Goal: Transaction & Acquisition: Purchase product/service

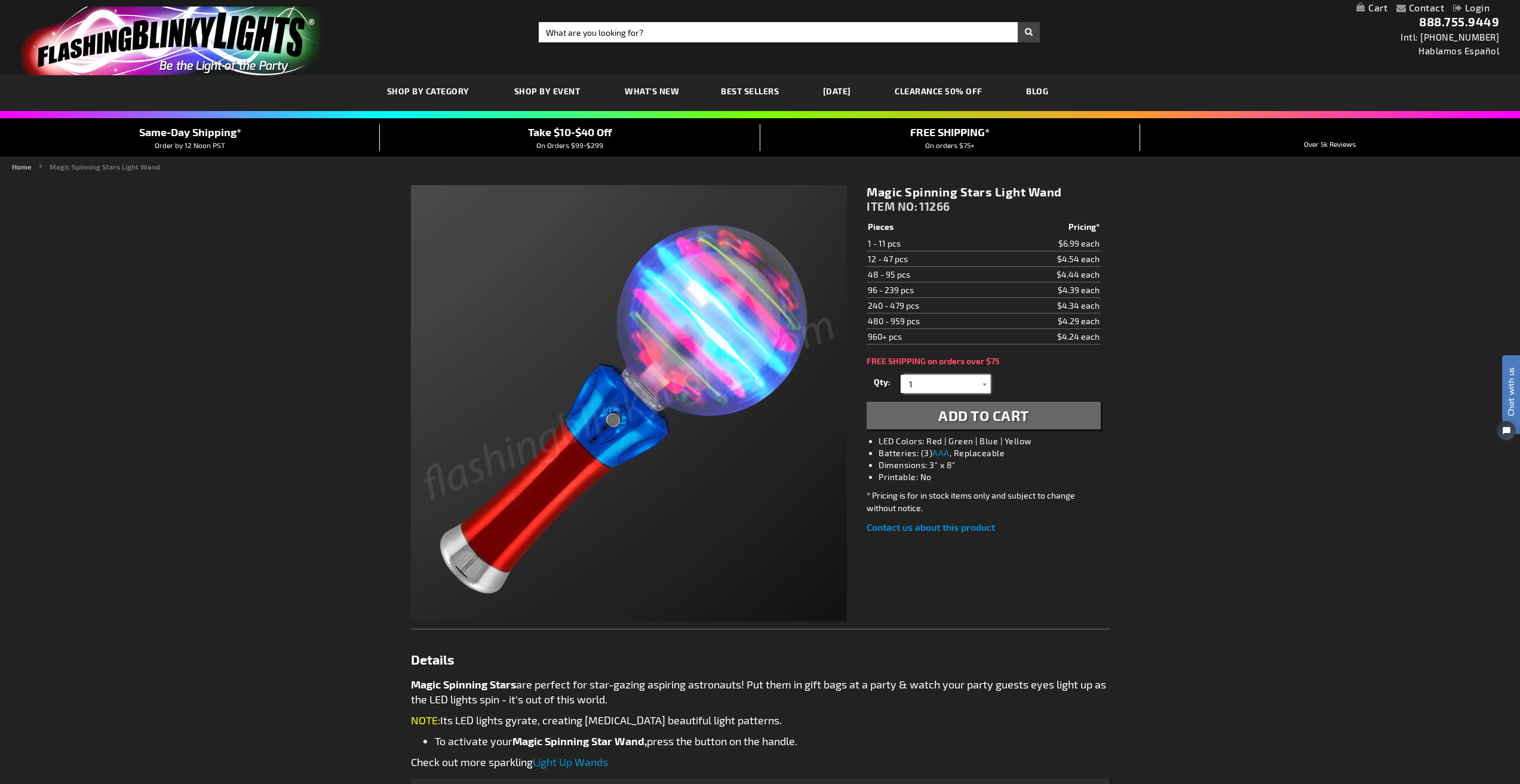
click at [945, 384] on input "1" at bounding box center [947, 384] width 87 height 18
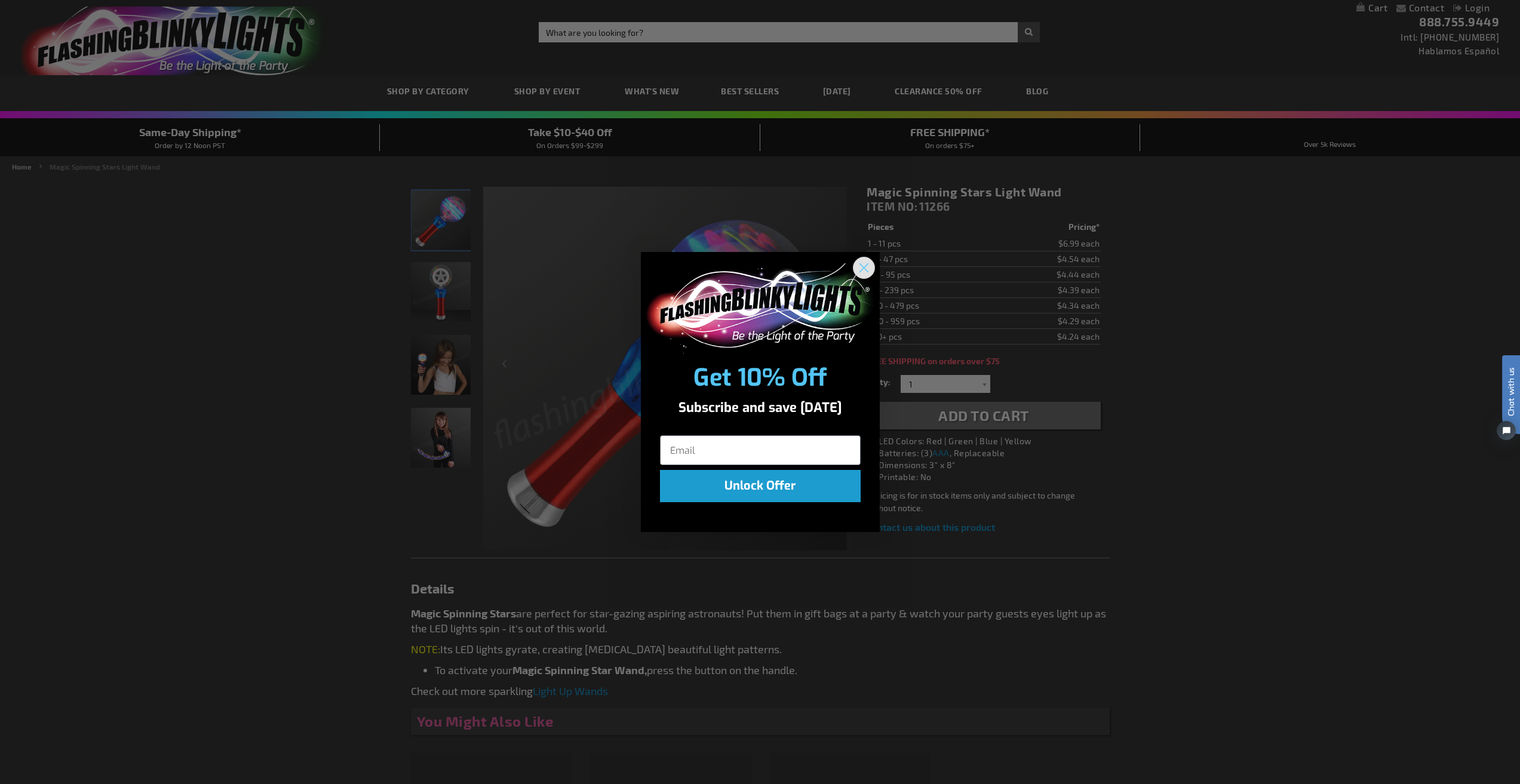
click at [859, 261] on circle "Close dialog" at bounding box center [864, 268] width 20 height 20
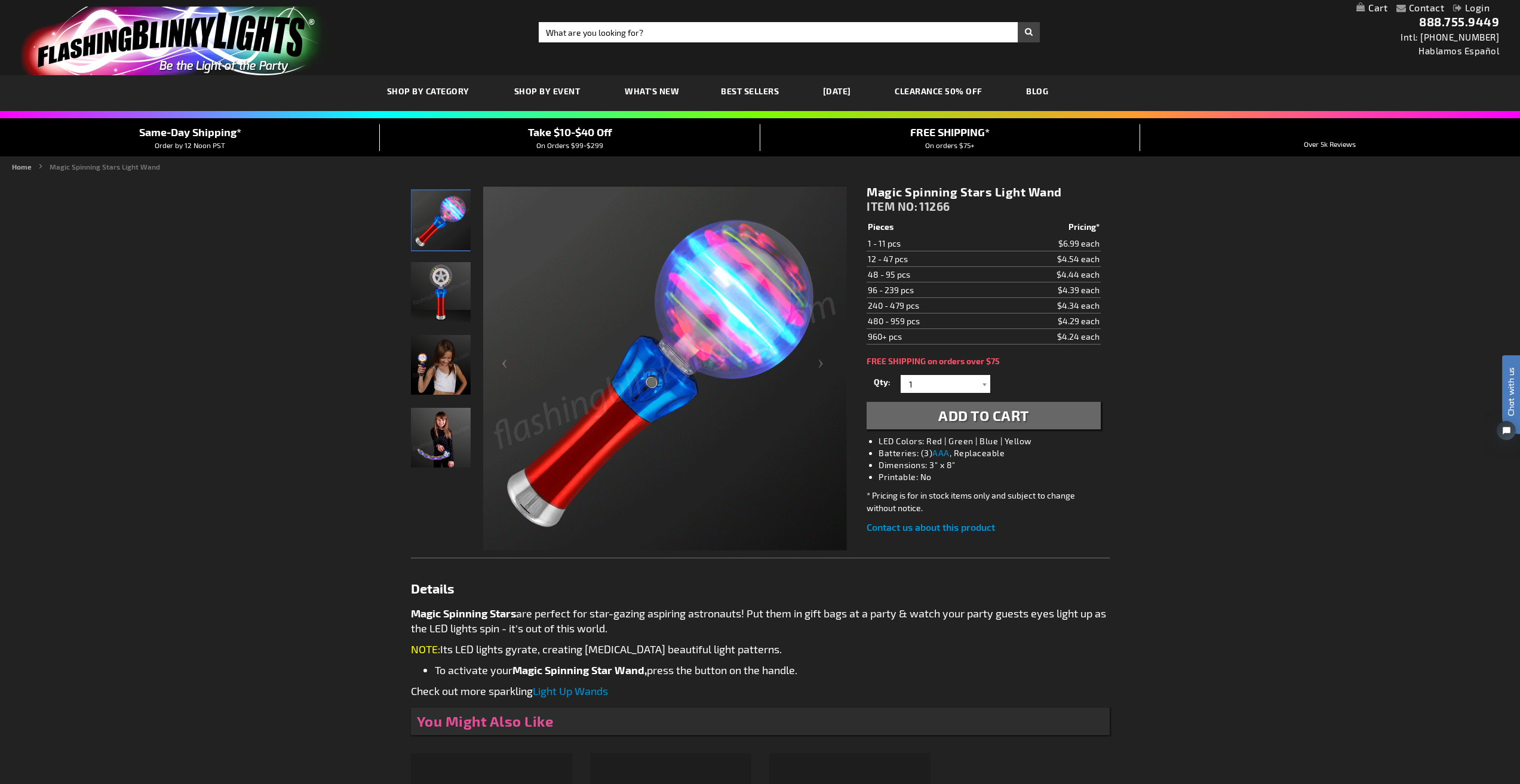
click at [432, 294] on img "Spinning LED Light Up Star Wand" at bounding box center [441, 292] width 59 height 59
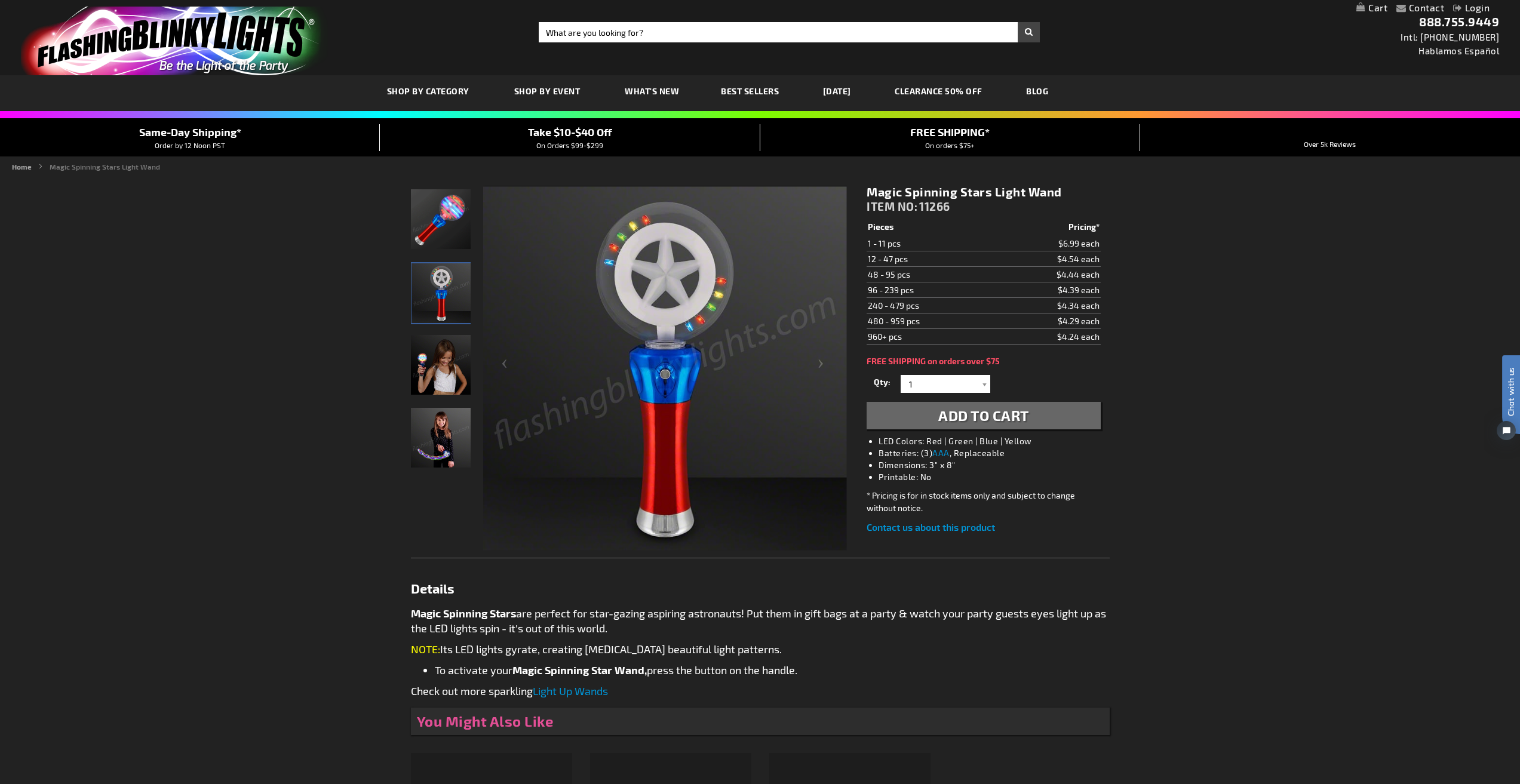
click at [454, 371] on img "Girl displaying Spinning LED Light Up Star Wand" at bounding box center [441, 365] width 59 height 59
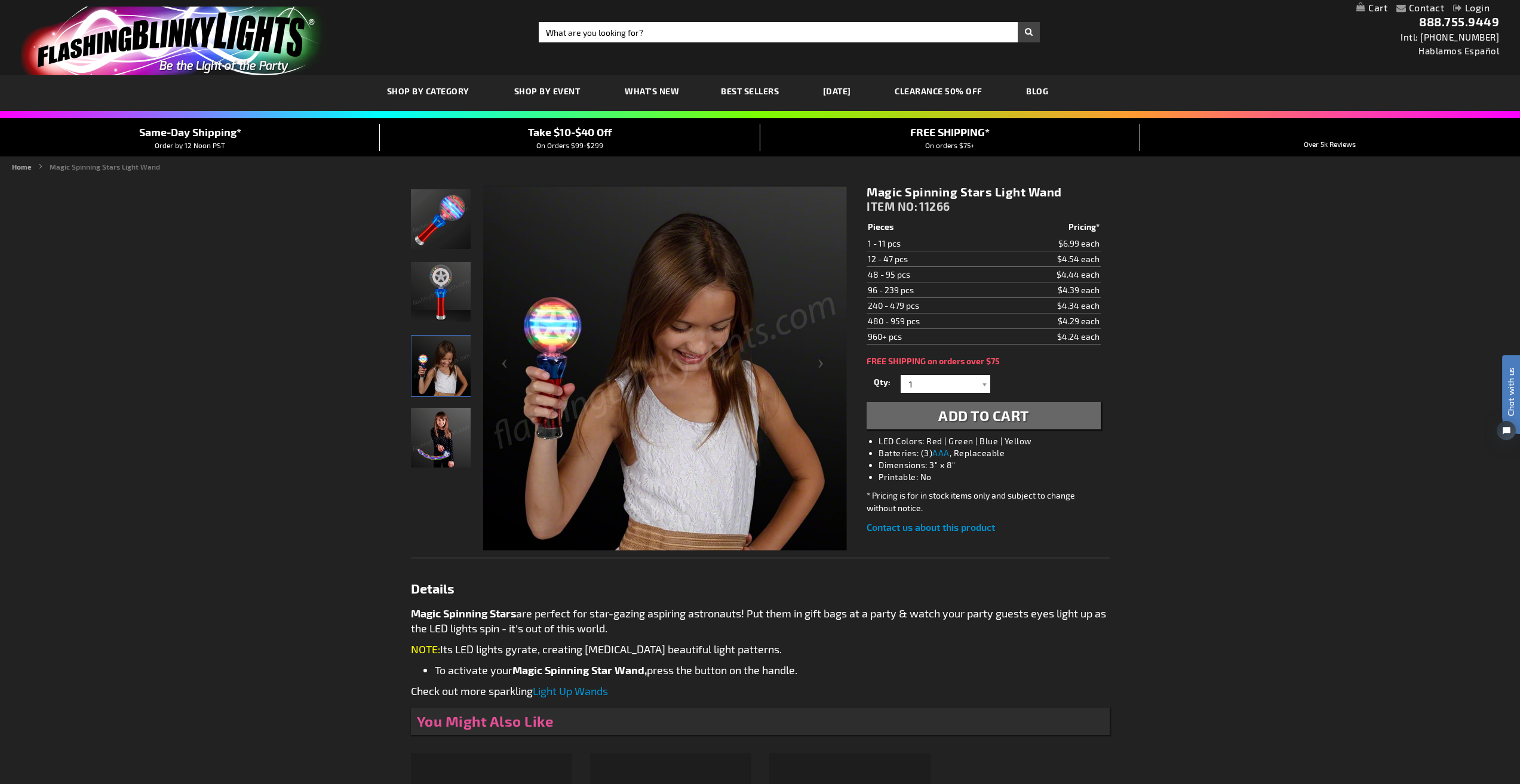
click at [443, 426] on img "Girl displaying Spinning LED Light Up Star Wand" at bounding box center [441, 437] width 59 height 59
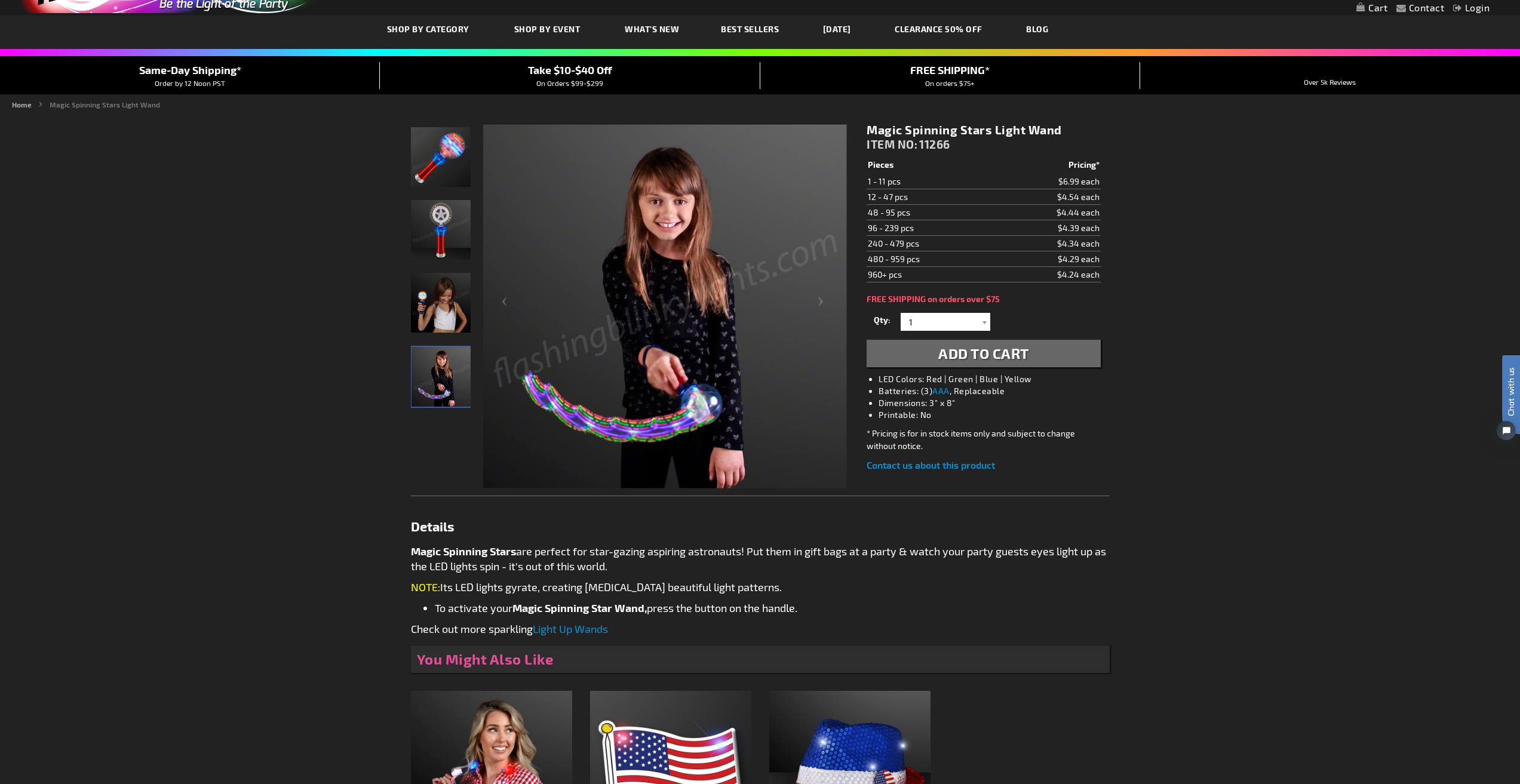
scroll to position [59, 0]
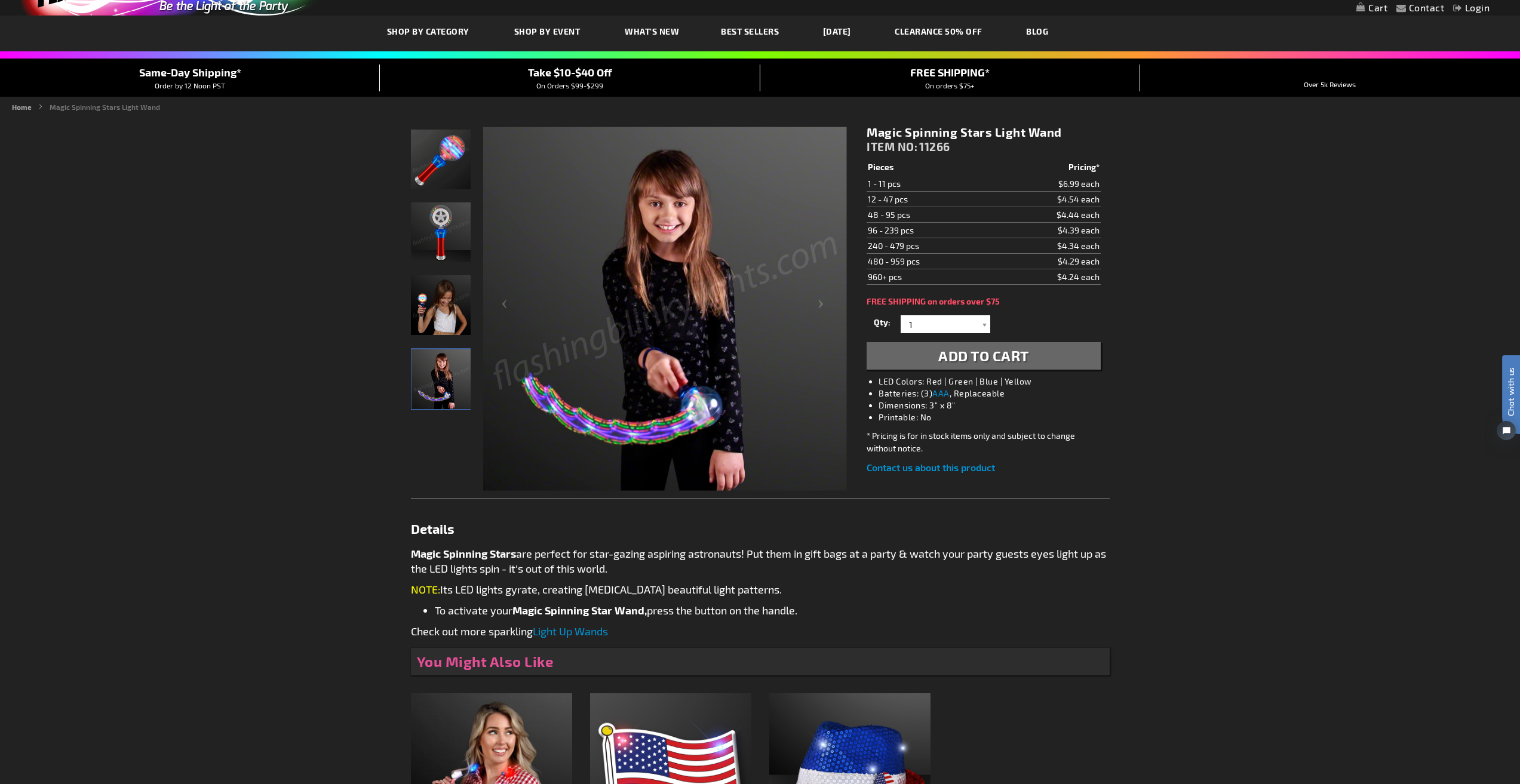
click at [987, 324] on div at bounding box center [984, 324] width 12 height 18
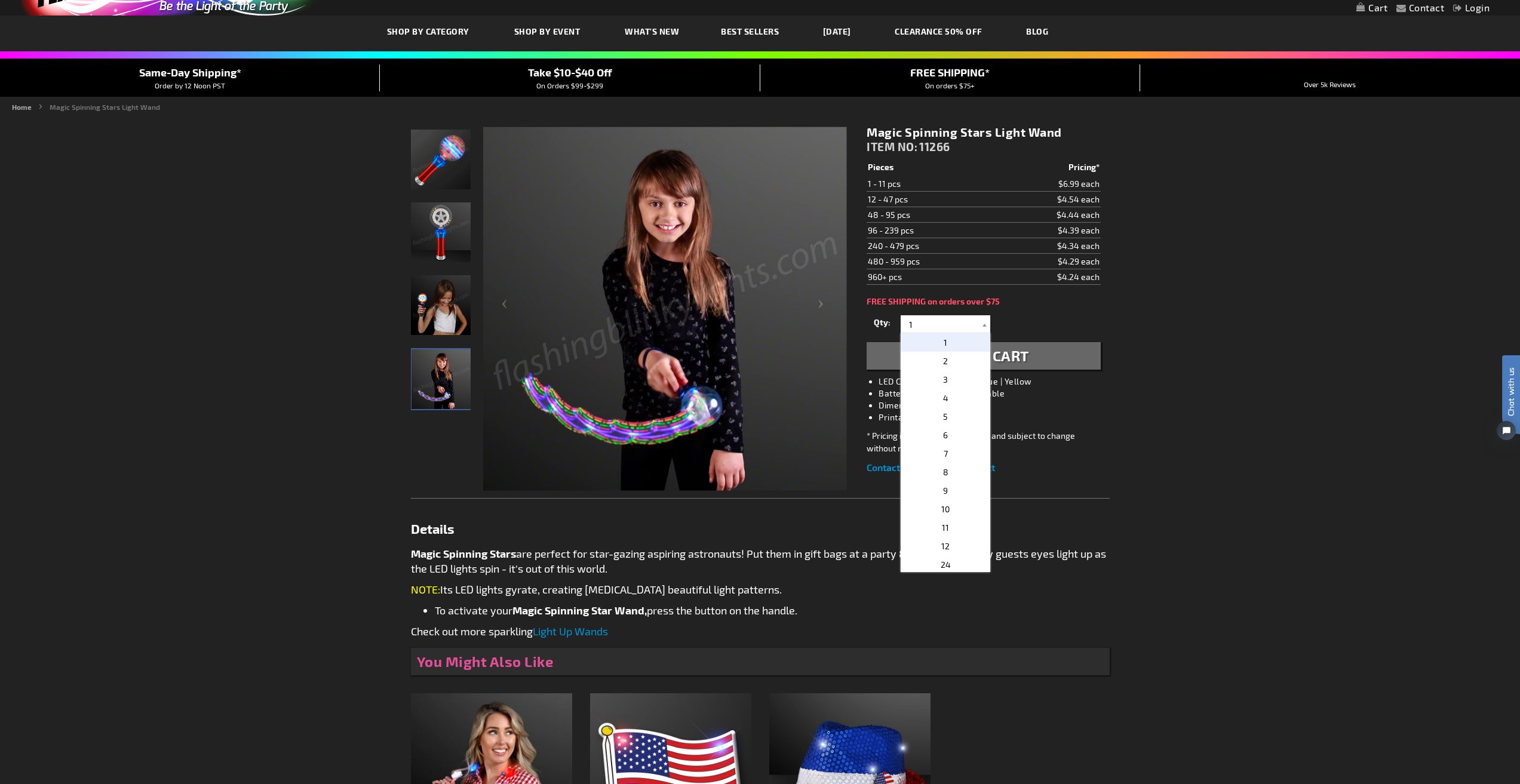
click at [962, 360] on p "2" at bounding box center [945, 360] width 90 height 18
type input "2"
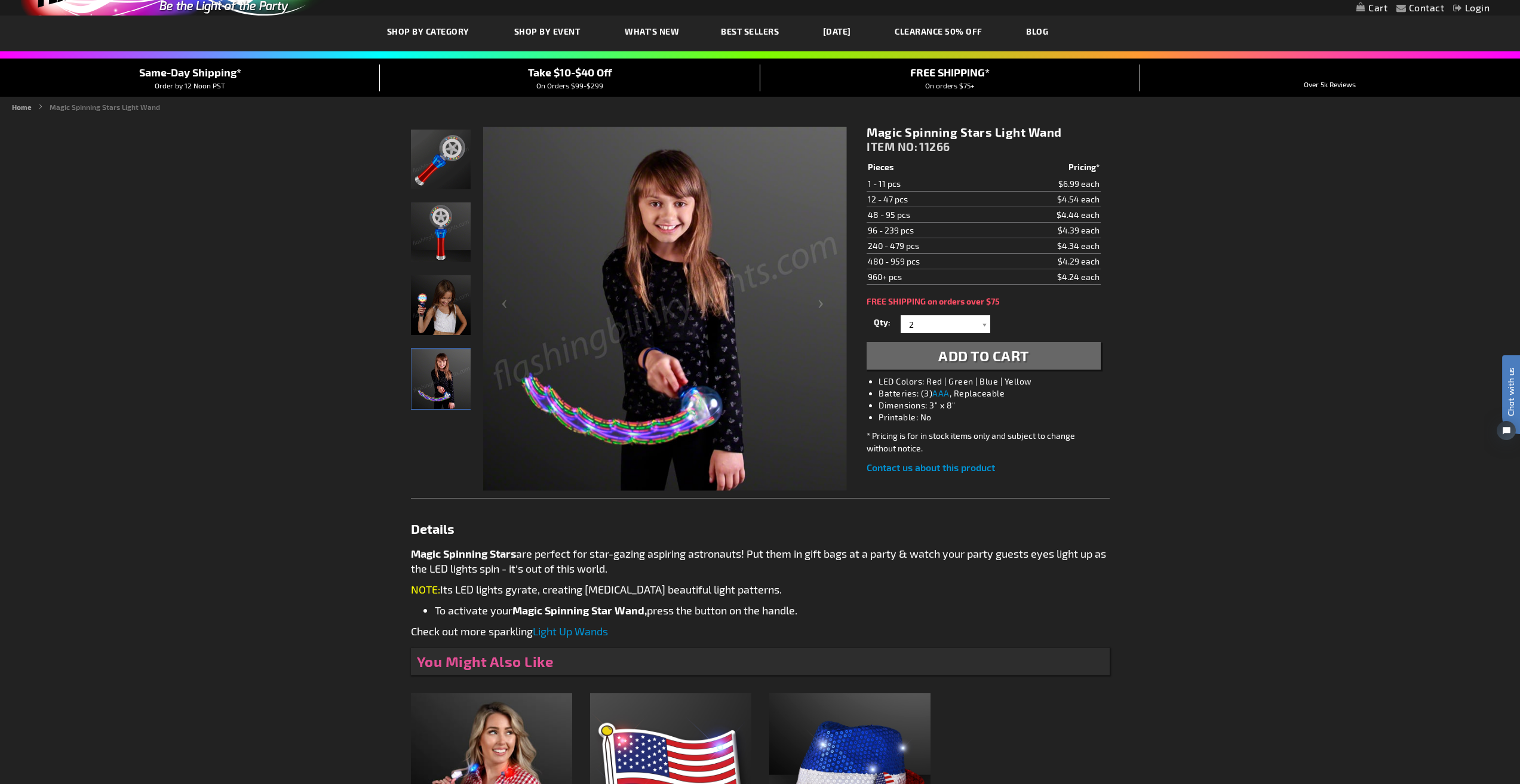
click at [962, 360] on span "Add to Cart" at bounding box center [983, 355] width 91 height 18
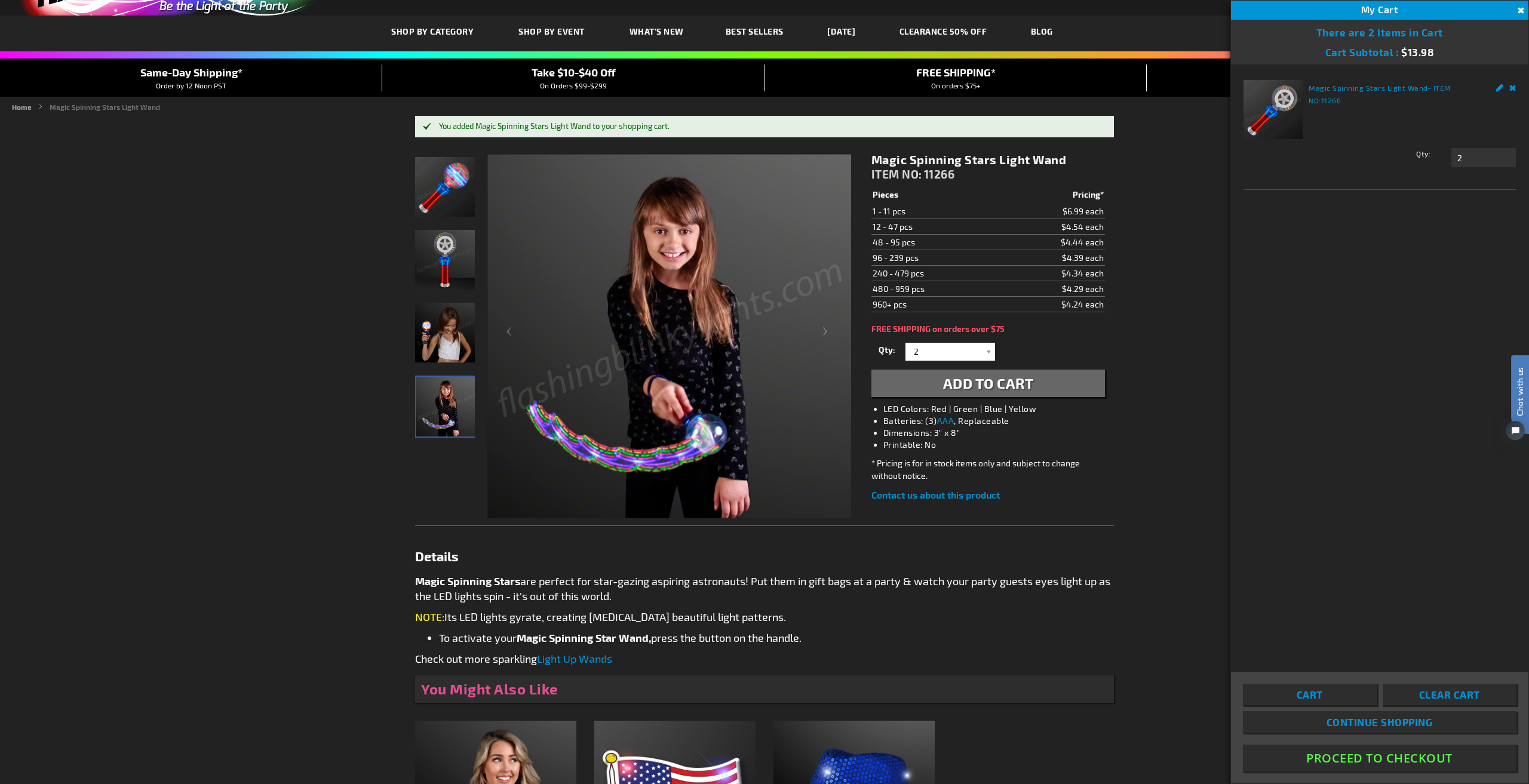
click at [649, 34] on span "What's New" at bounding box center [657, 31] width 55 height 10
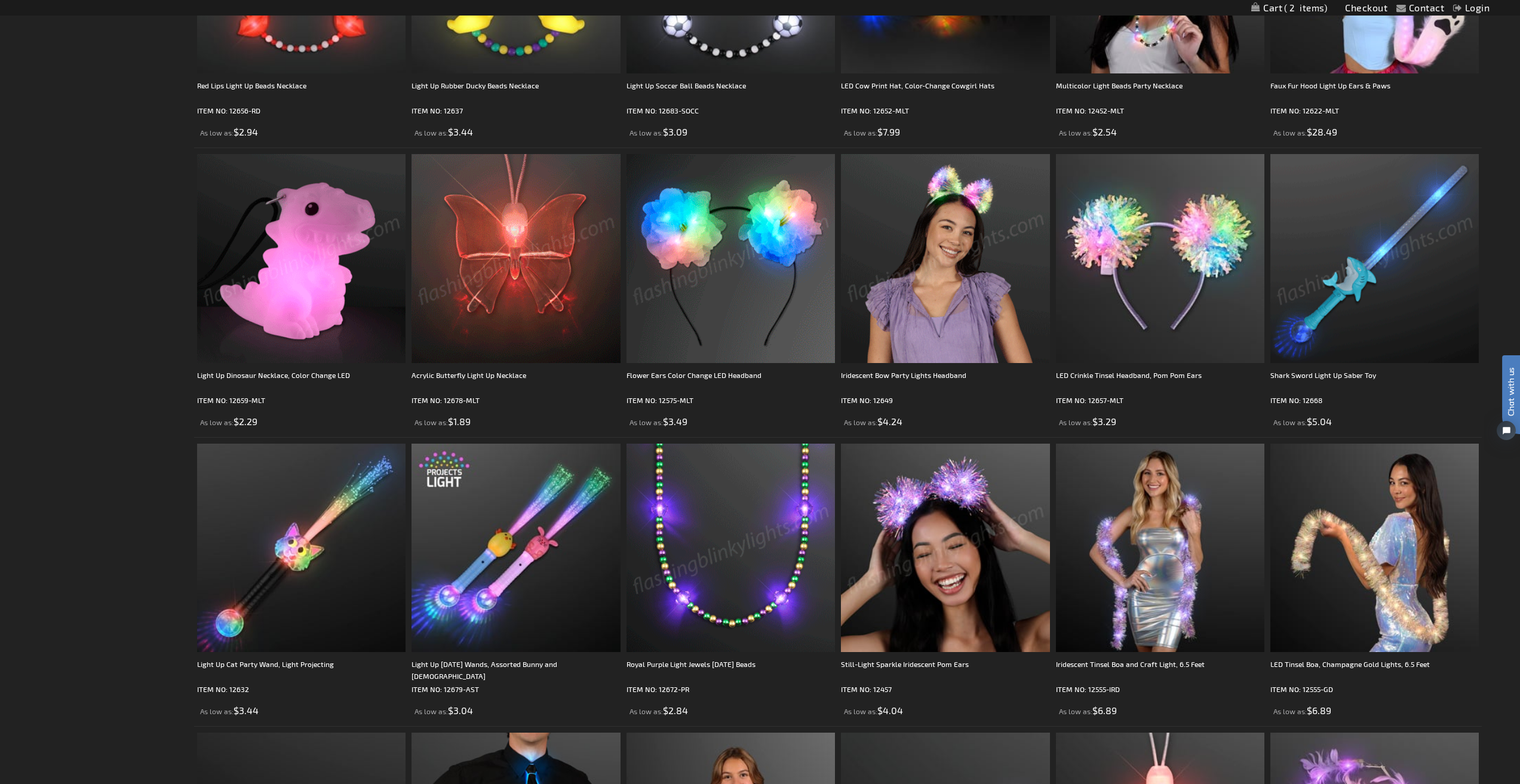
scroll to position [1553, 0]
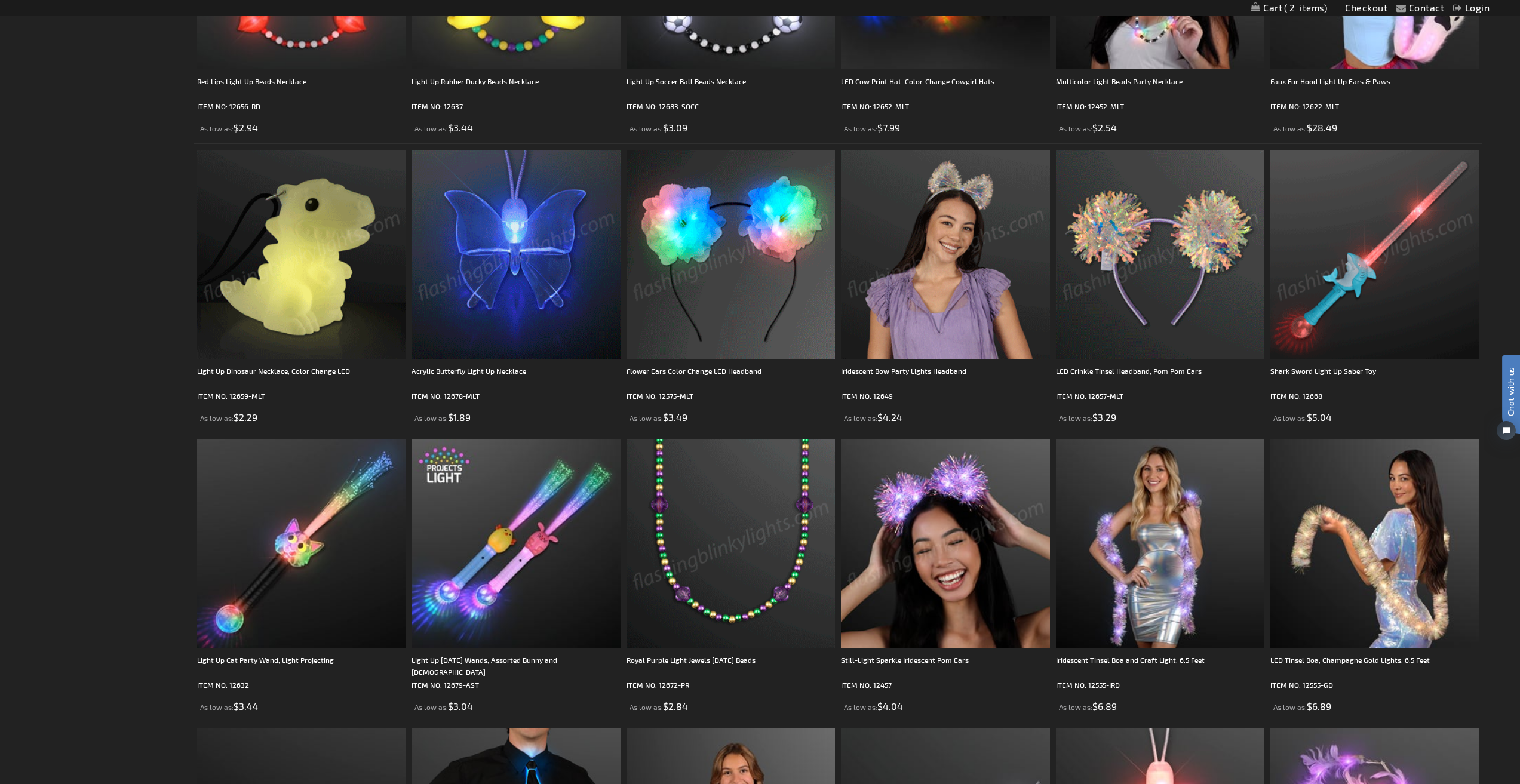
click at [1141, 290] on img at bounding box center [1160, 254] width 209 height 209
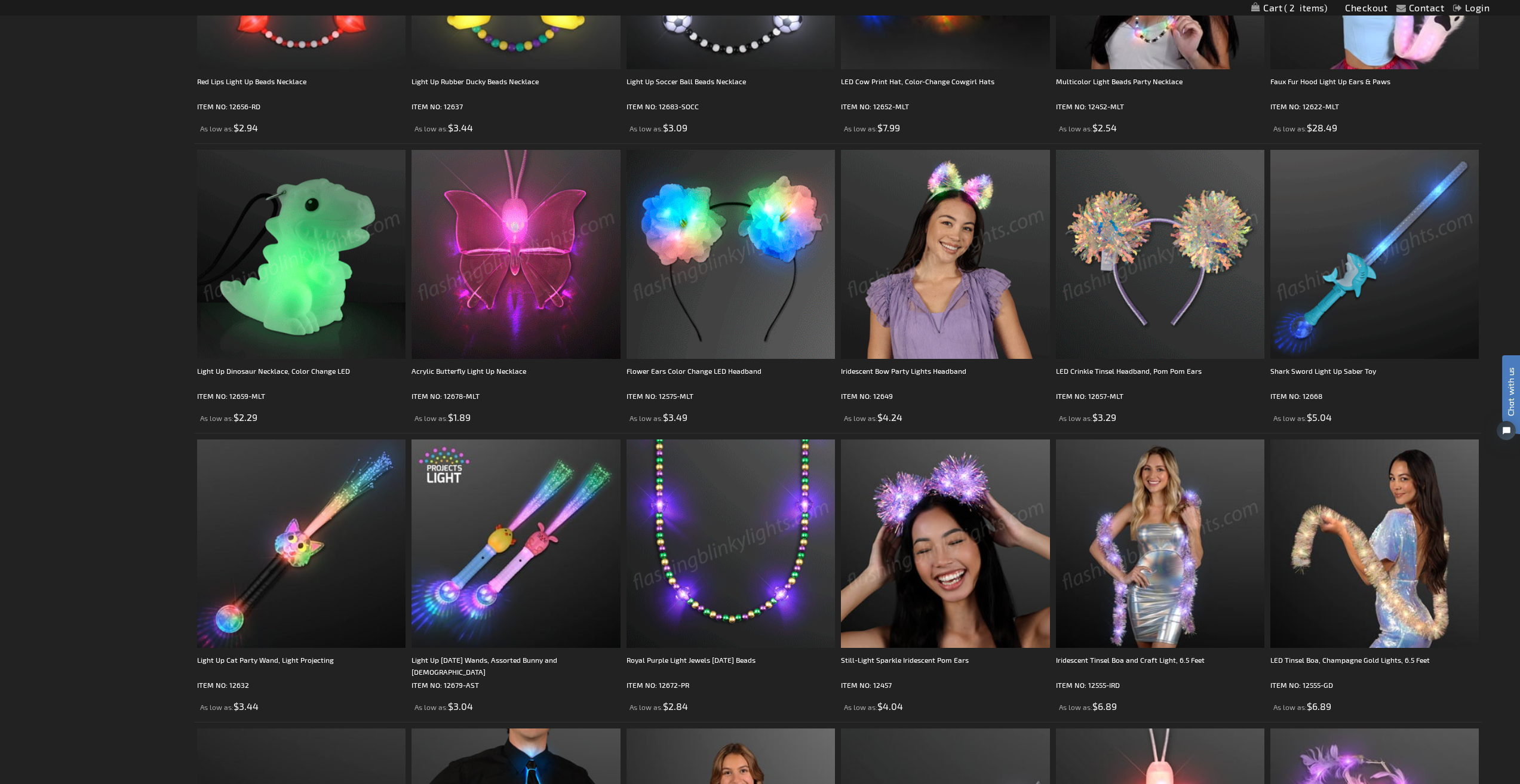
click at [1178, 250] on img at bounding box center [1160, 254] width 209 height 209
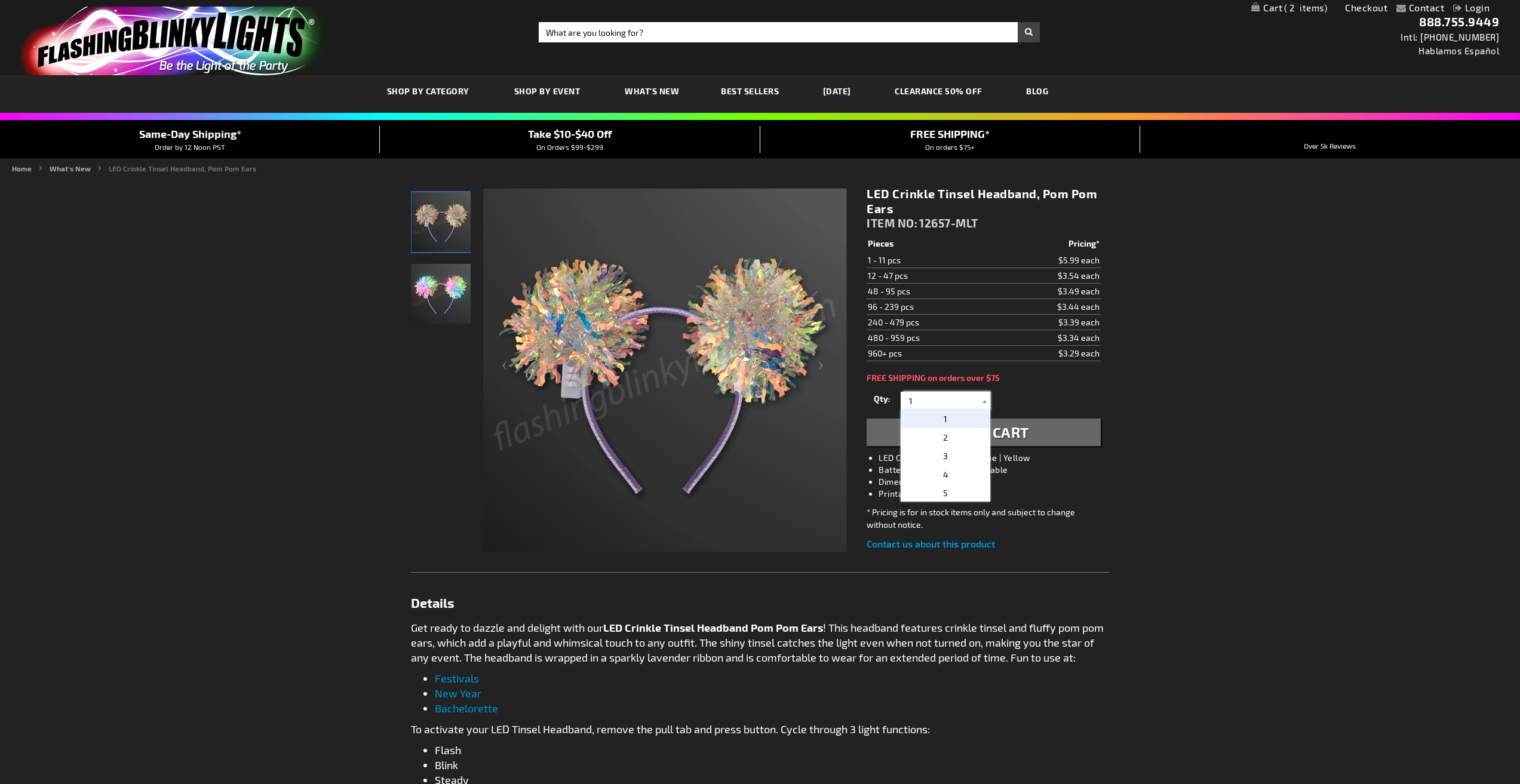
click at [957, 395] on input "1" at bounding box center [947, 400] width 87 height 18
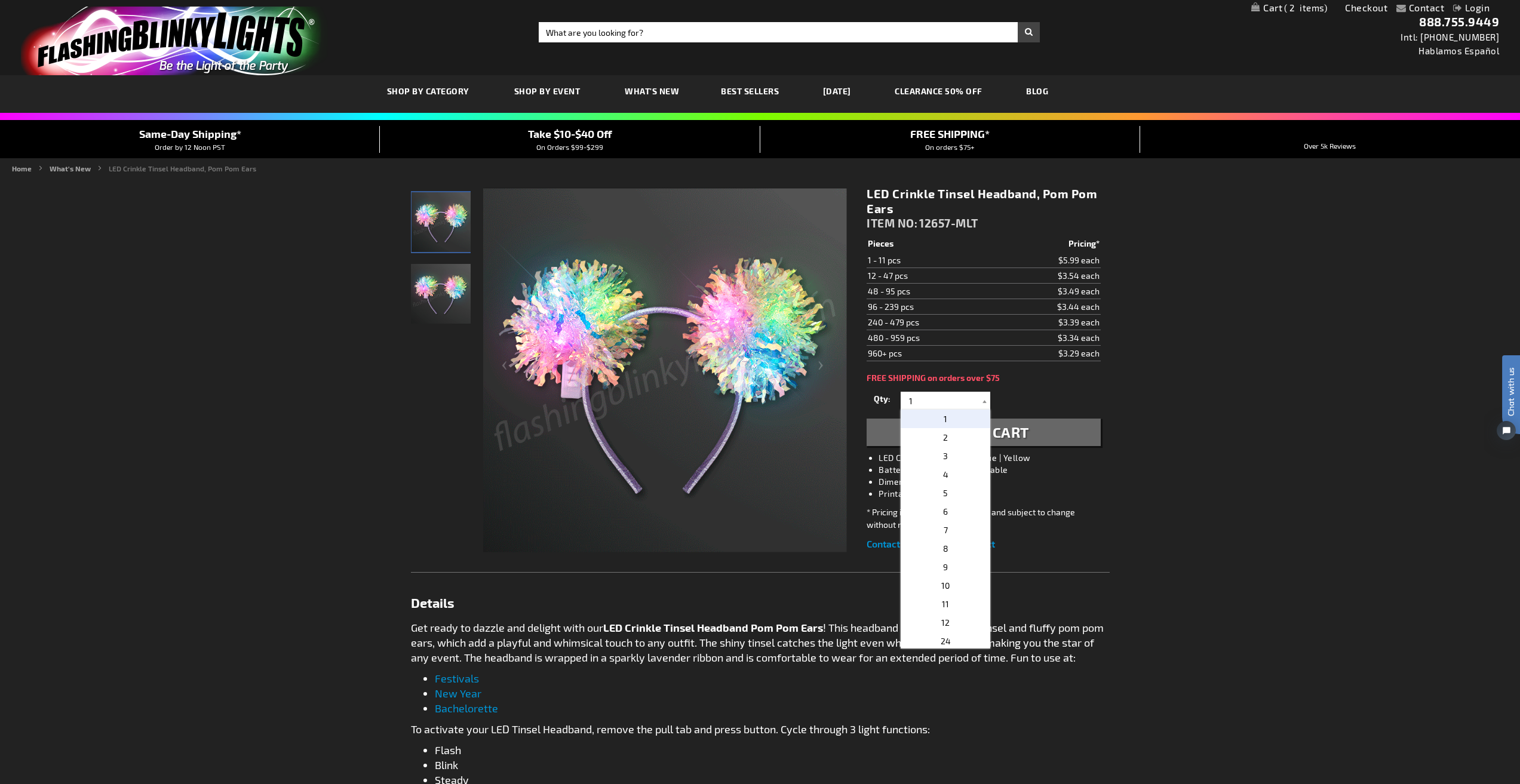
click at [1081, 401] on div "Qty 1 2 3 4 5 6 7 8 9 10 11 12 24 36 48 60 72 84 96 108 120 132 144 156 168" at bounding box center [983, 401] width 234 height 24
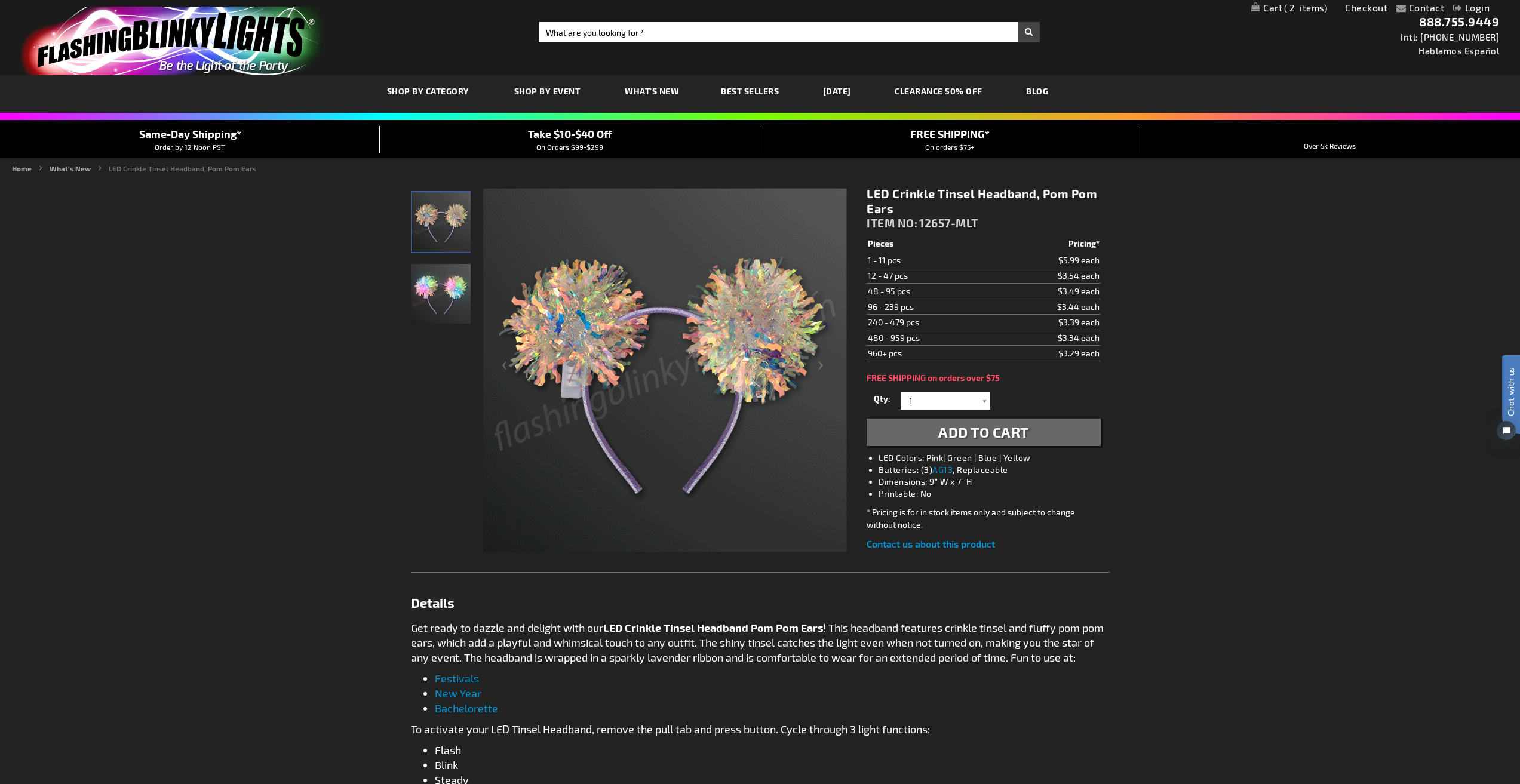
click at [994, 431] on span "Add to Cart" at bounding box center [983, 433] width 91 height 18
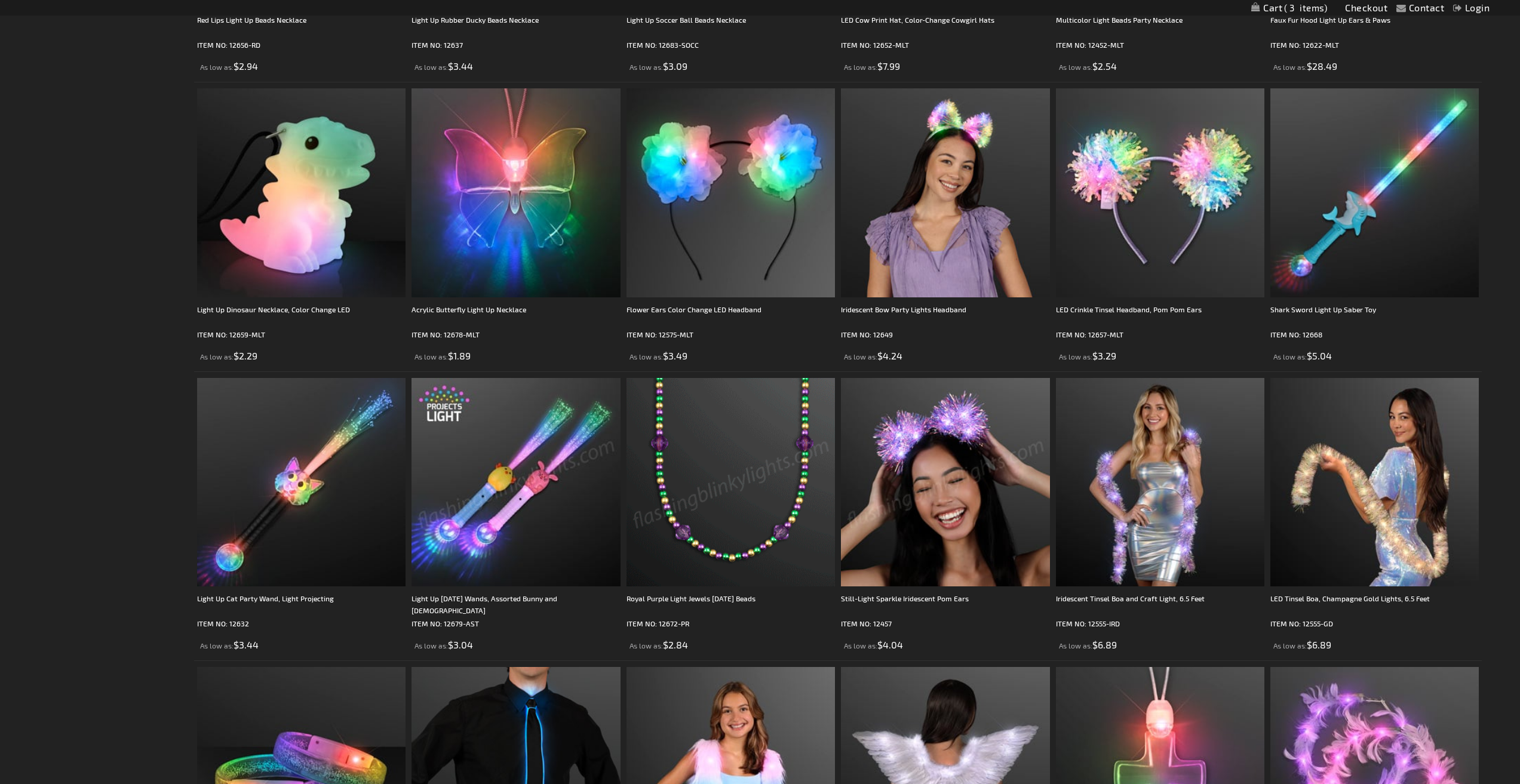
scroll to position [1733, 0]
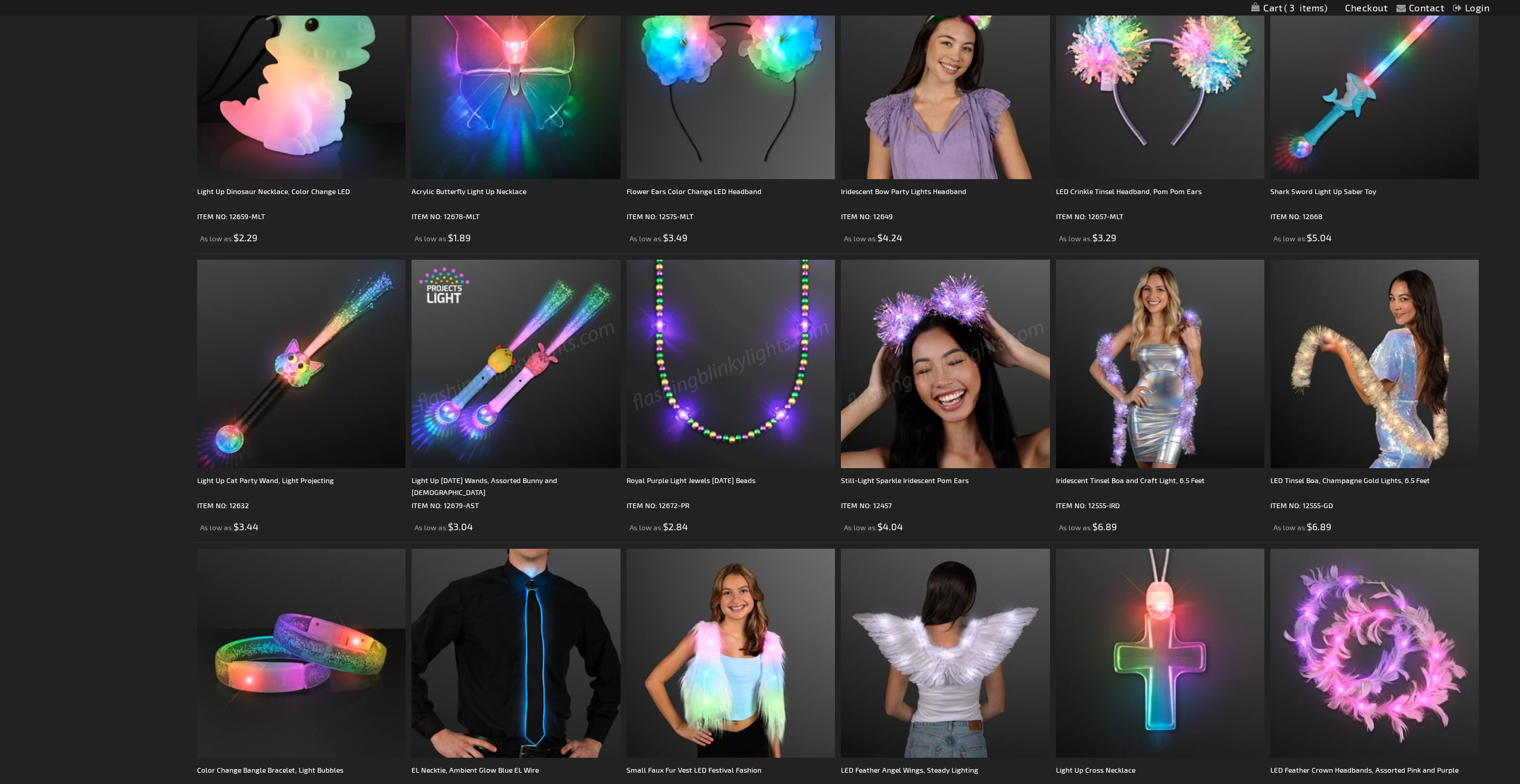
click at [887, 378] on img at bounding box center [945, 364] width 209 height 209
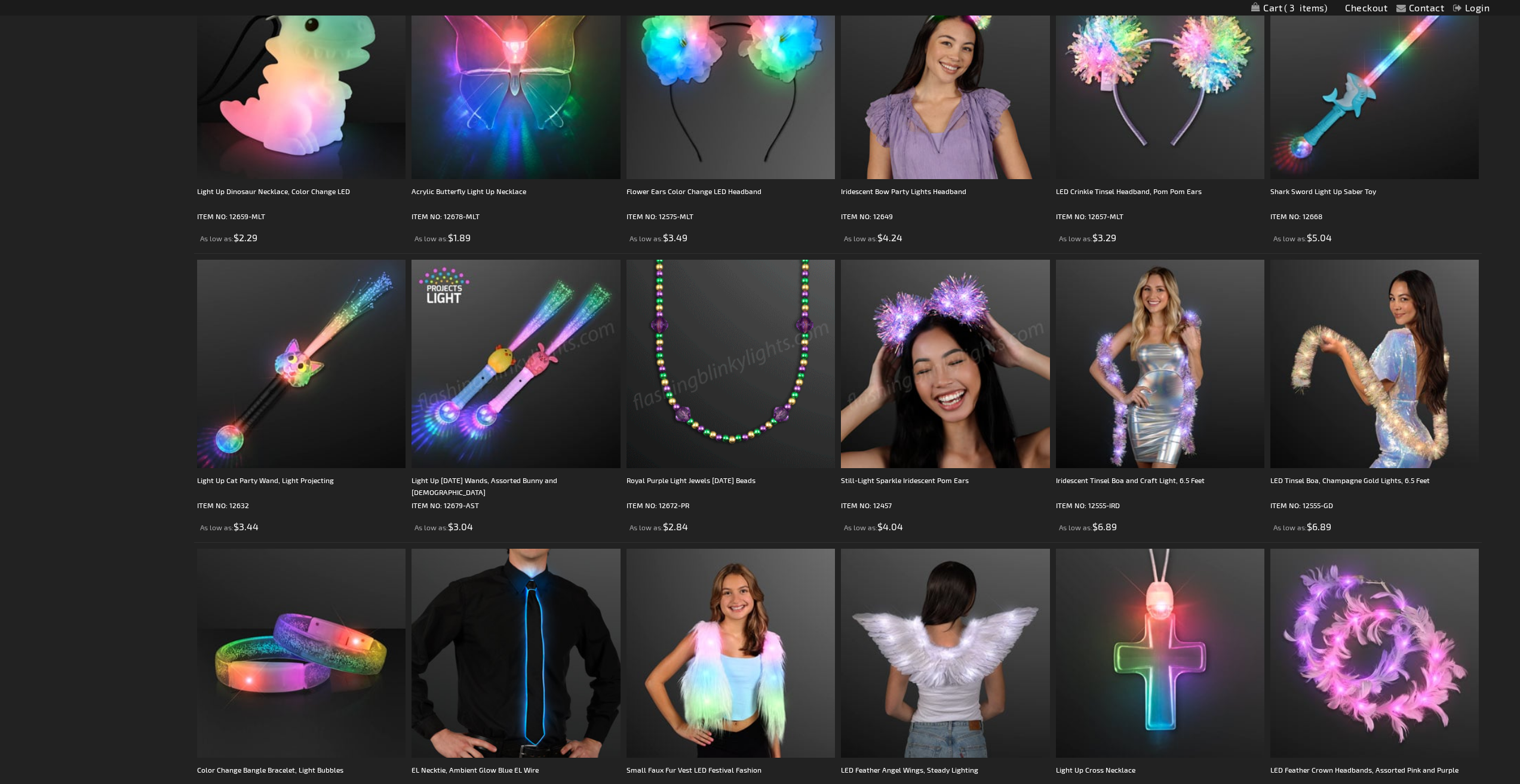
scroll to position [0, 0]
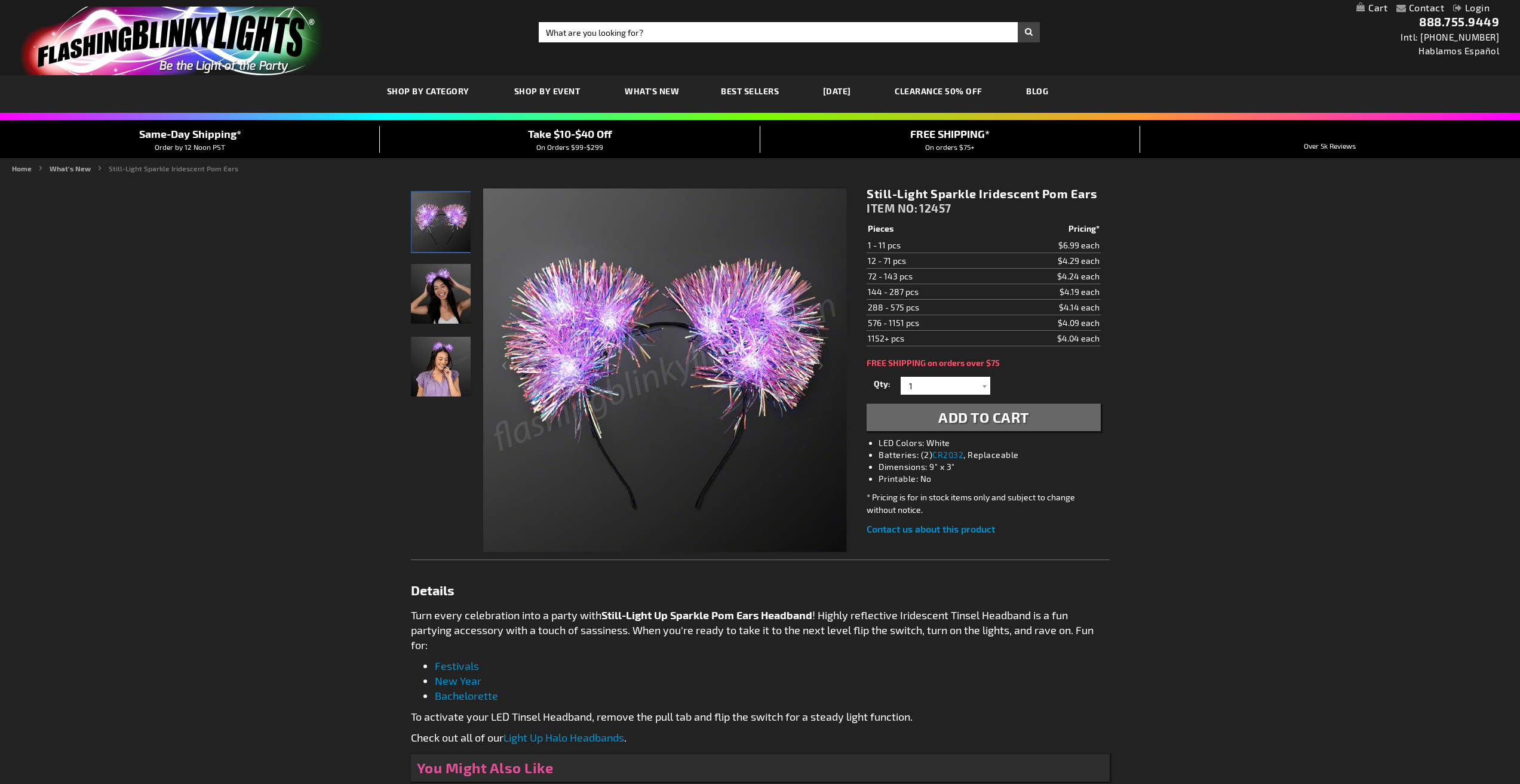
click at [898, 421] on button "Add to Cart" at bounding box center [983, 417] width 234 height 27
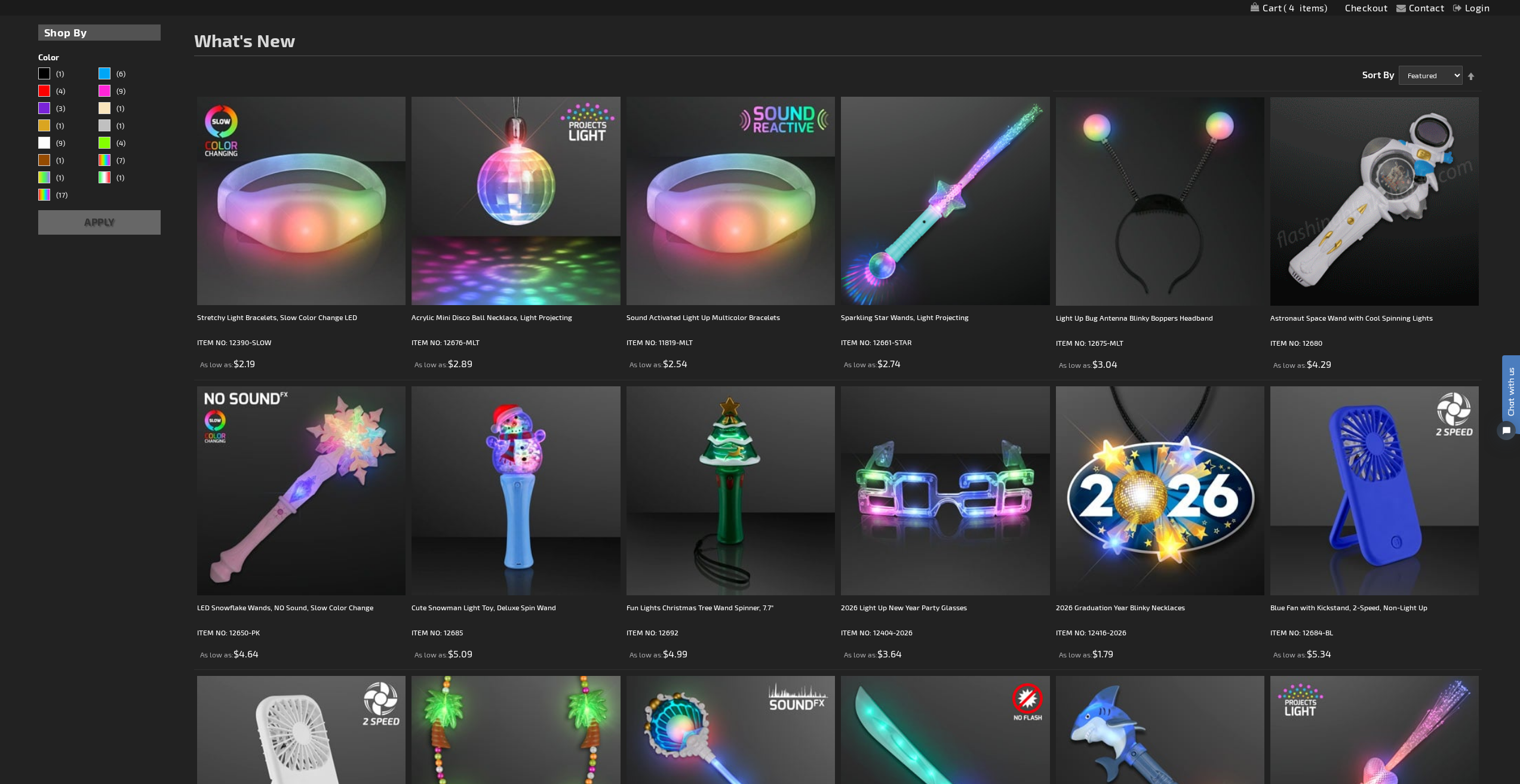
scroll to position [179, 0]
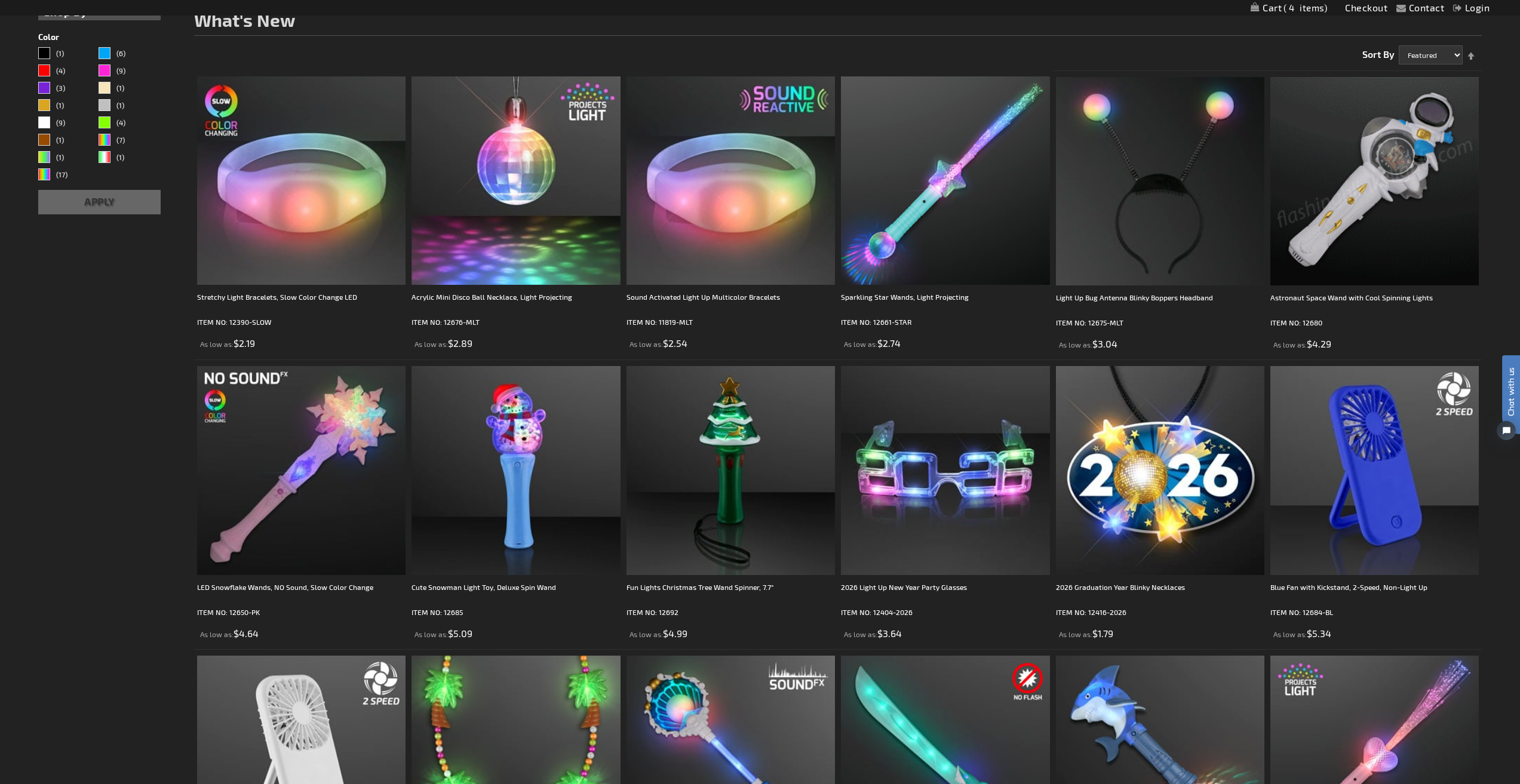
click at [1380, 202] on img at bounding box center [1375, 181] width 209 height 209
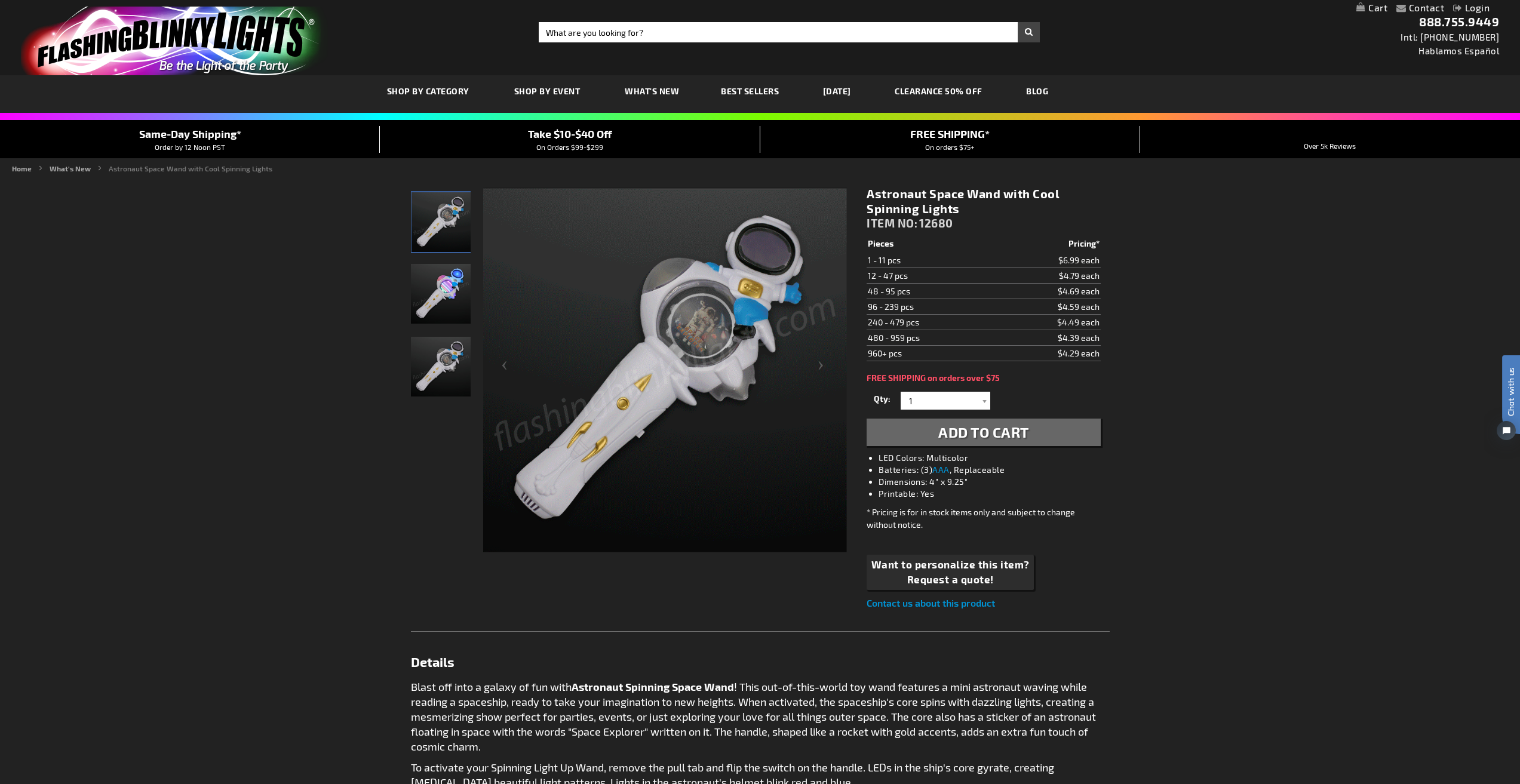
click at [953, 392] on div "Qty 1 2 3 4 5 6 7 8 9 10 11 12 24 36 48 60 72 84 96 108 120 132 144 156 168" at bounding box center [983, 401] width 234 height 24
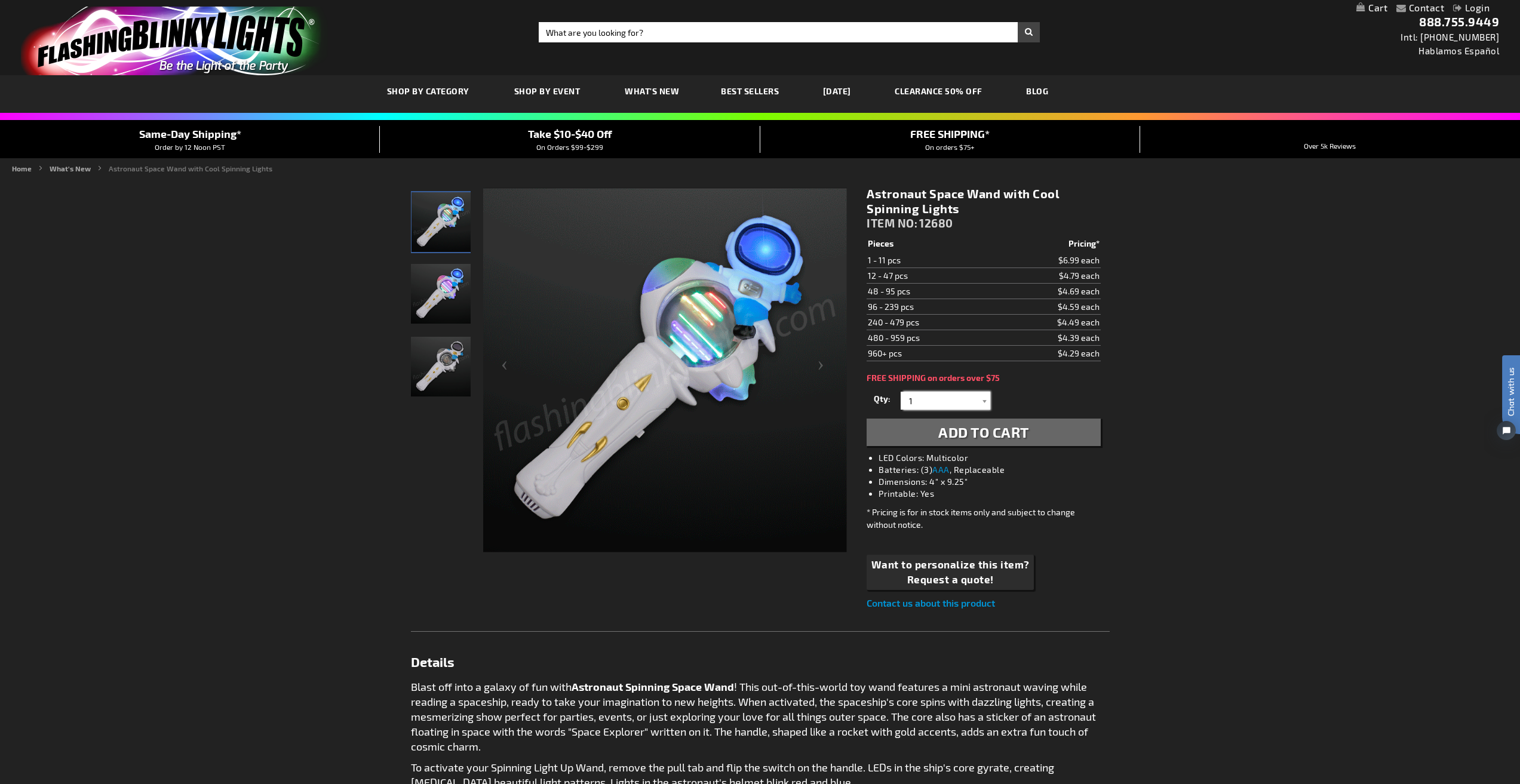
click at [951, 400] on input "1" at bounding box center [947, 400] width 87 height 18
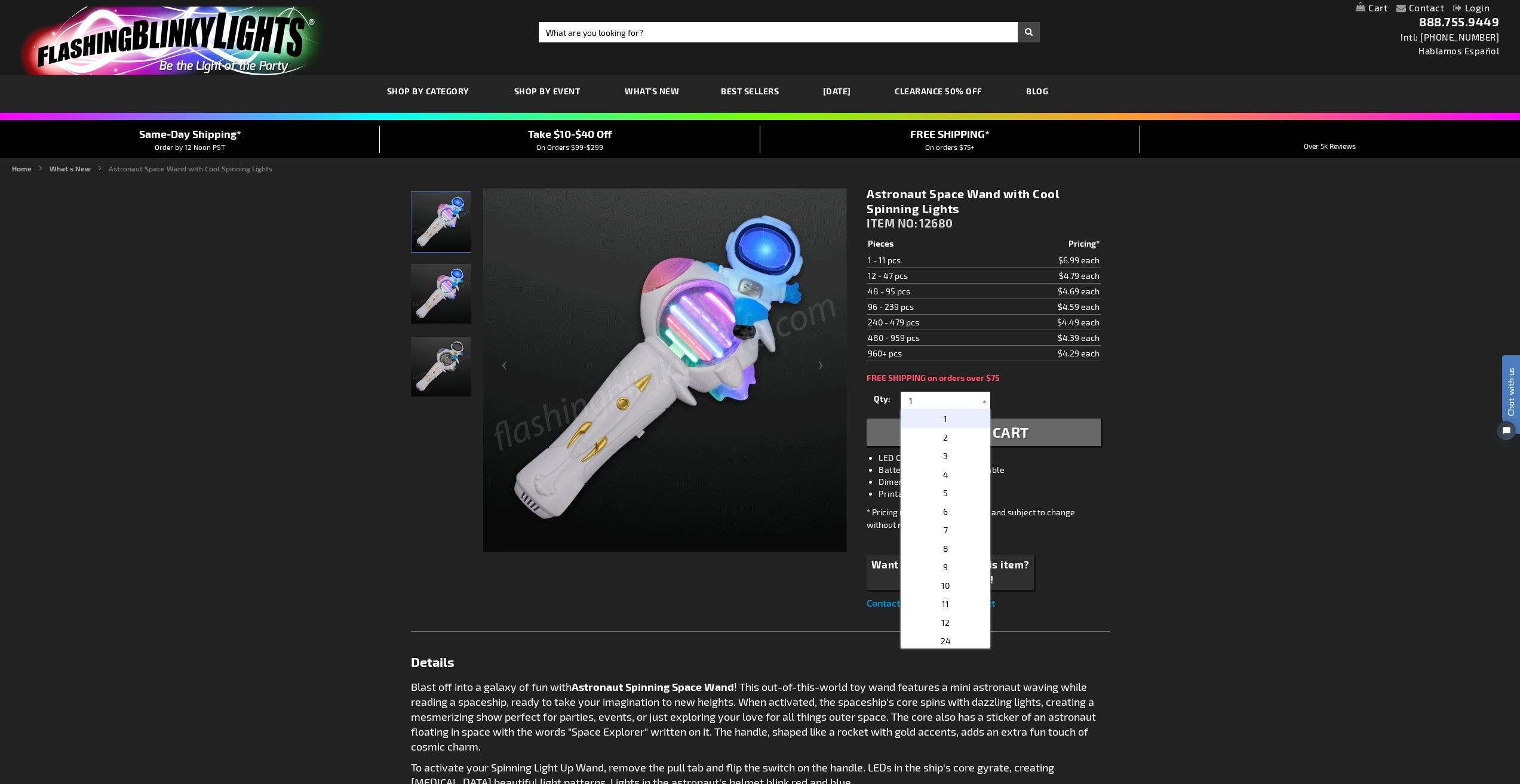
click at [936, 433] on p "2" at bounding box center [945, 437] width 90 height 18
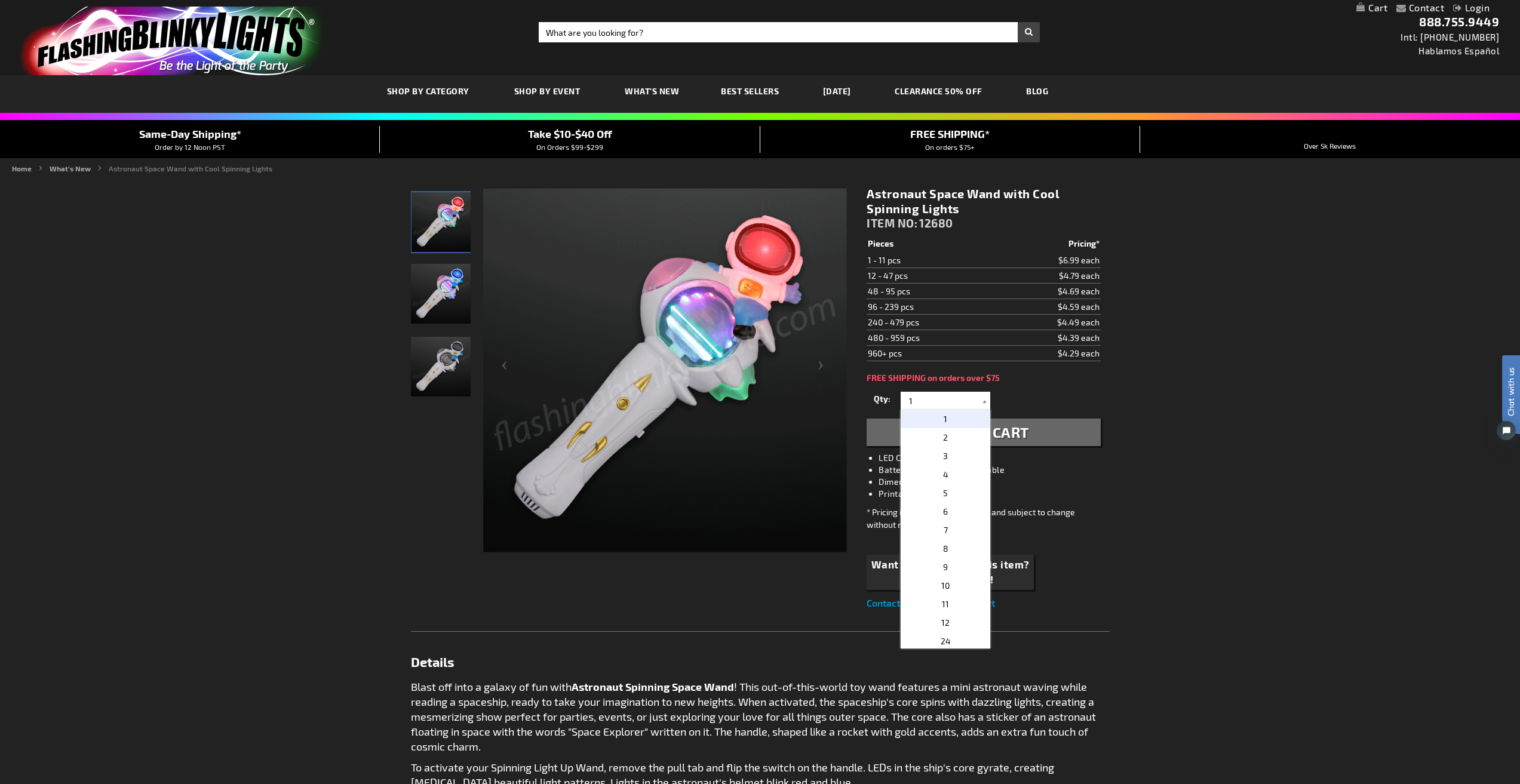
type input "2"
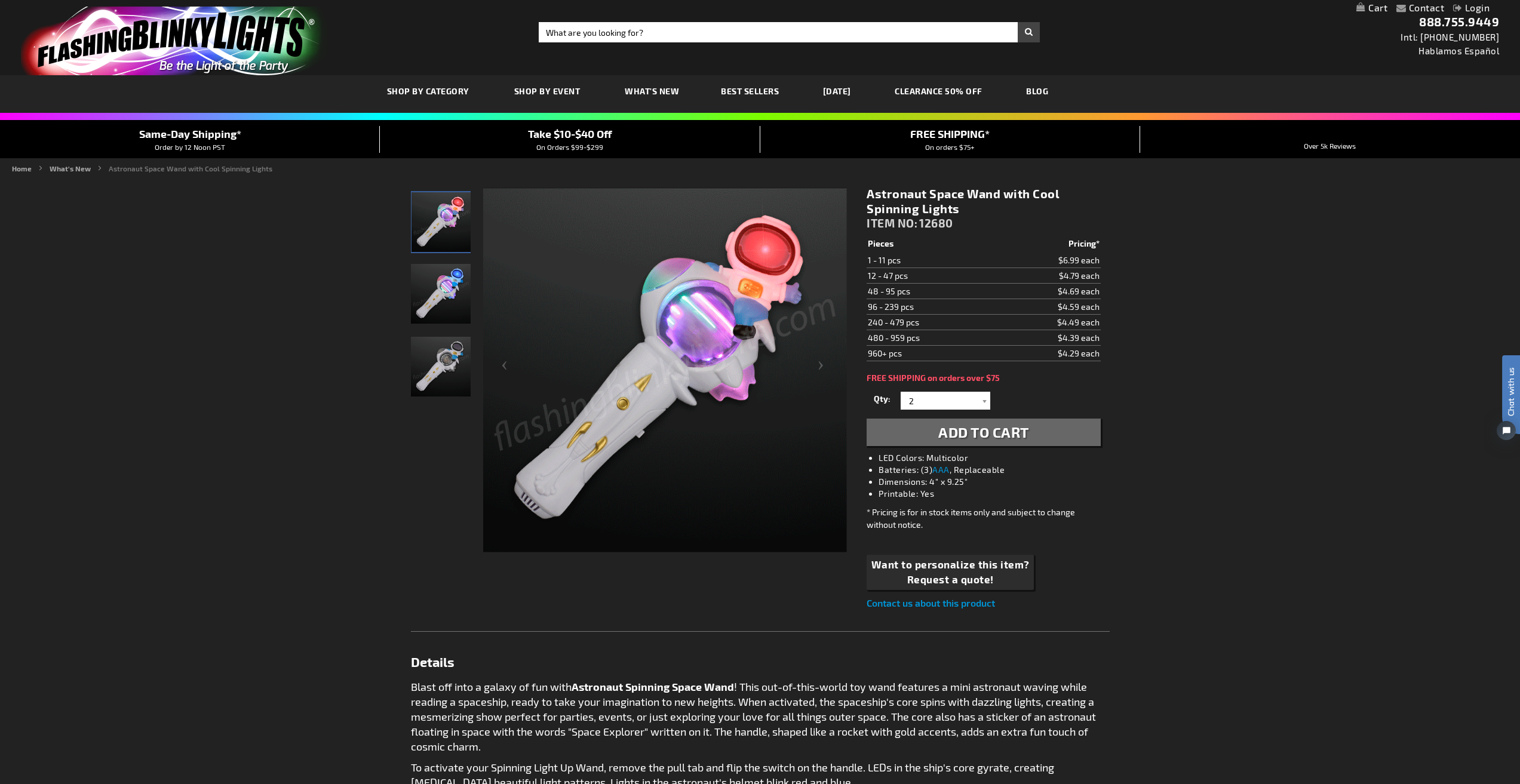
click at [936, 433] on button "Add to Cart" at bounding box center [983, 433] width 234 height 27
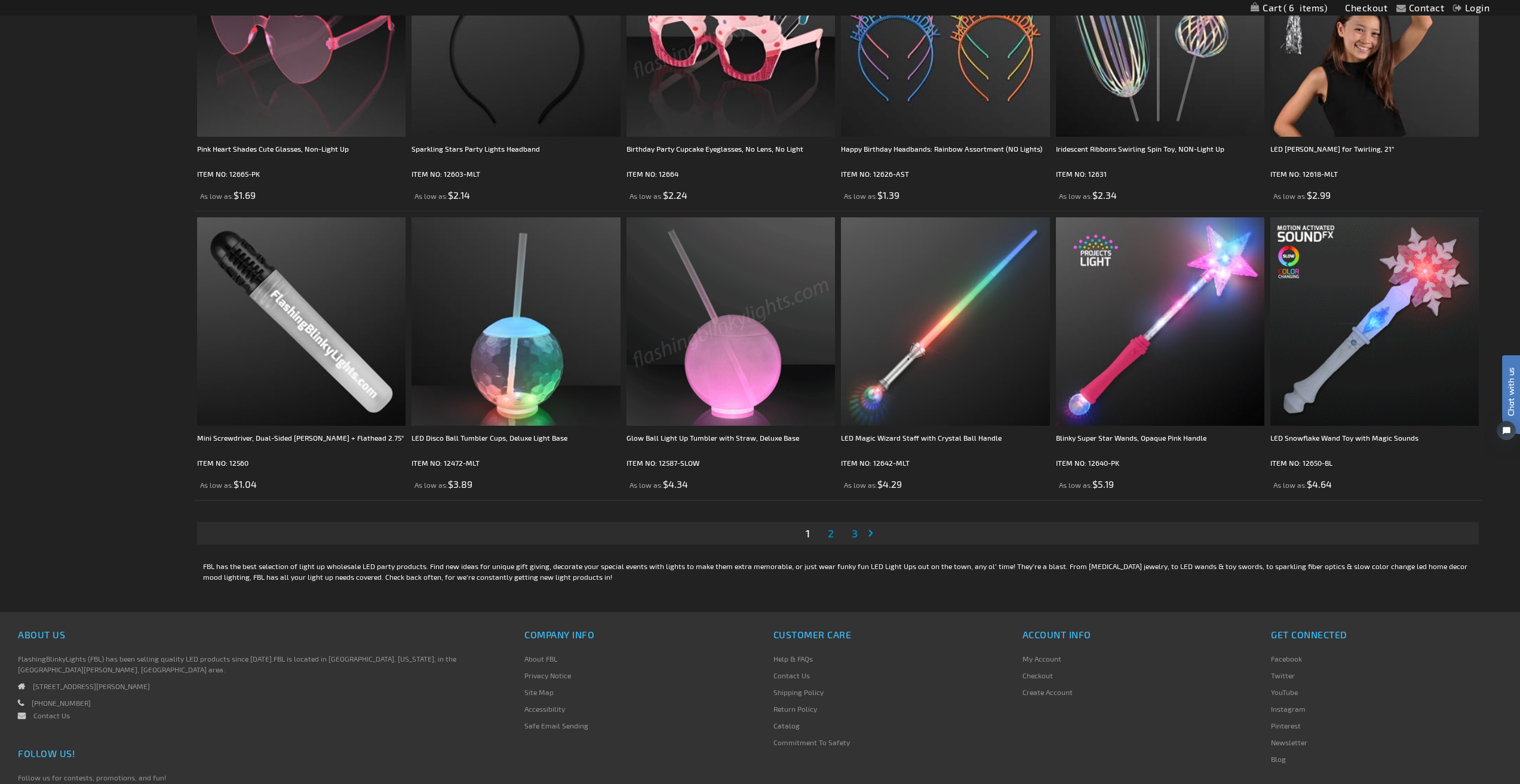
scroll to position [2688, 0]
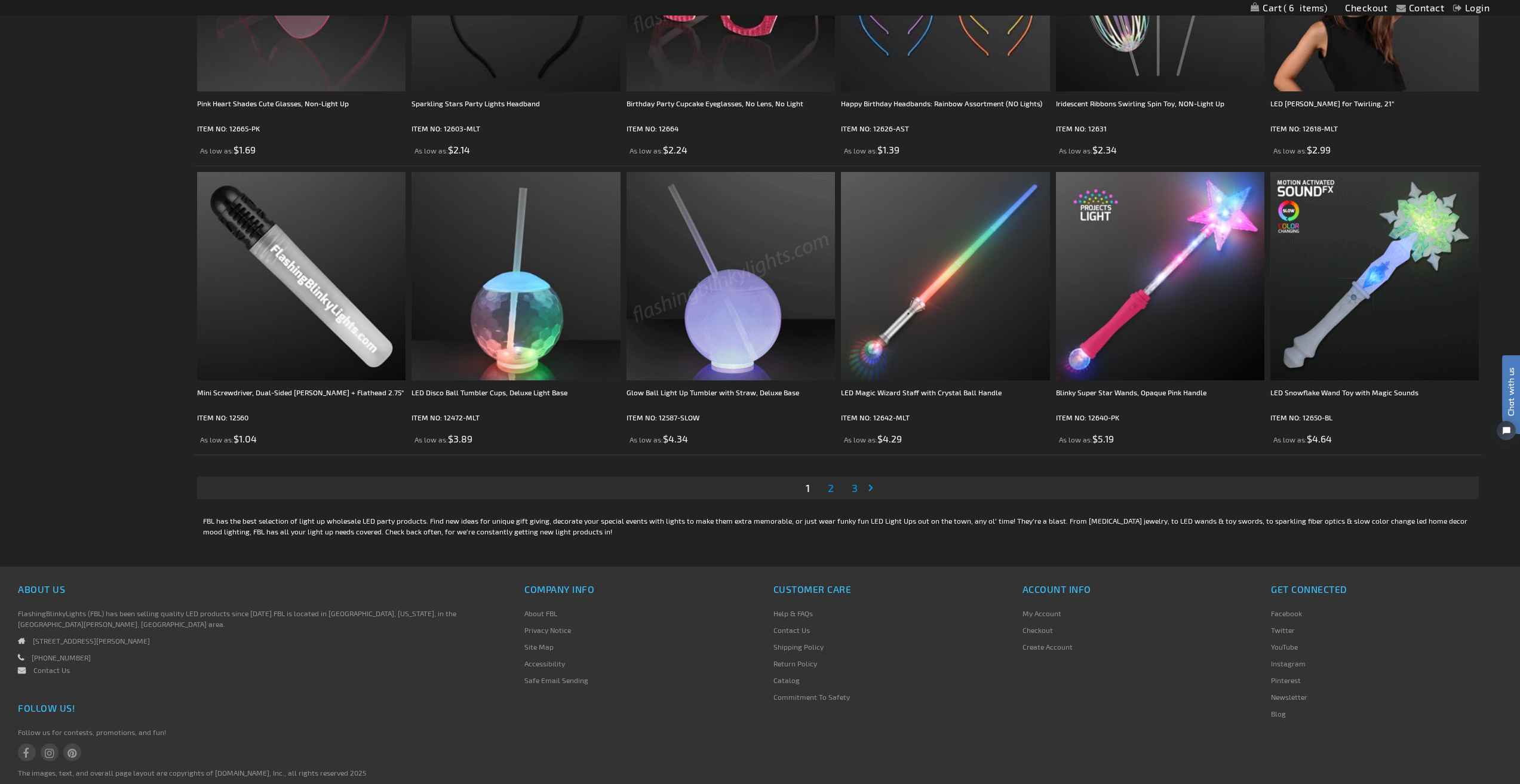
click at [828, 489] on span "2" at bounding box center [831, 488] width 6 height 13
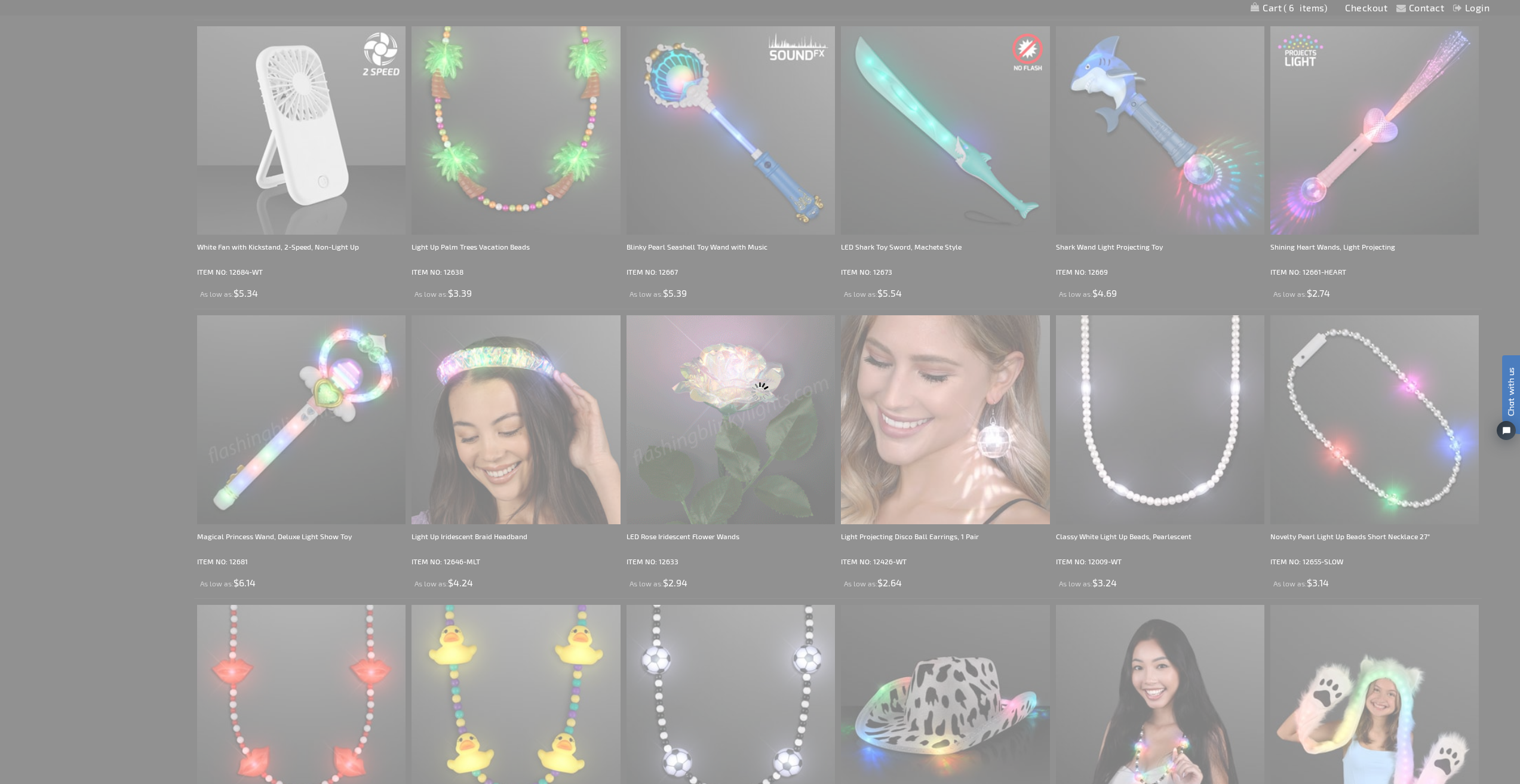
scroll to position [0, 0]
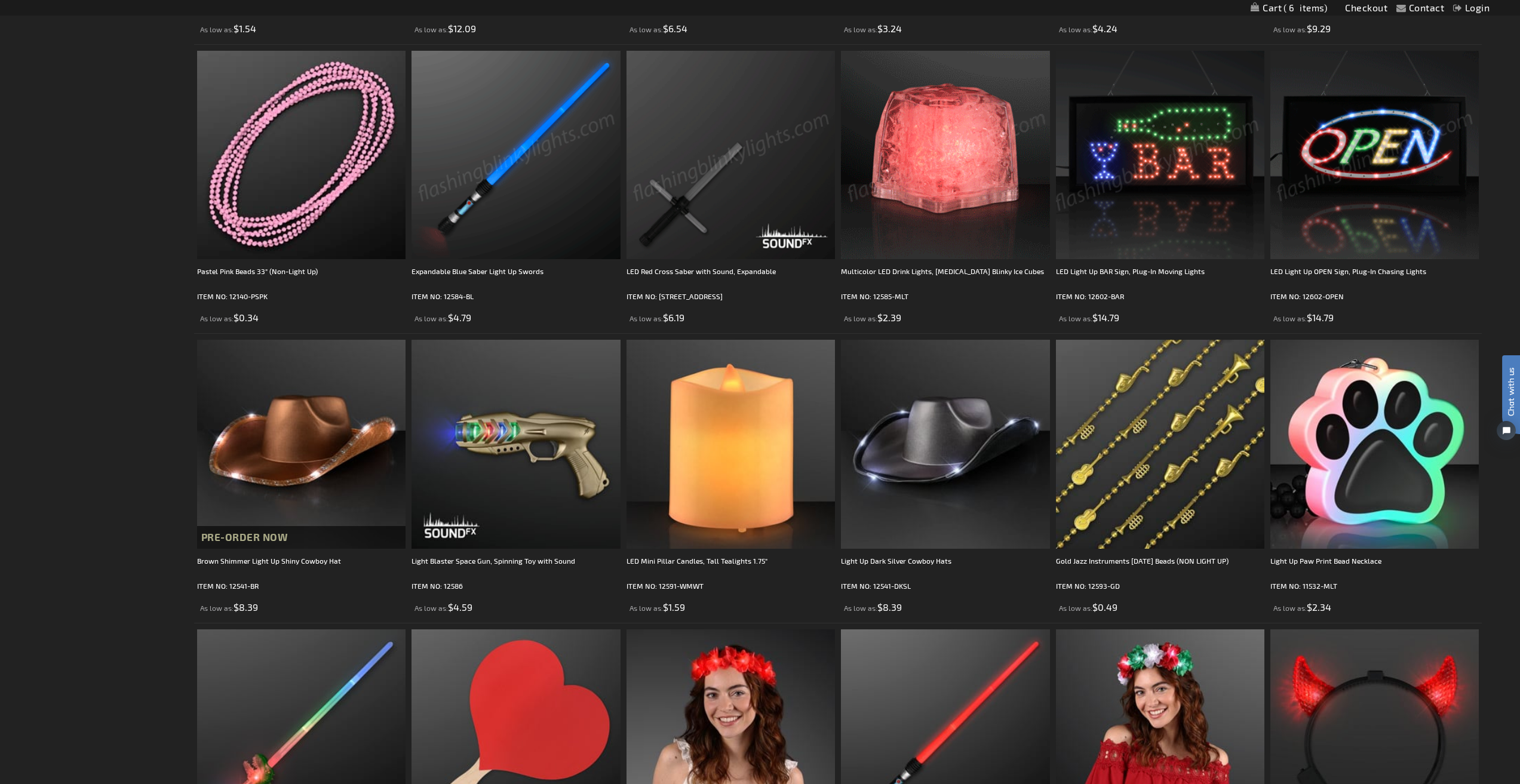
scroll to position [1433, 0]
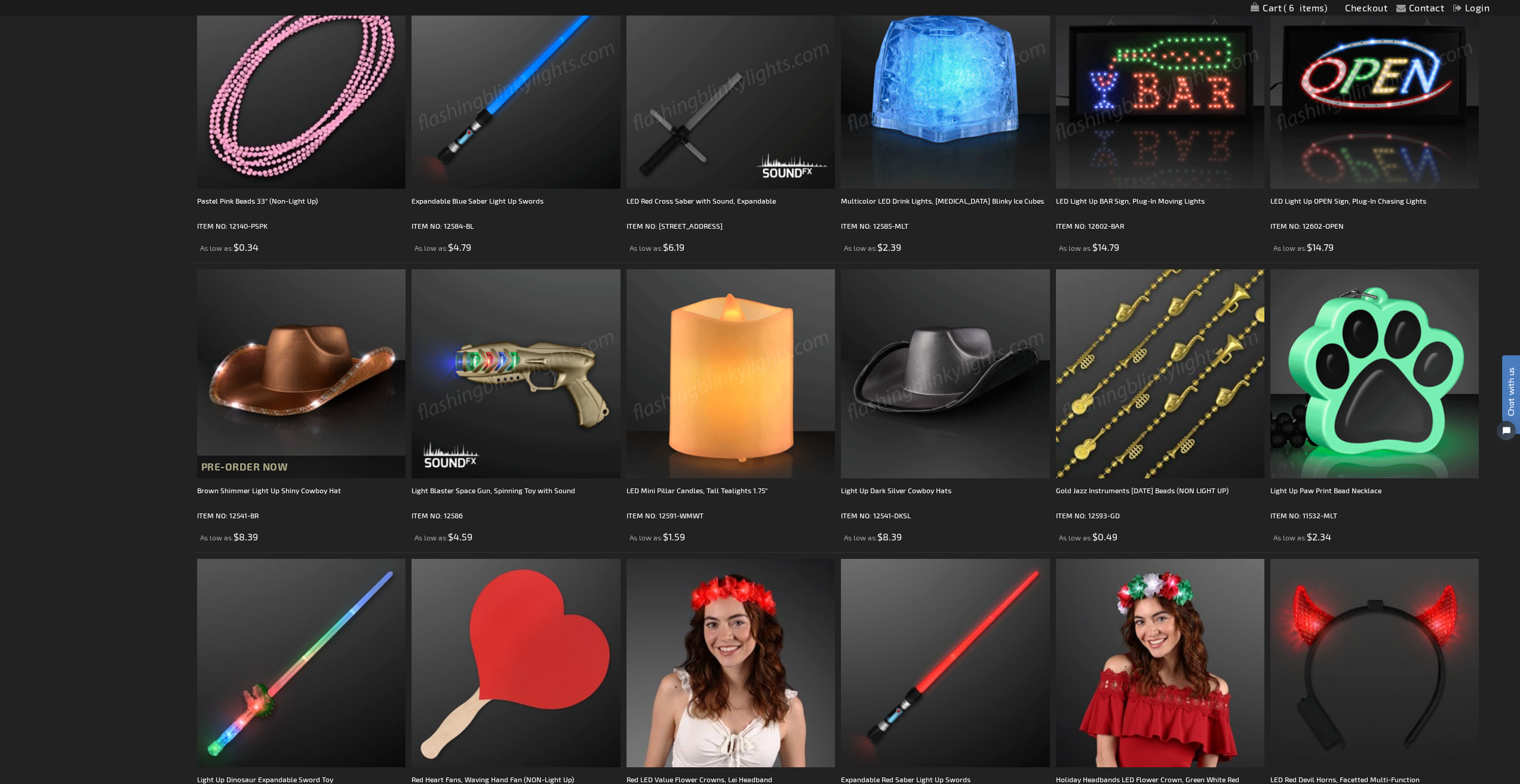
click at [548, 386] on img at bounding box center [516, 374] width 209 height 209
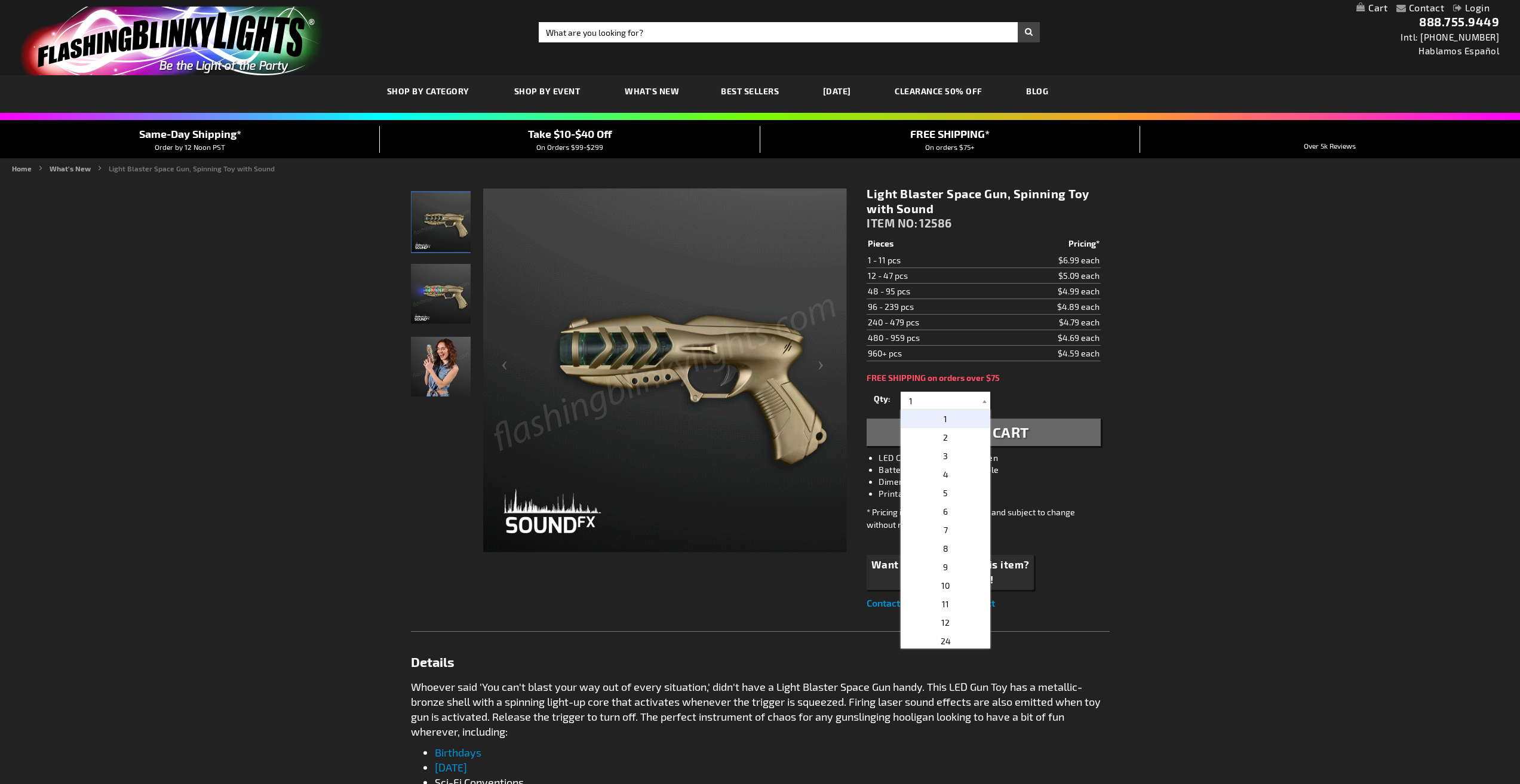
click at [917, 438] on p "2" at bounding box center [945, 437] width 90 height 18
type input "2"
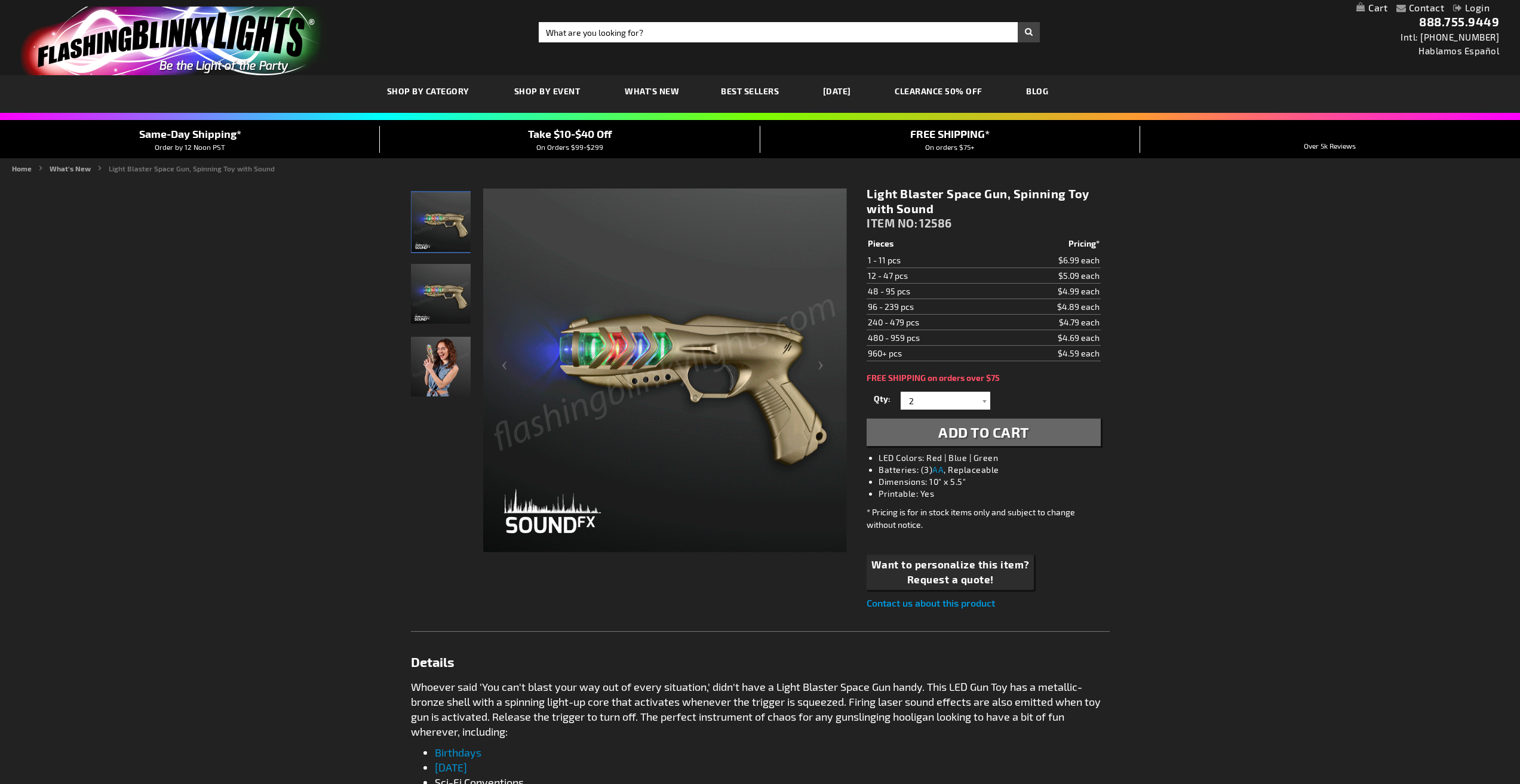
click at [910, 438] on button "Add to Cart" at bounding box center [983, 433] width 234 height 27
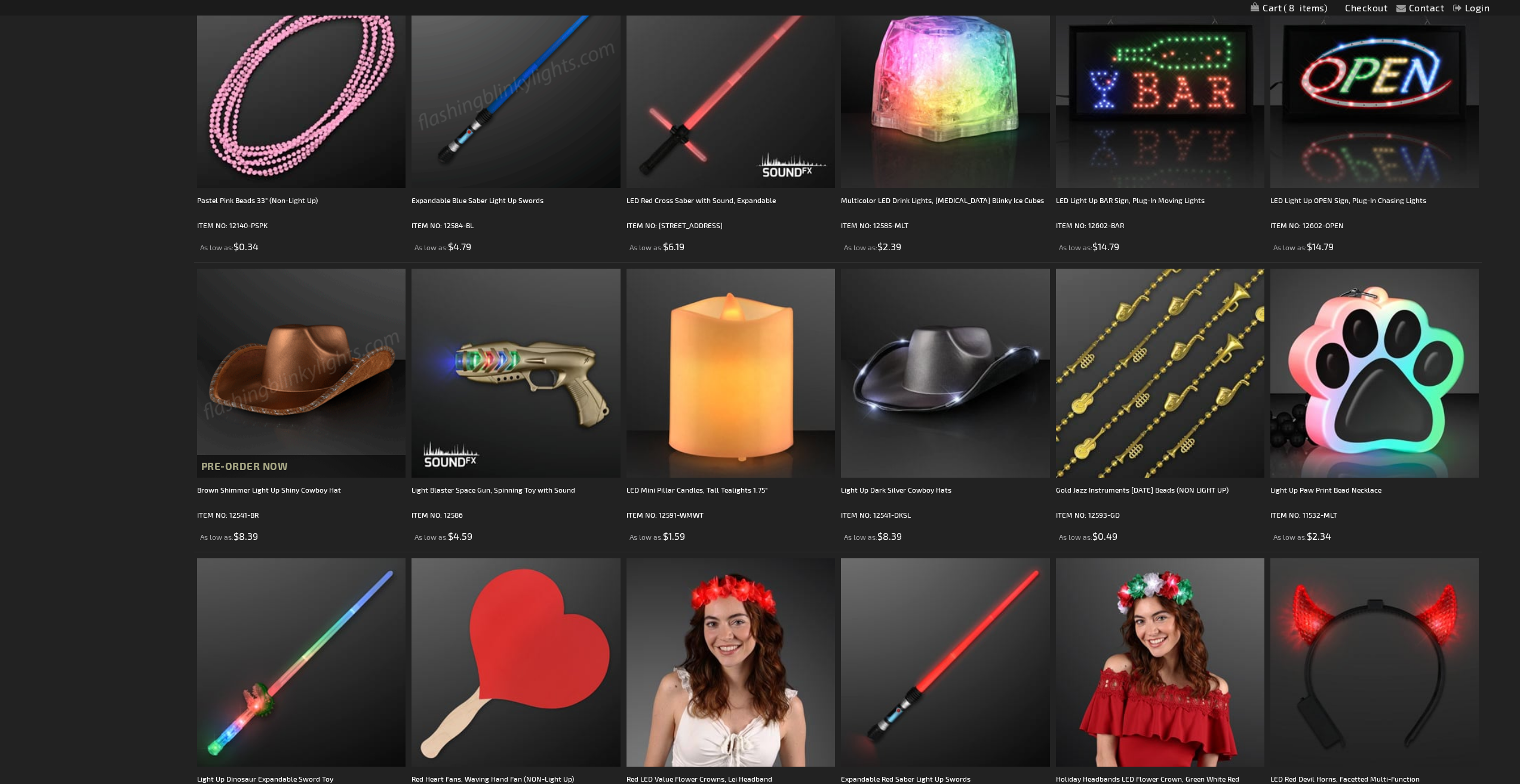
click at [528, 128] on img at bounding box center [516, 84] width 209 height 209
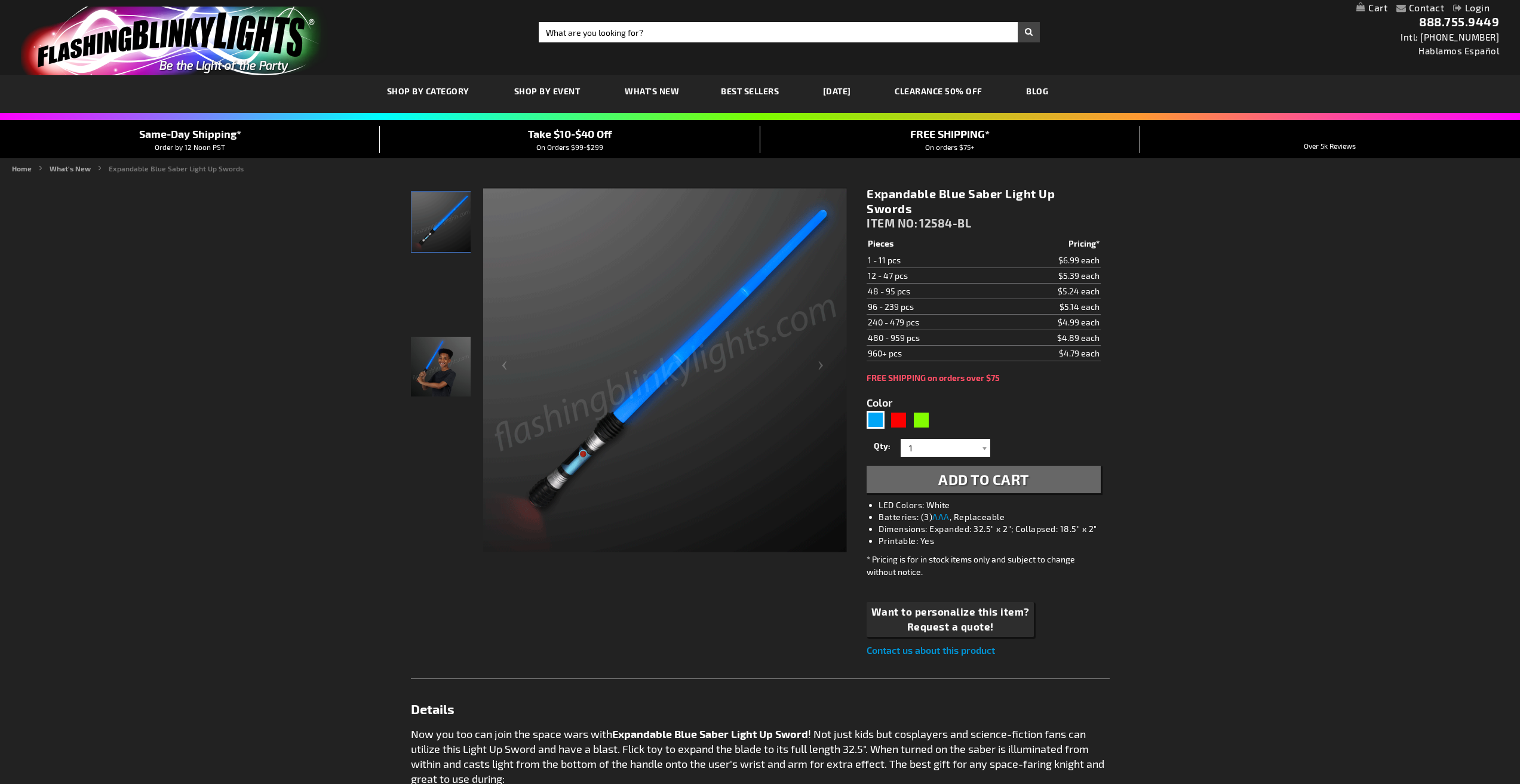
click at [973, 485] on span "Add to Cart" at bounding box center [983, 480] width 91 height 18
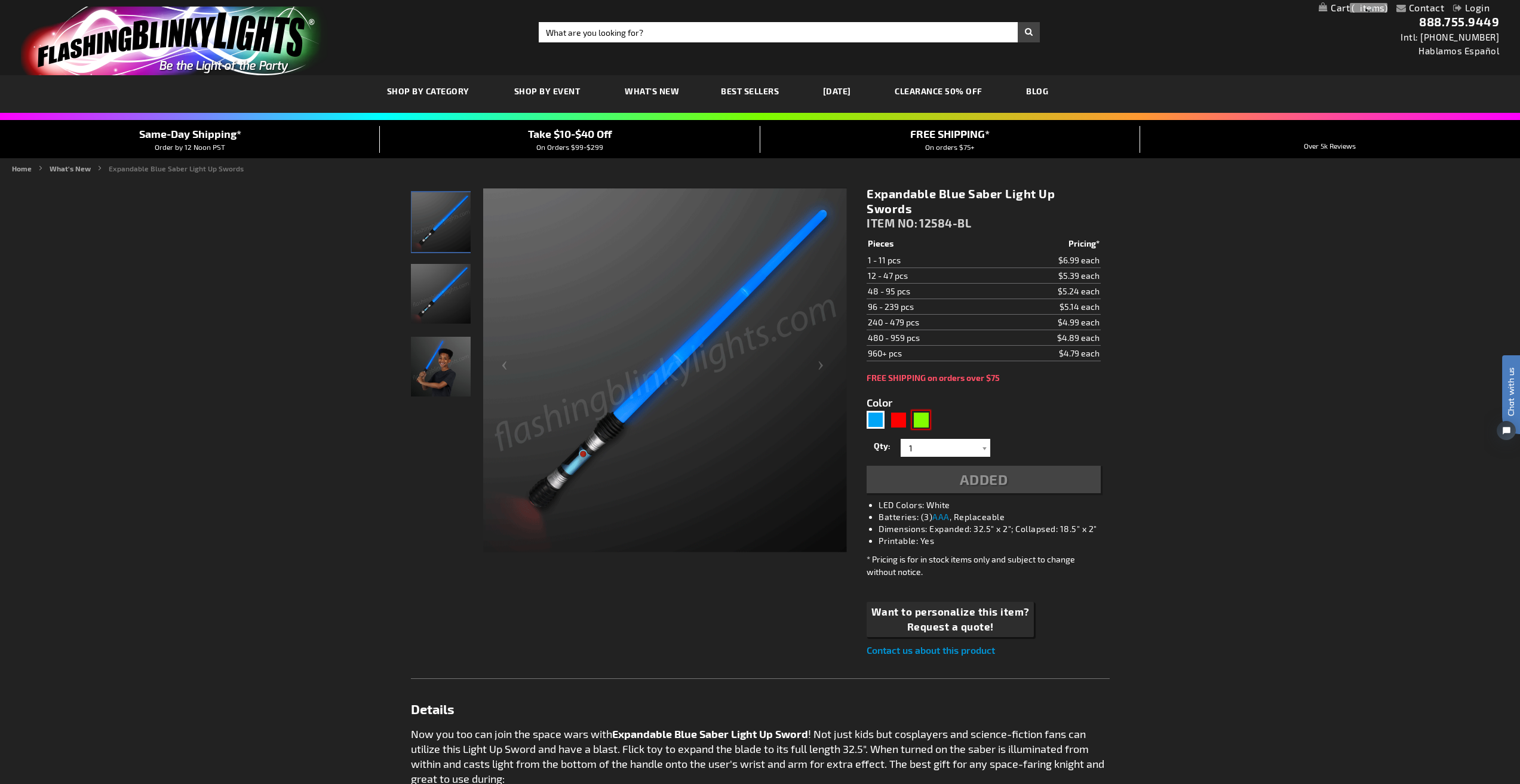
click at [922, 418] on div "Green" at bounding box center [921, 420] width 18 height 18
type input "5648"
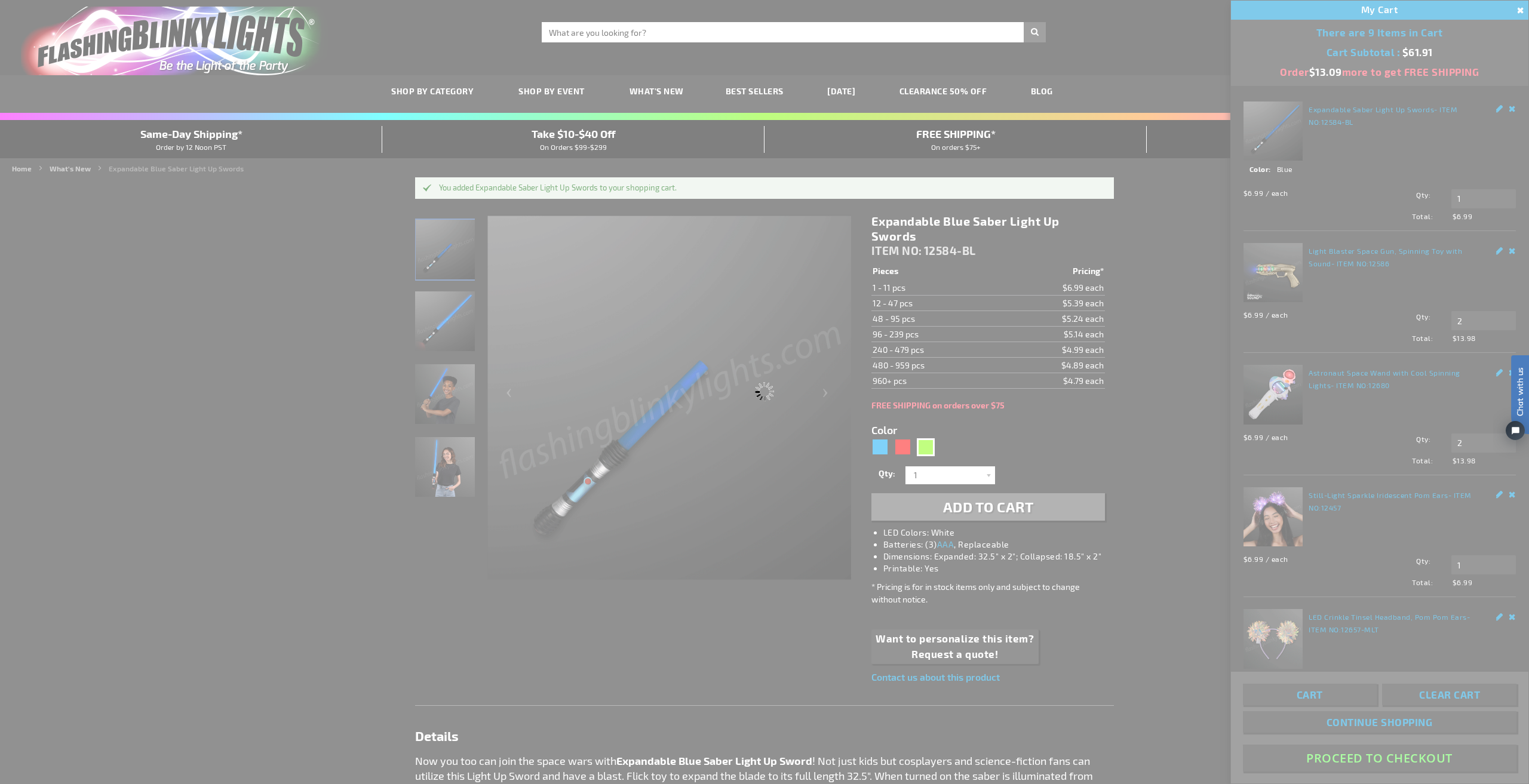
type input "12584-GN"
type input "Customize - Expandable Green Saber Light Up Swords - ITEM NO: 12584-GN"
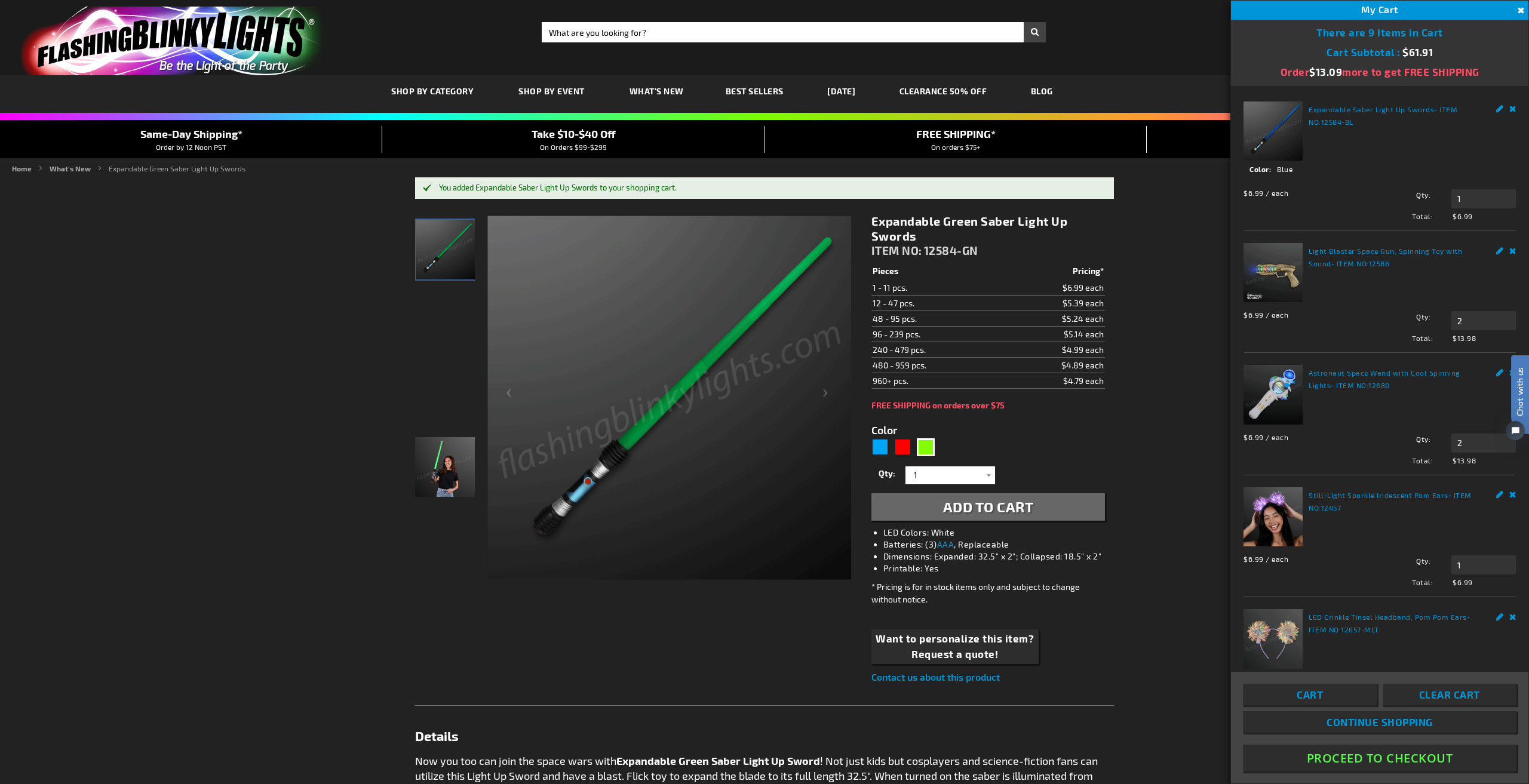
click at [945, 514] on span "Add to Cart" at bounding box center [988, 507] width 91 height 18
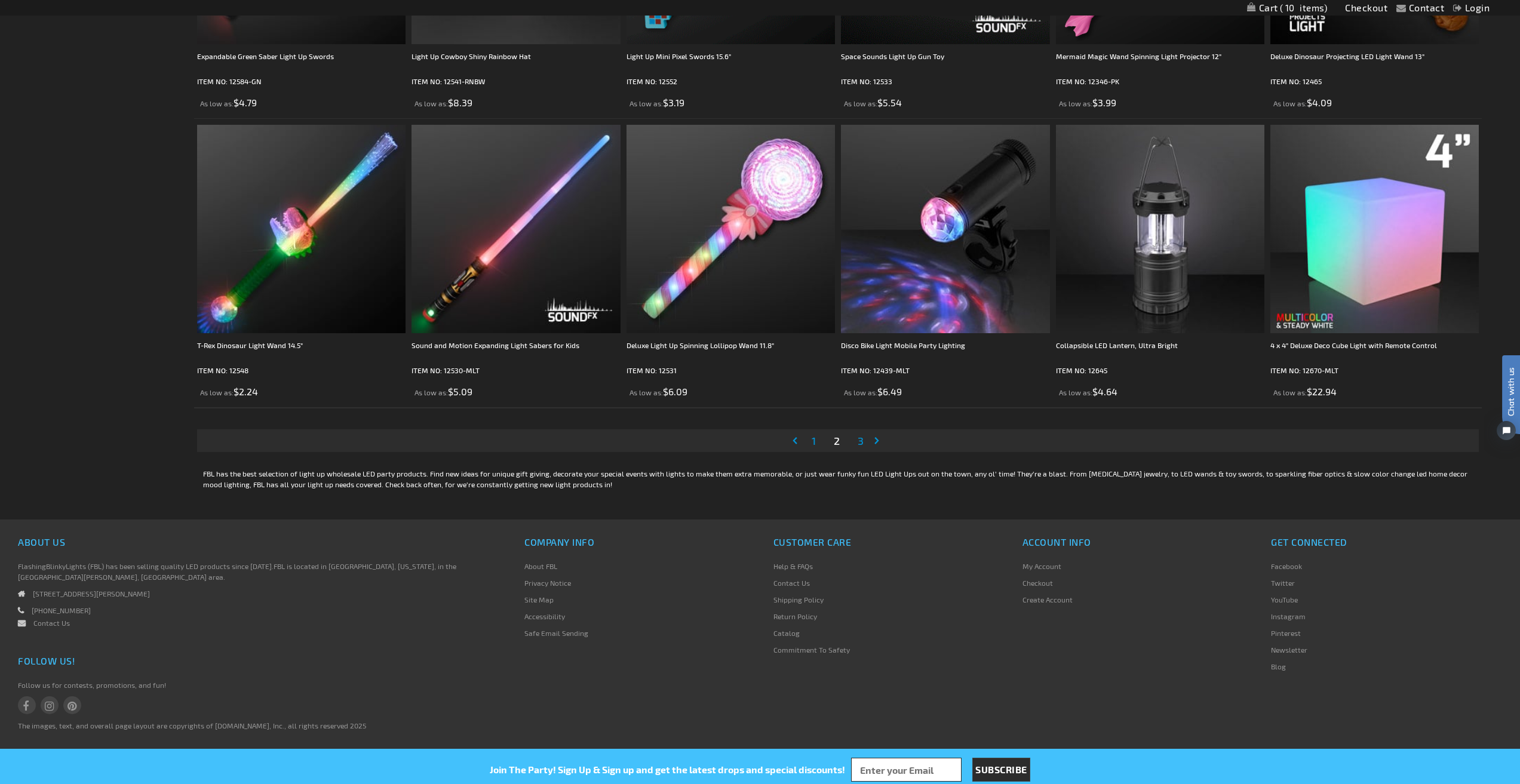
scroll to position [2679, 0]
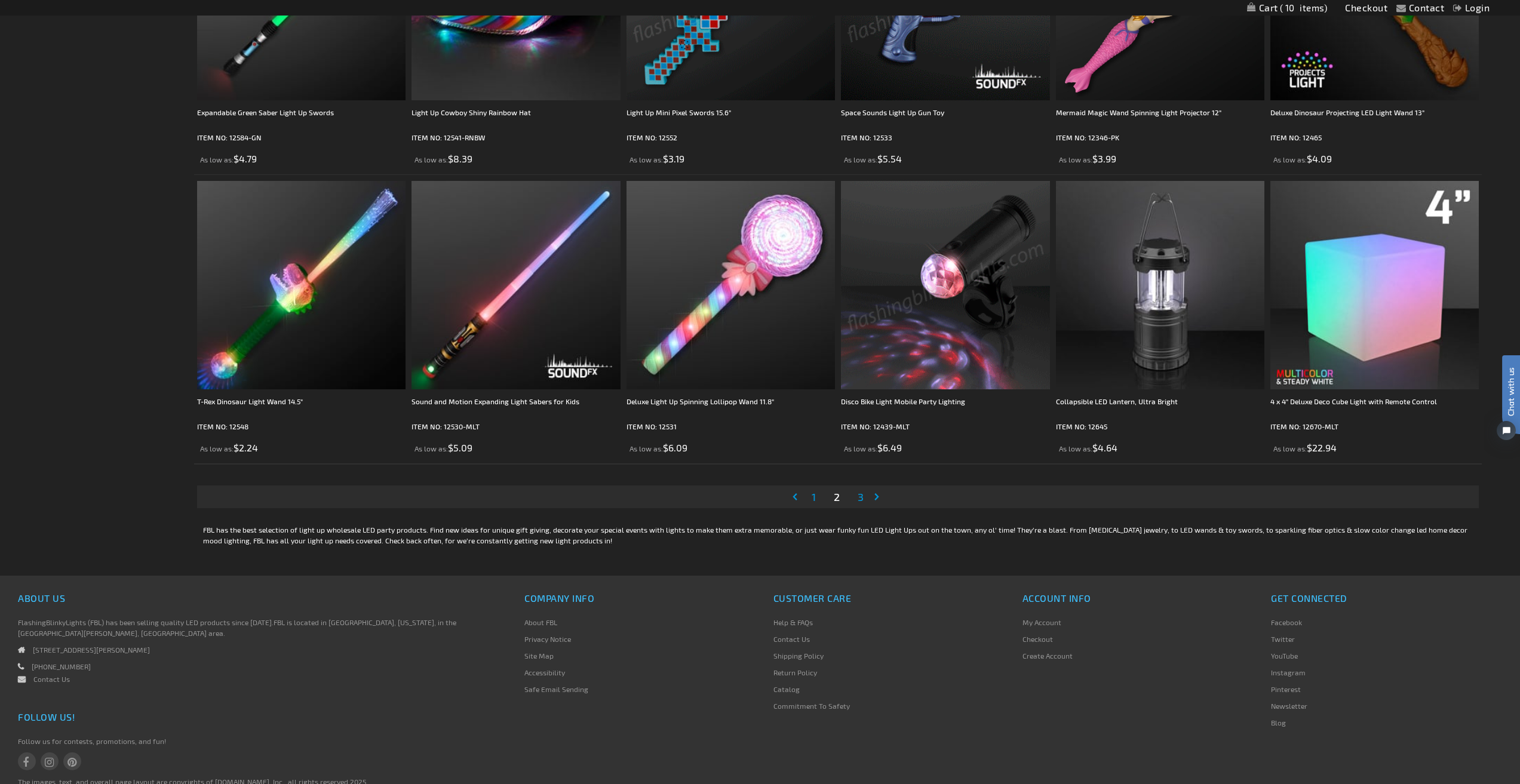
click at [864, 500] on span "3" at bounding box center [860, 497] width 6 height 13
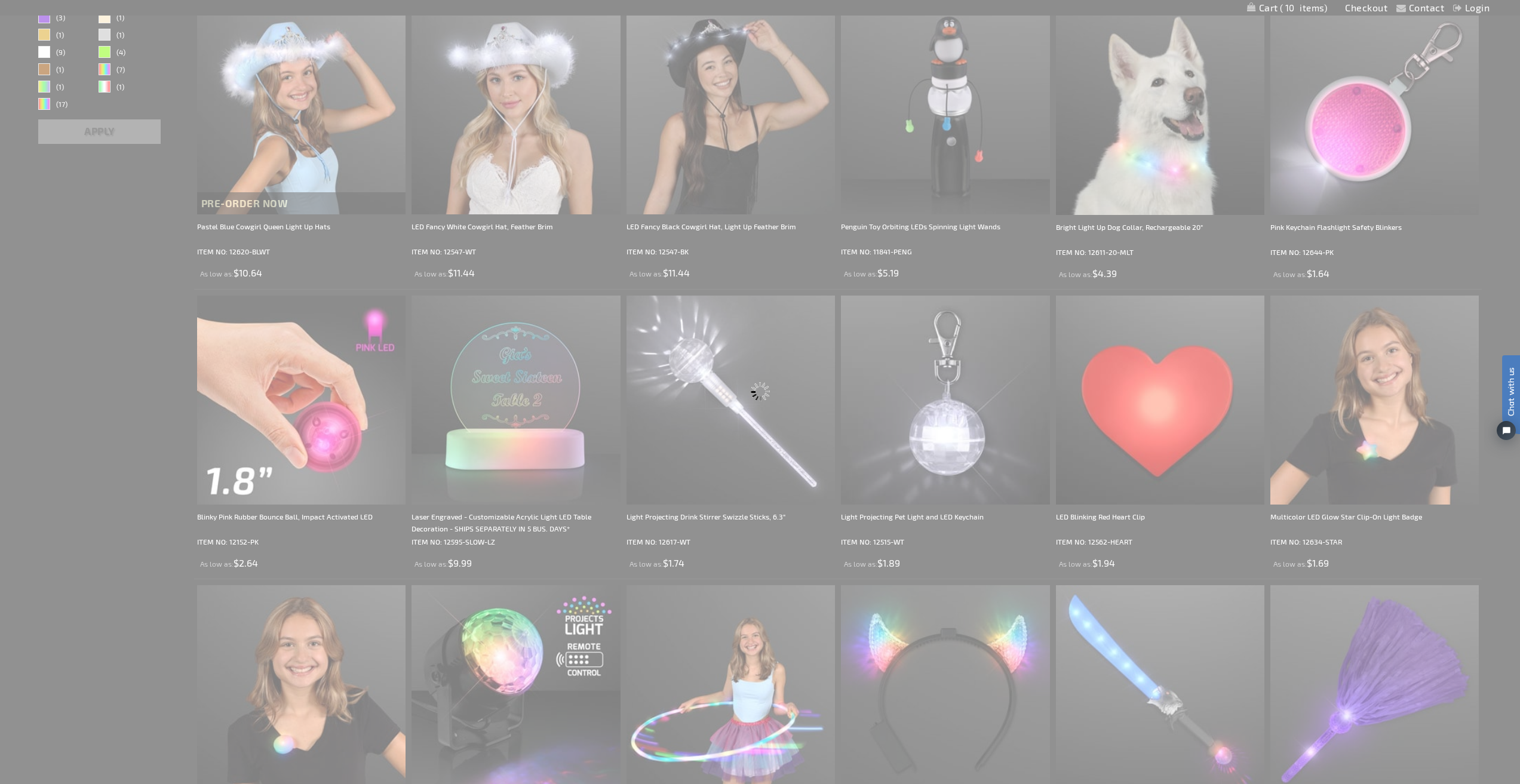
scroll to position [11, 0]
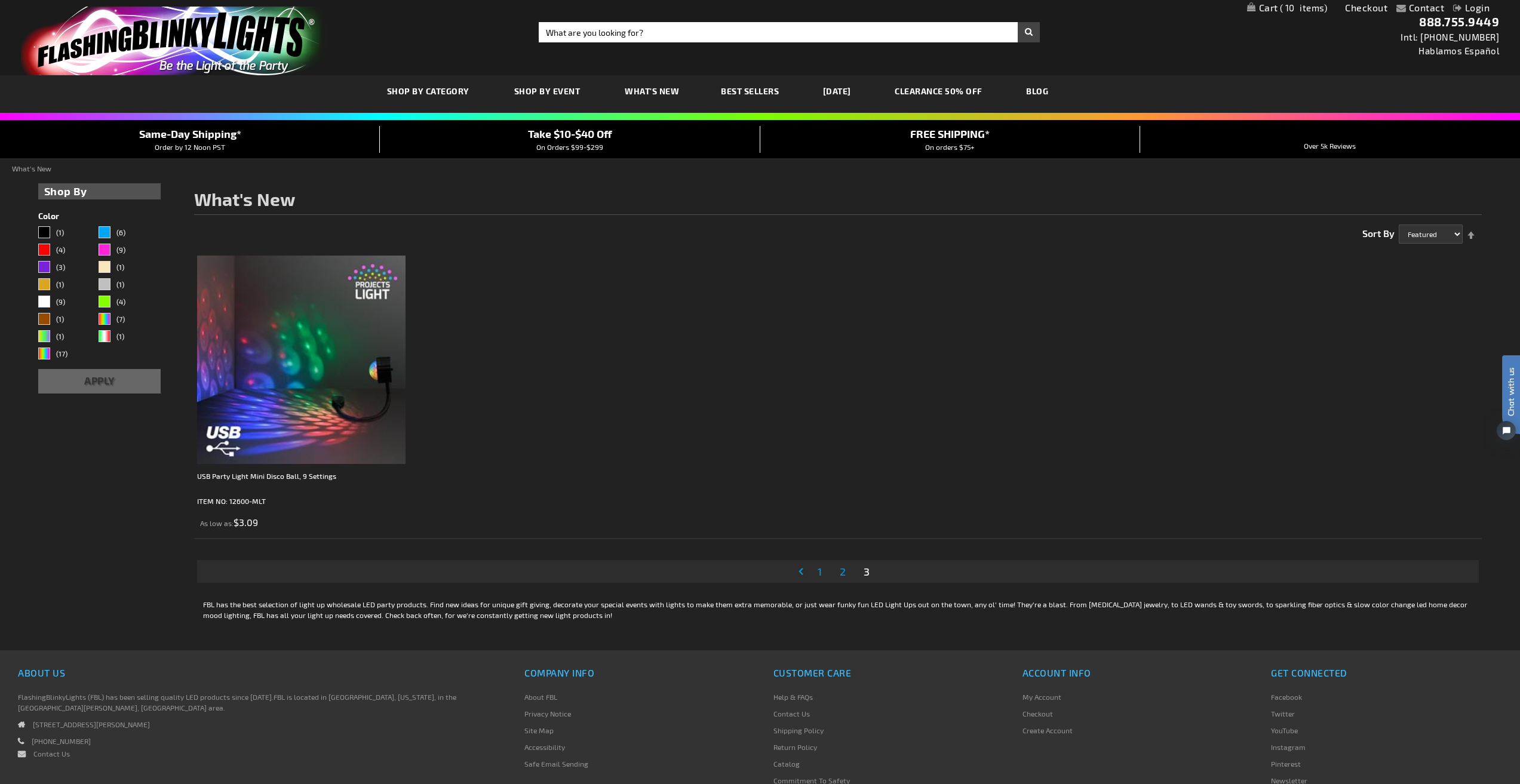
click at [774, 91] on span "Best Sellers" at bounding box center [750, 91] width 58 height 10
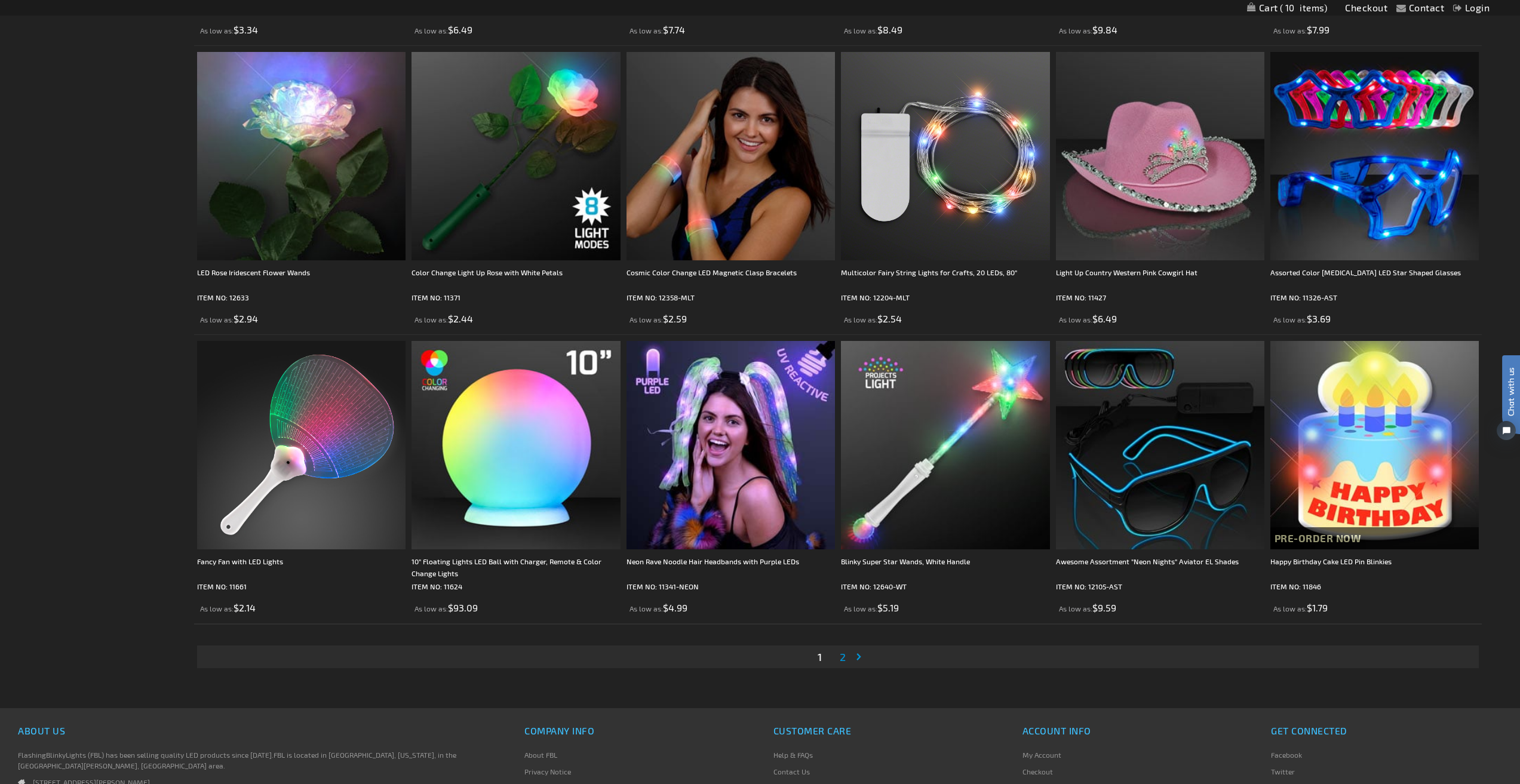
scroll to position [2687, 0]
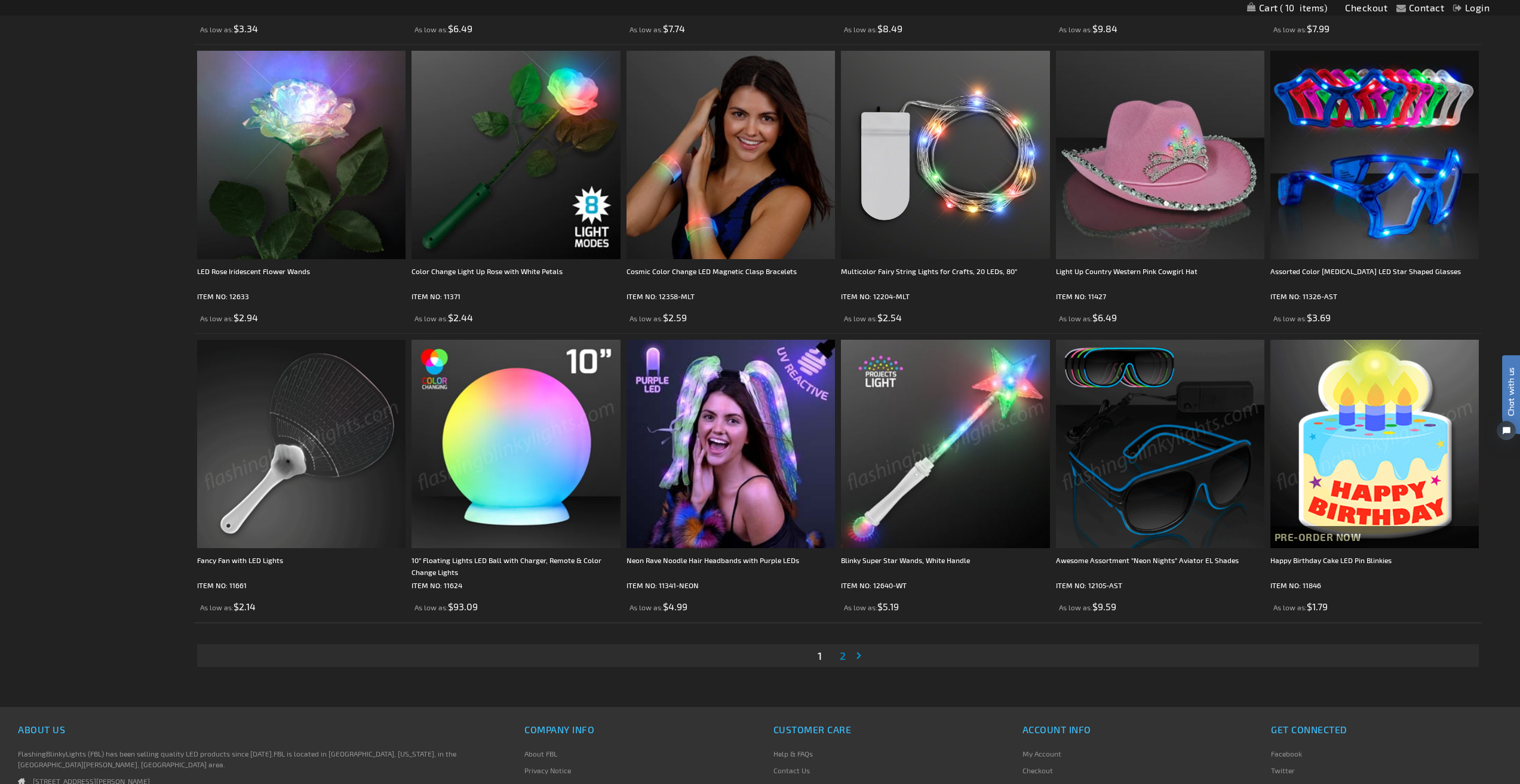
click at [339, 388] on img at bounding box center [302, 445] width 209 height 209
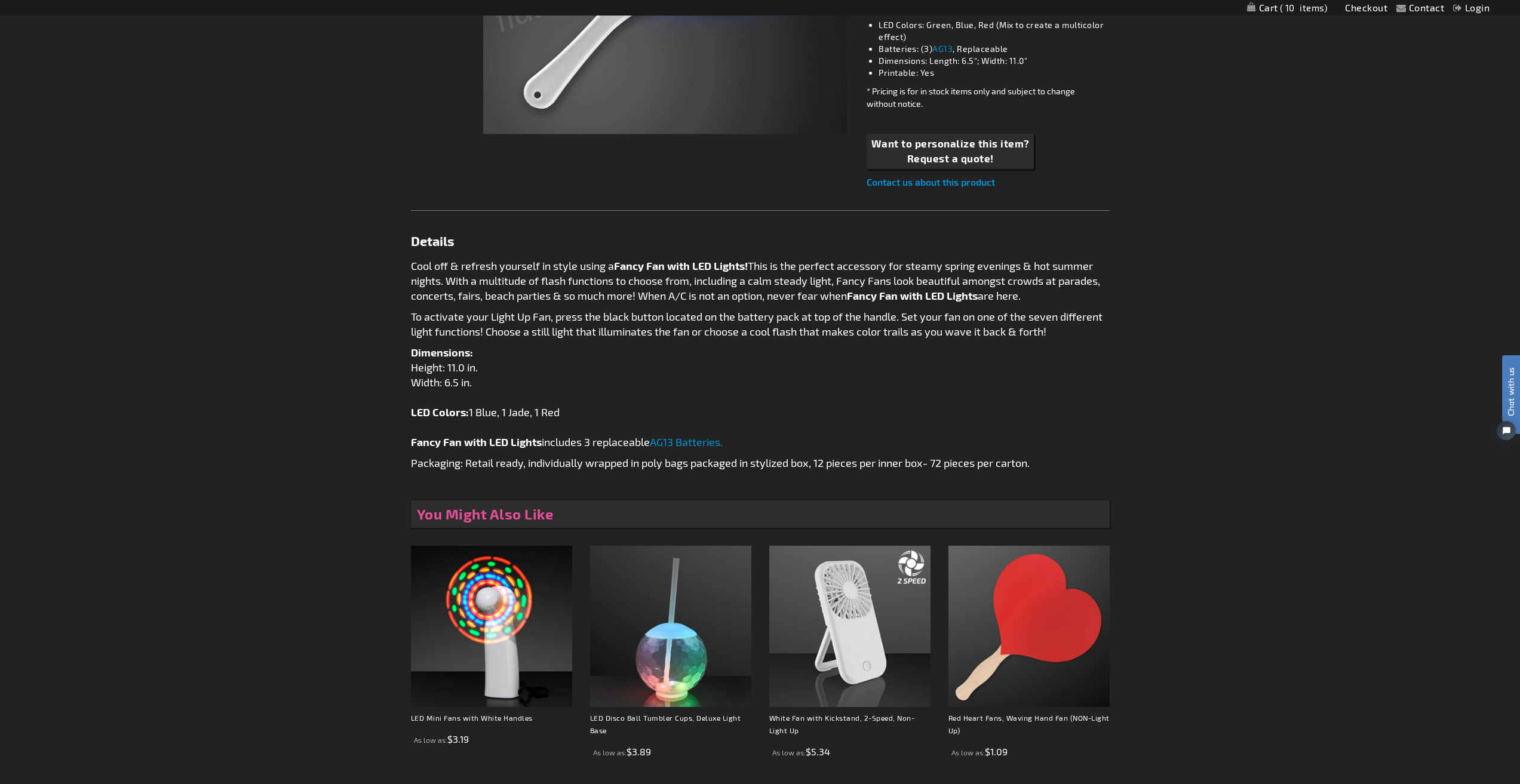
scroll to position [59, 0]
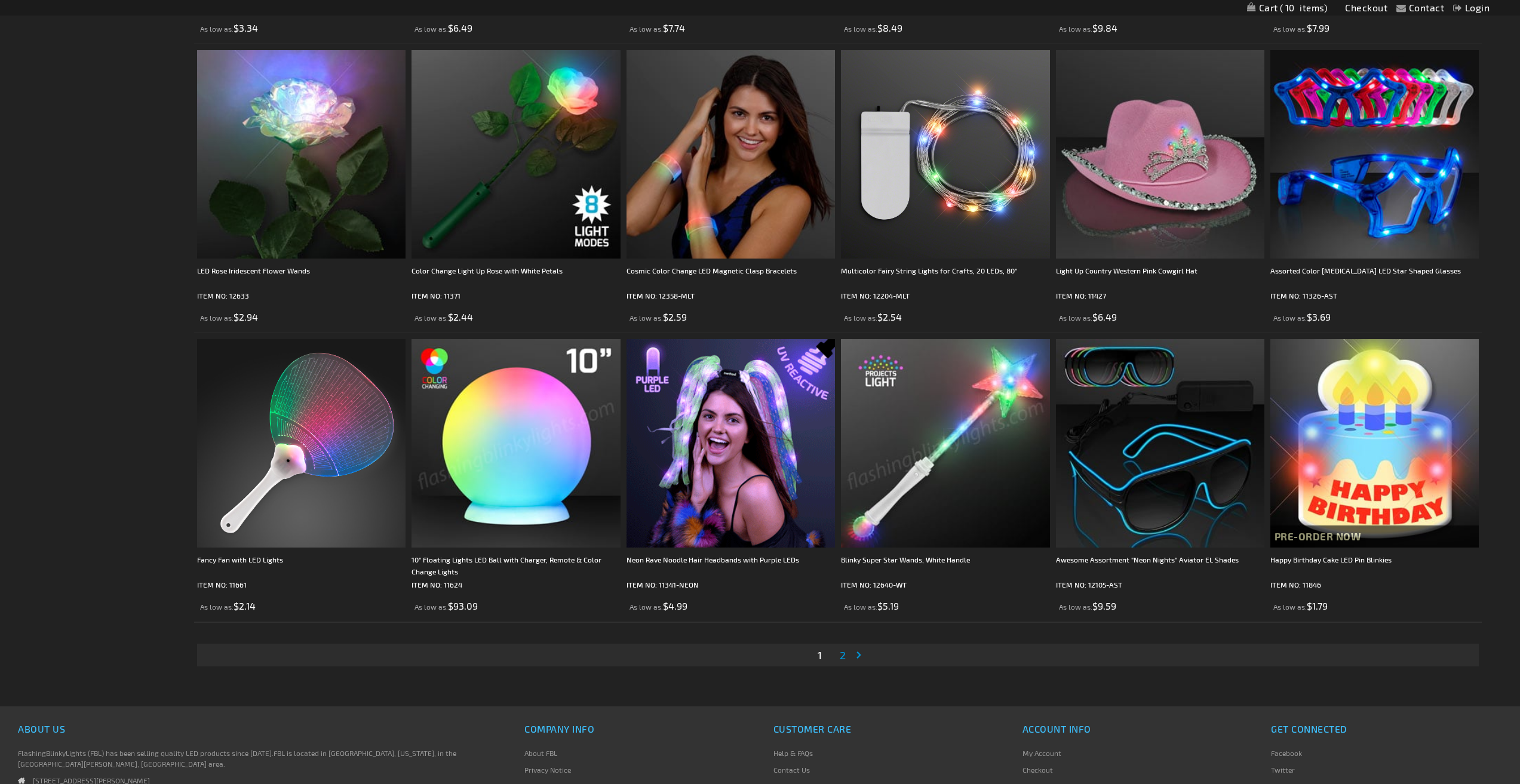
click at [848, 655] on li "Page 2" at bounding box center [843, 655] width 22 height 22
click at [848, 657] on li "Page 2" at bounding box center [843, 655] width 22 height 22
click at [842, 660] on span "2" at bounding box center [843, 656] width 6 height 13
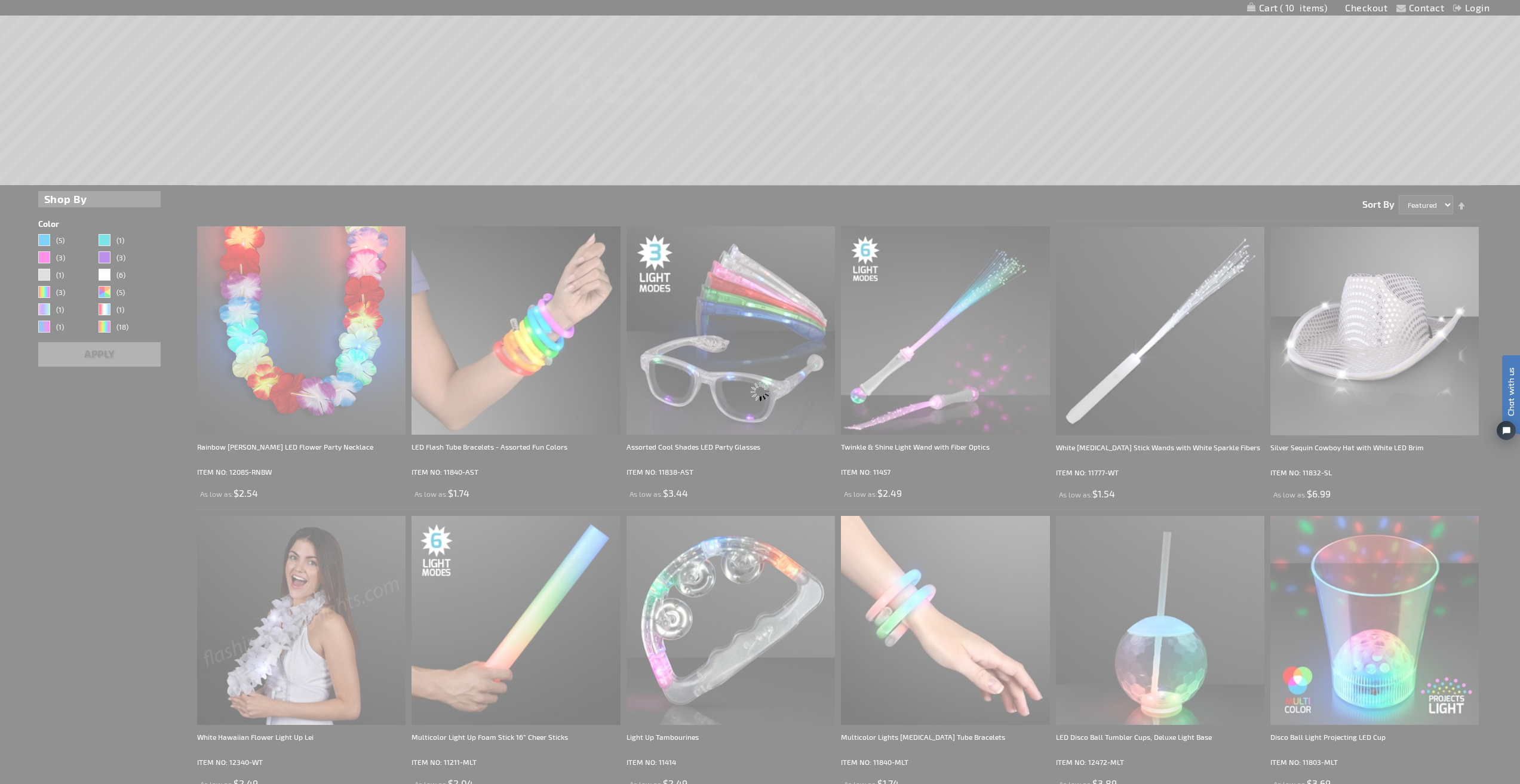
scroll to position [0, 0]
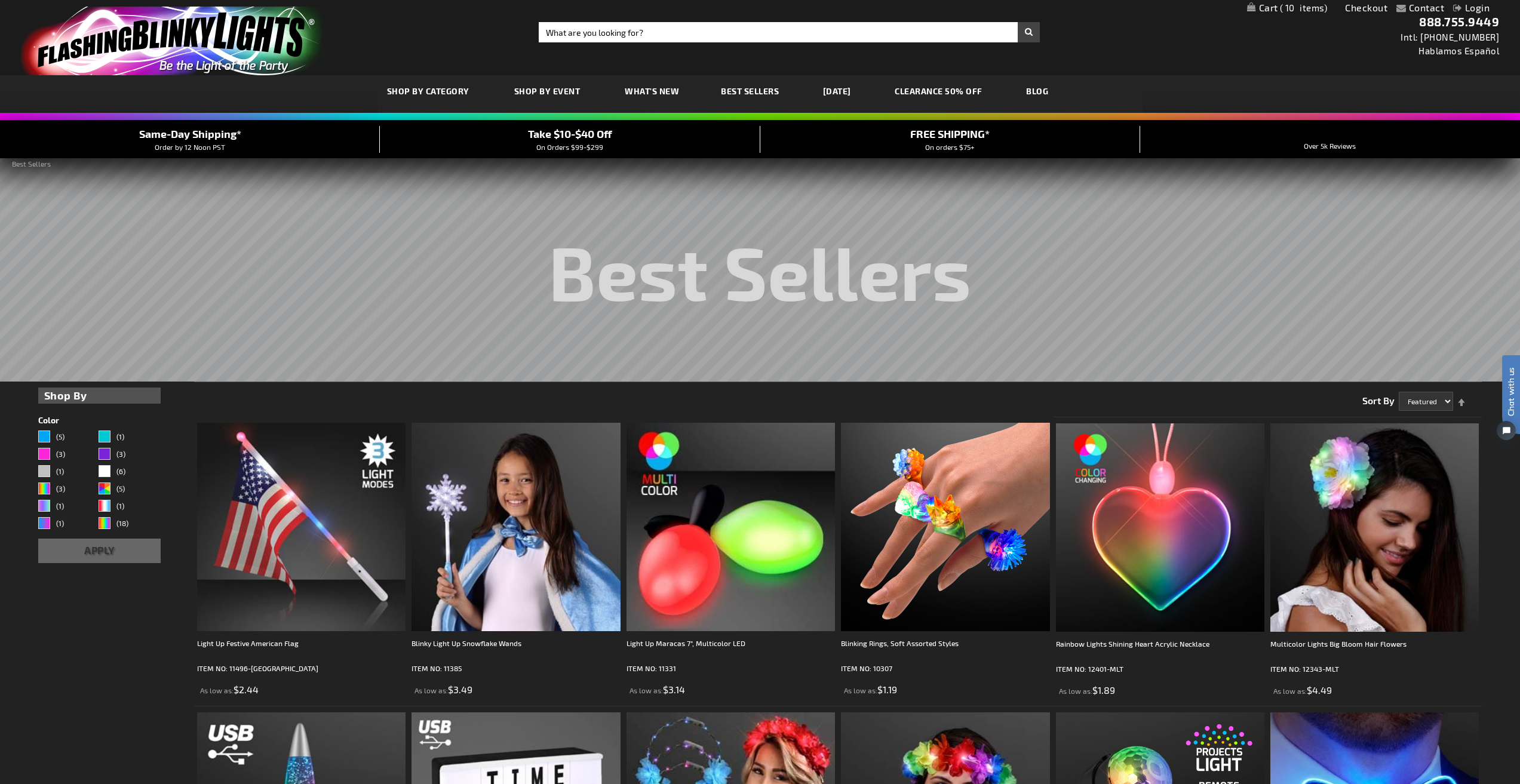
click at [1316, 13] on link "My Cart 10 10 items" at bounding box center [1287, 8] width 80 height 11
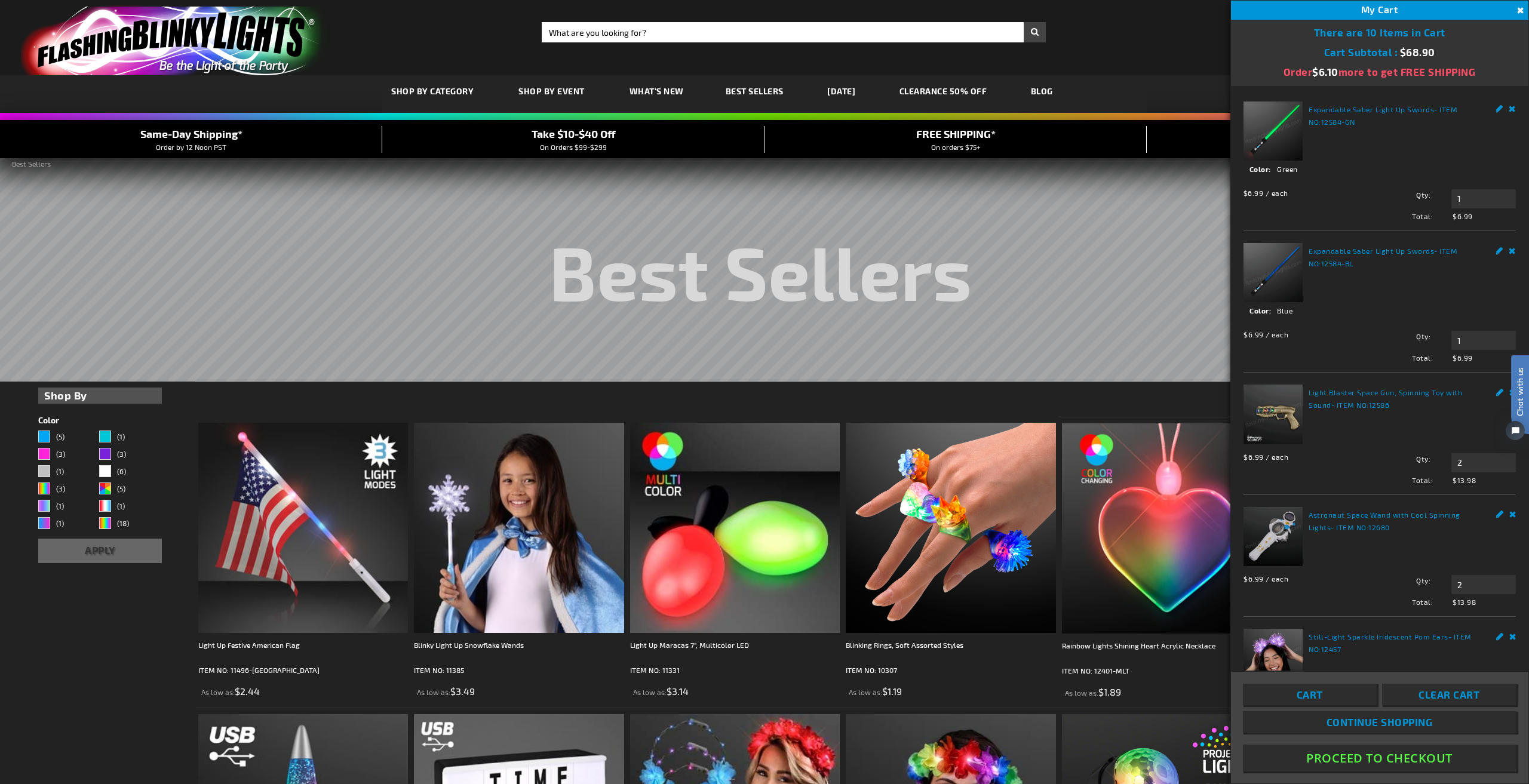
click at [966, 95] on link "CLEARANCE 50% OFF" at bounding box center [944, 91] width 106 height 40
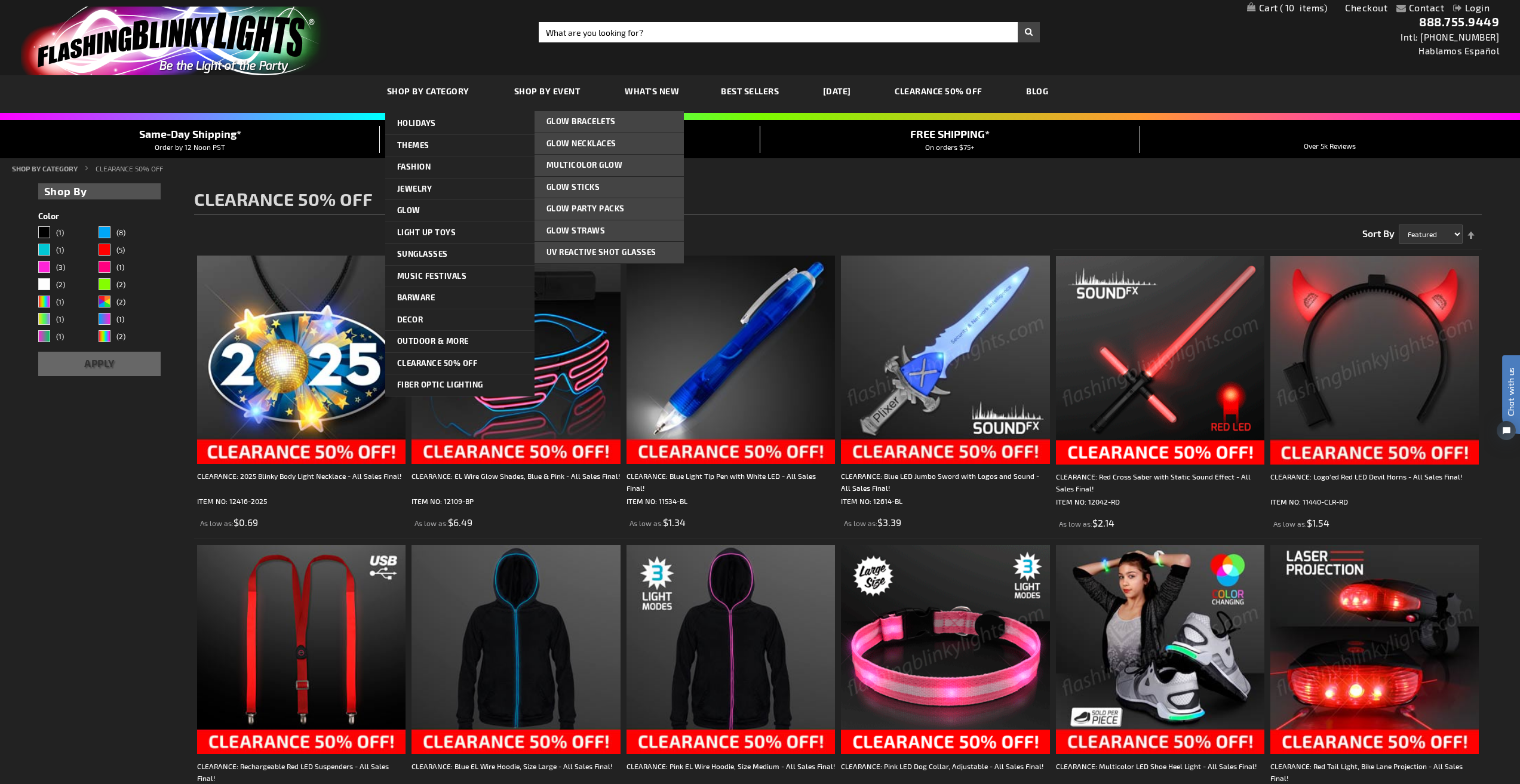
click at [417, 203] on link "Glow" at bounding box center [460, 210] width 149 height 22
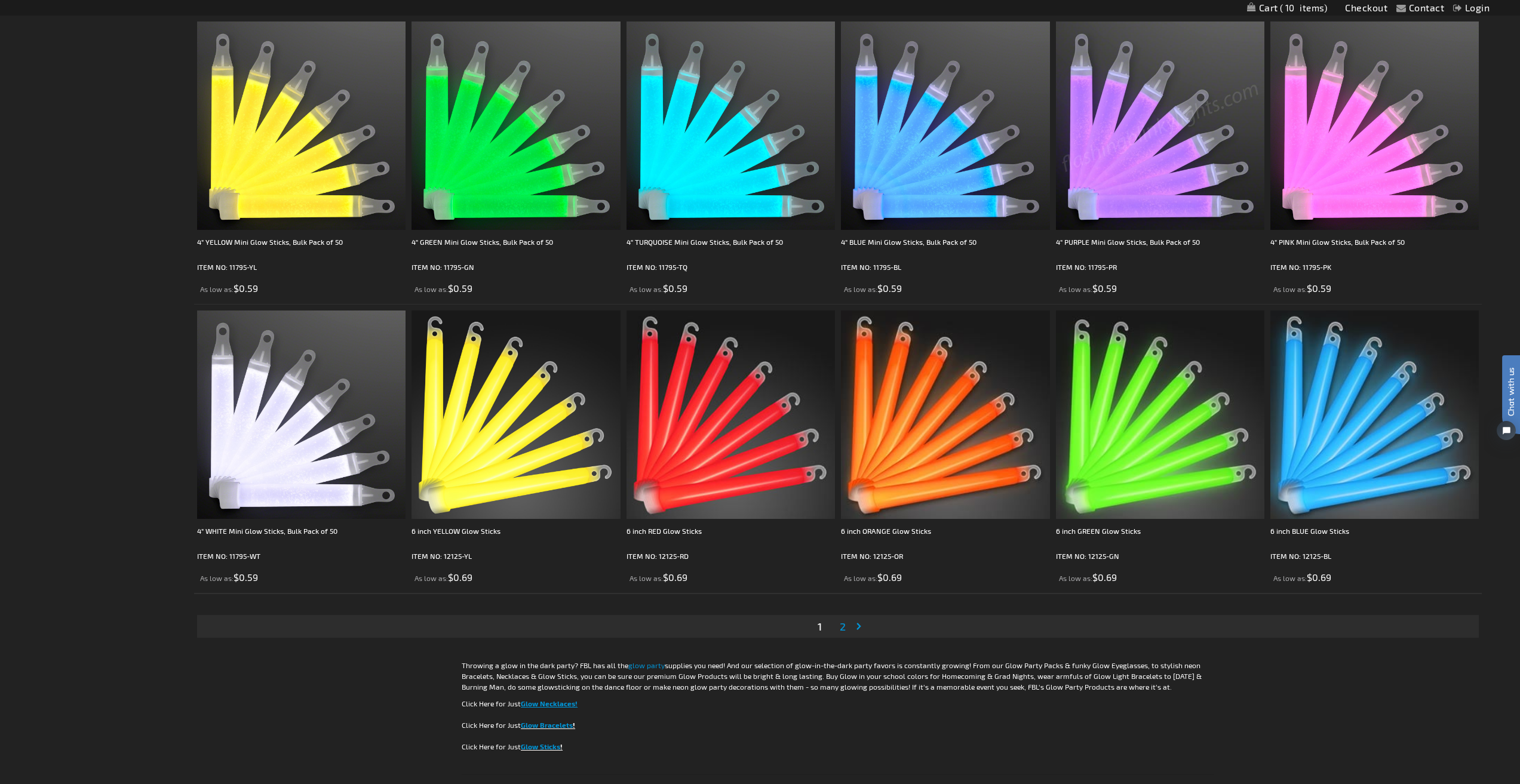
scroll to position [2699, 0]
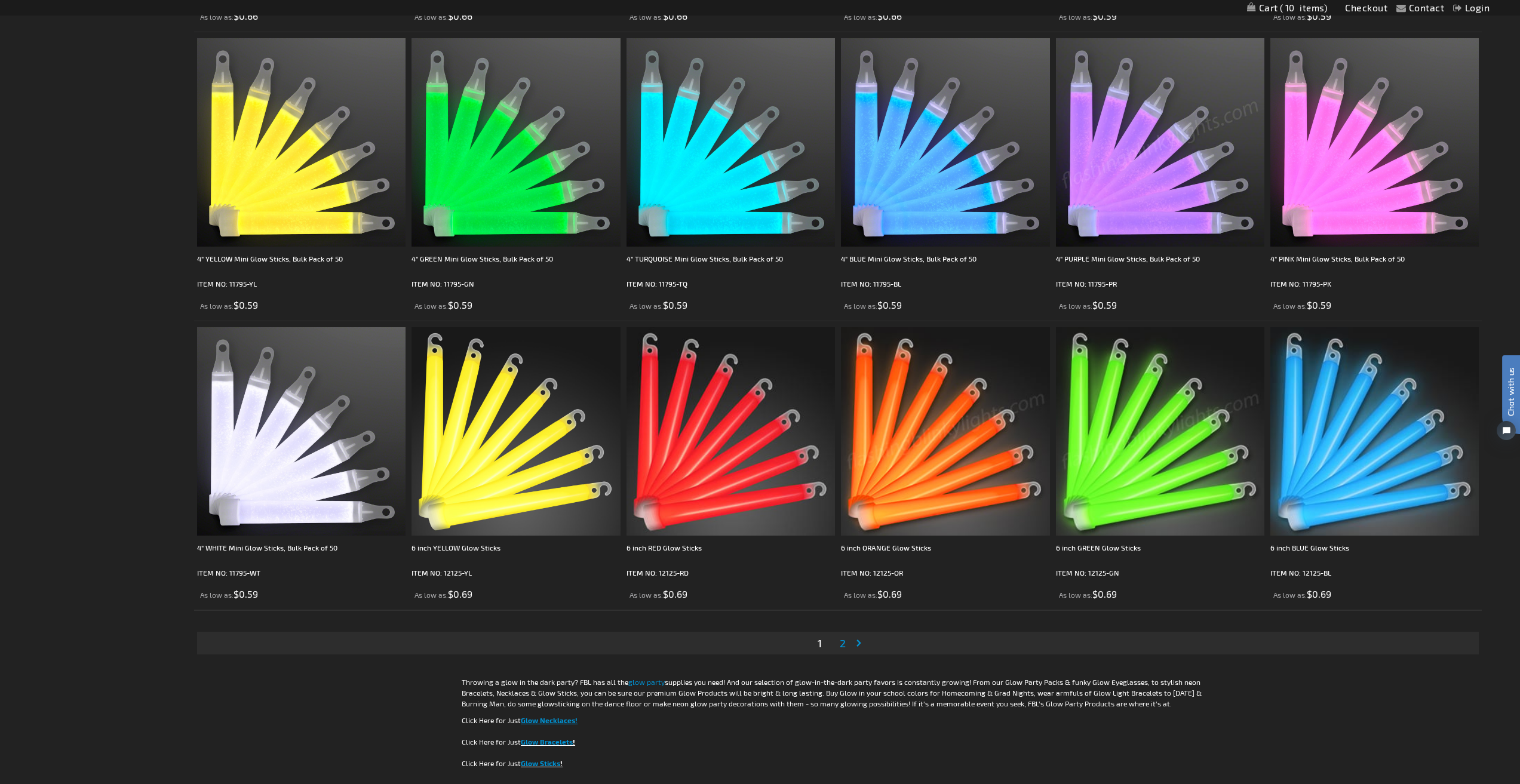
click at [848, 648] on li "Page 2" at bounding box center [843, 643] width 22 height 22
click at [840, 650] on span "2" at bounding box center [843, 643] width 6 height 13
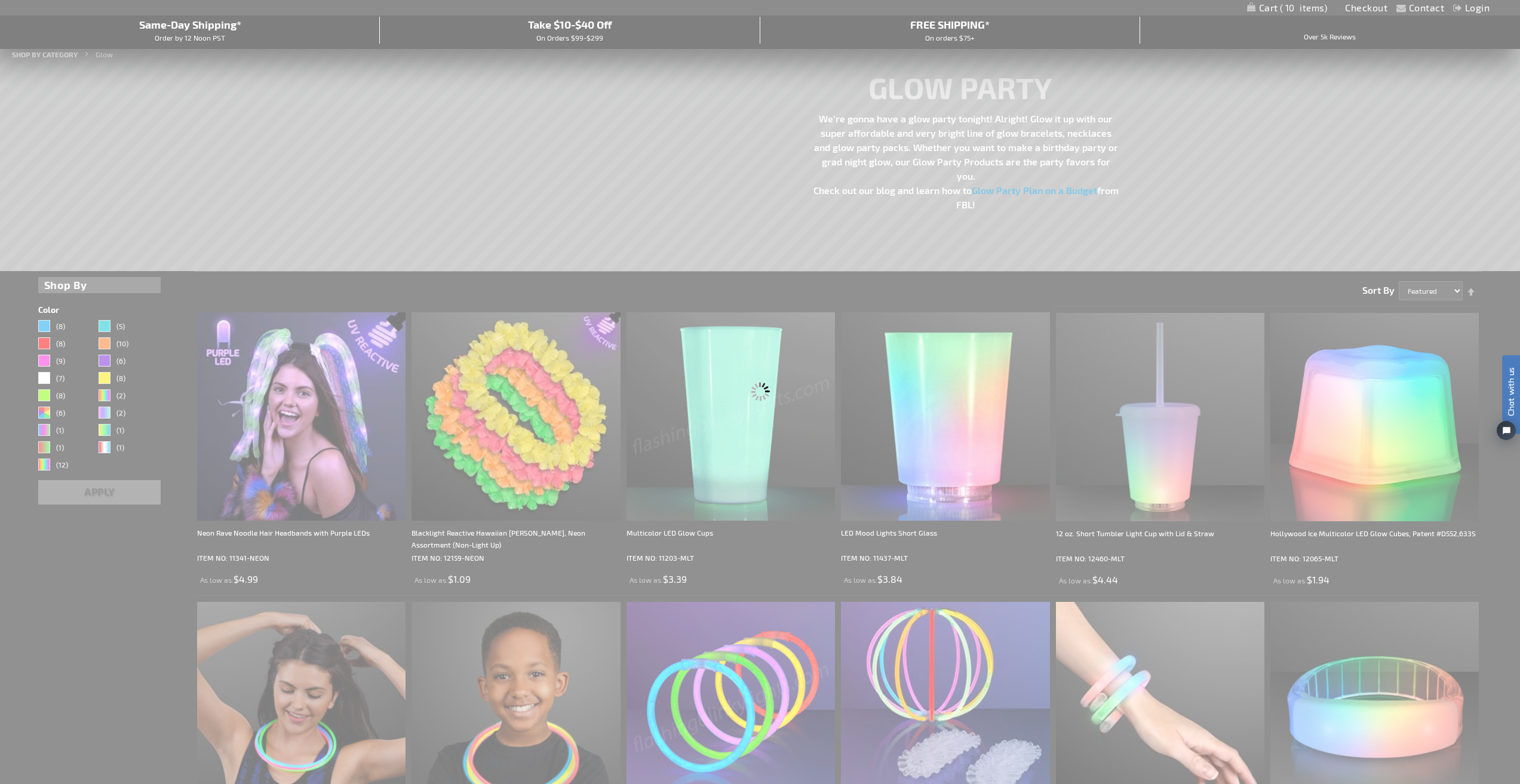
scroll to position [0, 0]
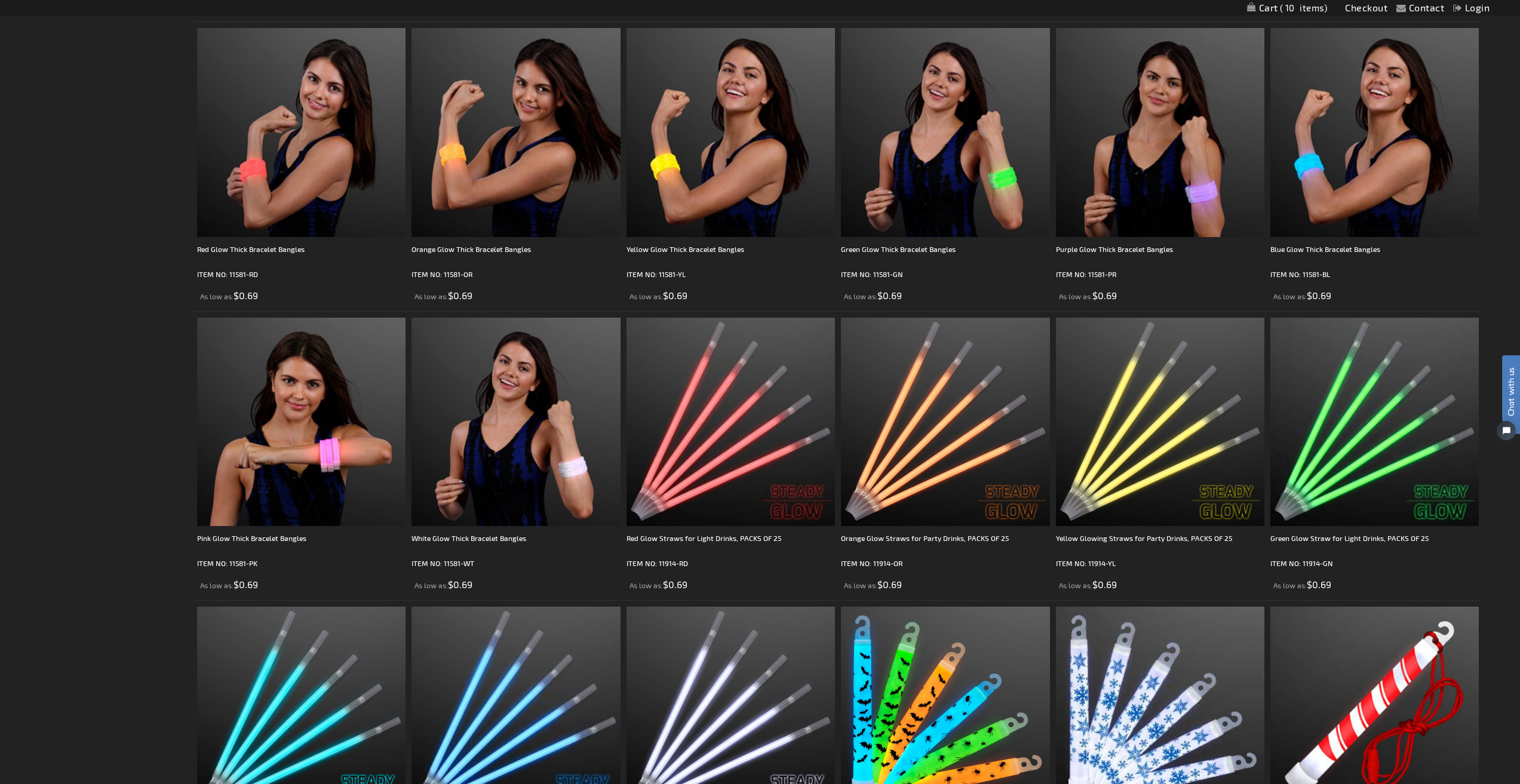
scroll to position [2569, 0]
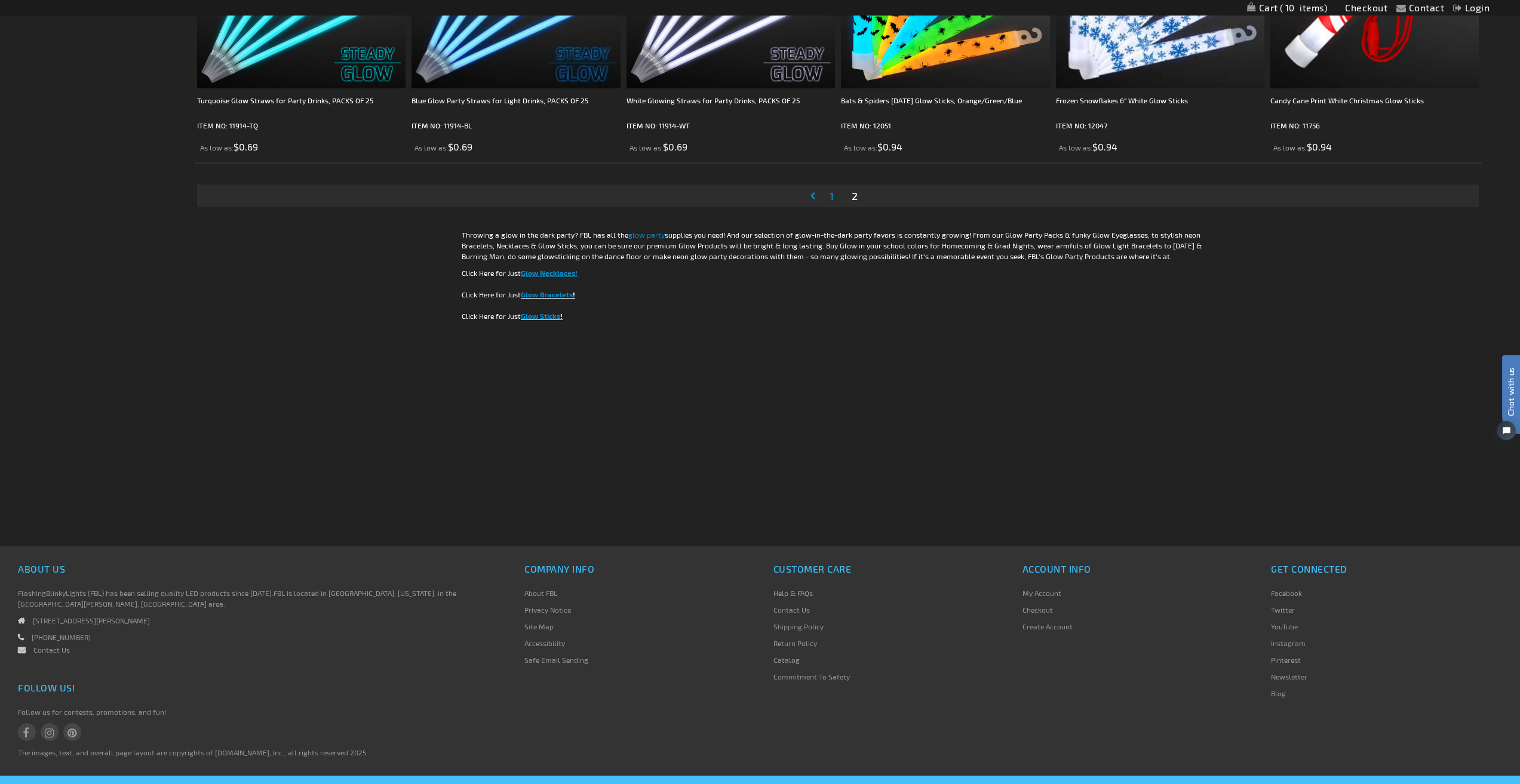
click at [831, 197] on span "1" at bounding box center [831, 196] width 4 height 13
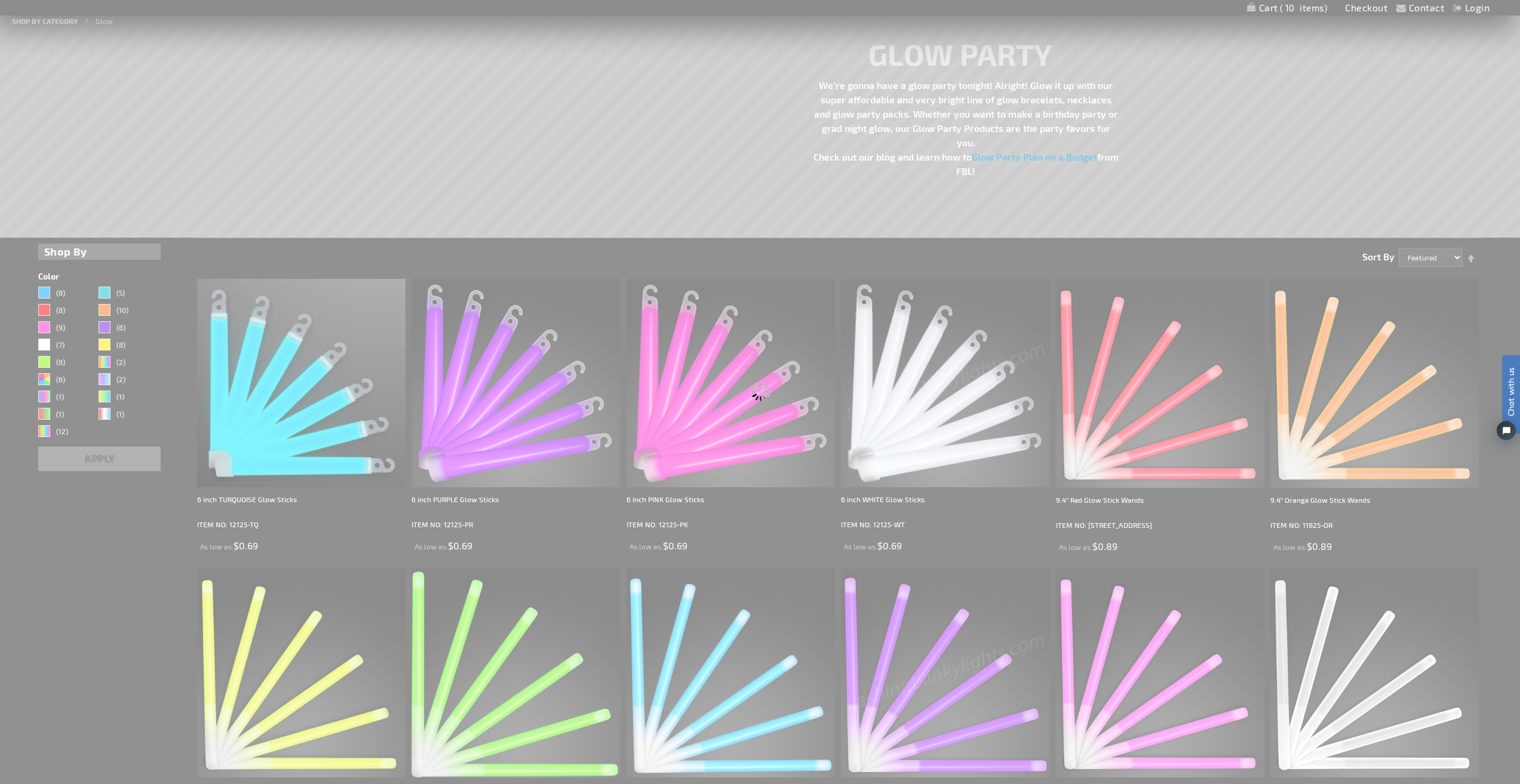
scroll to position [0, 0]
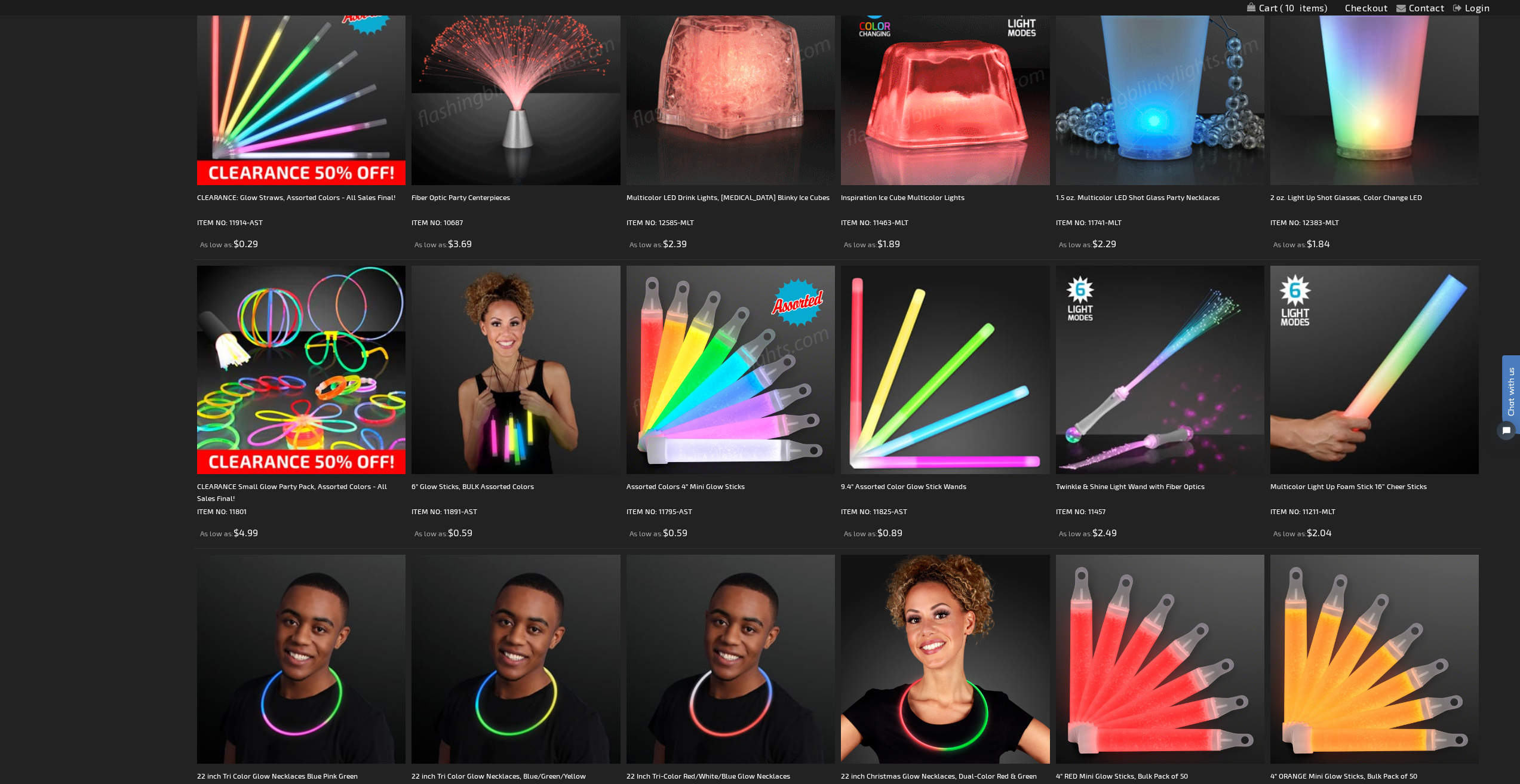
scroll to position [1911, 0]
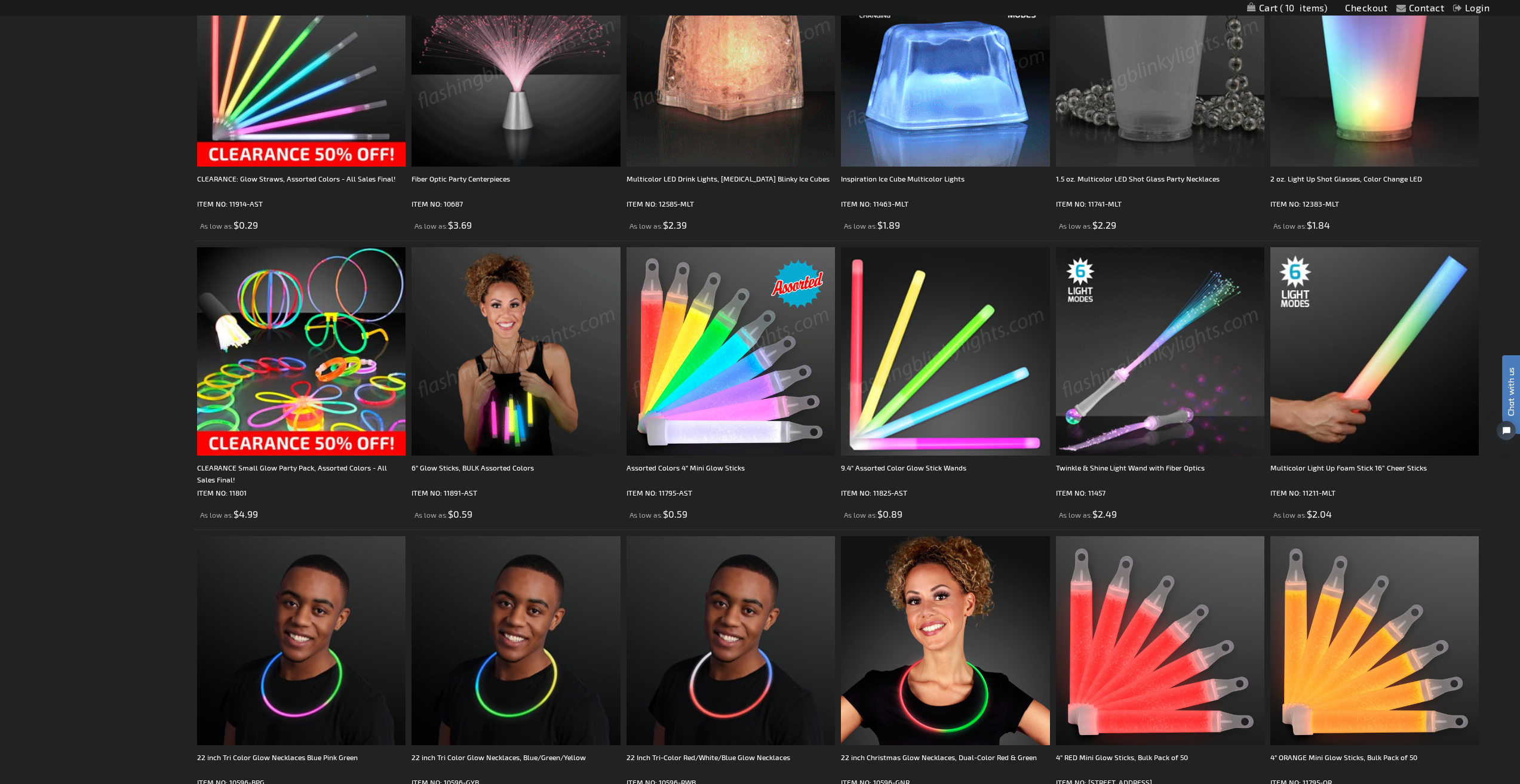
click at [1149, 391] on img at bounding box center [1160, 351] width 209 height 209
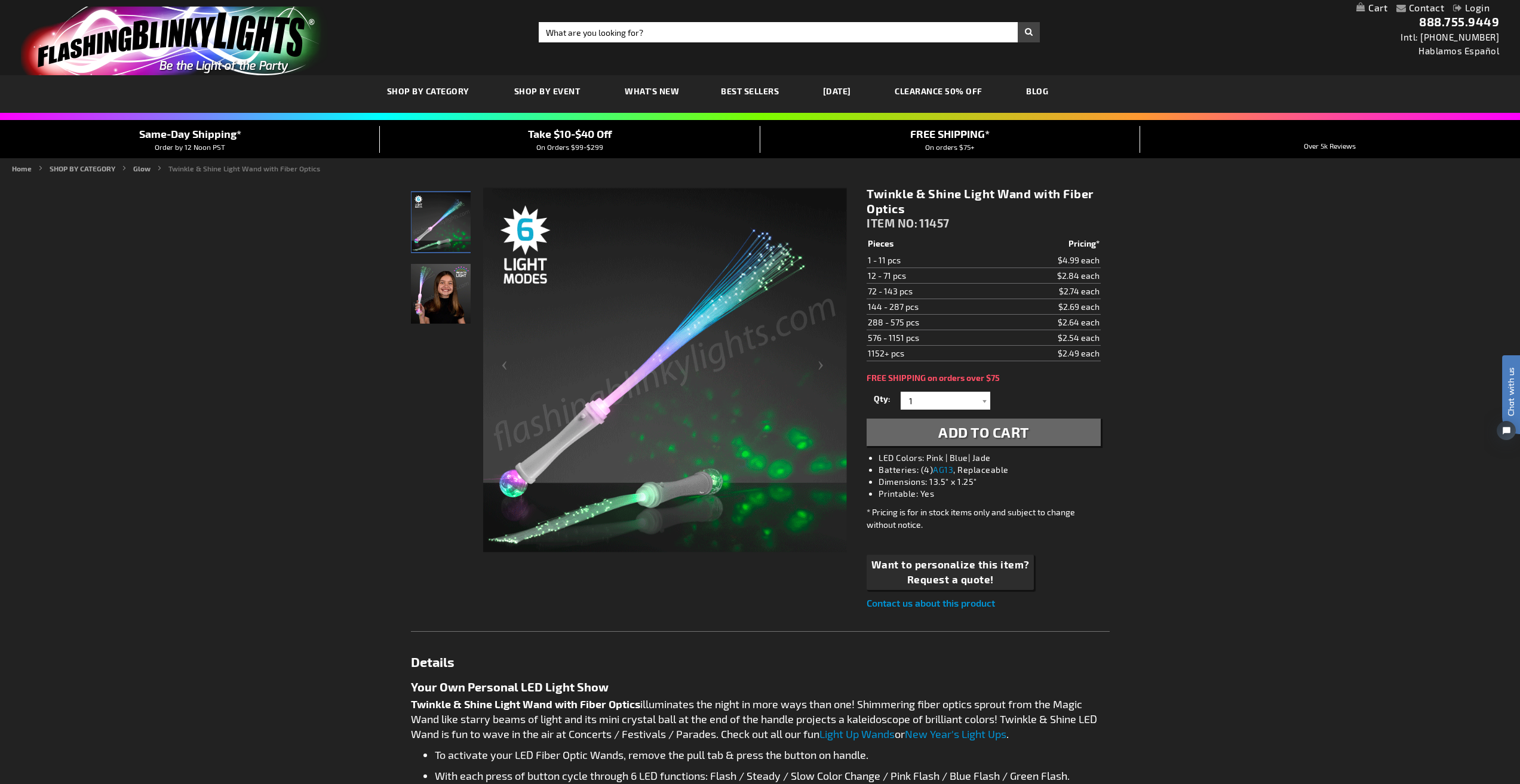
click at [445, 300] on img "Light Up Twinkle & Shine Fiber LED Optic Wands" at bounding box center [441, 294] width 59 height 59
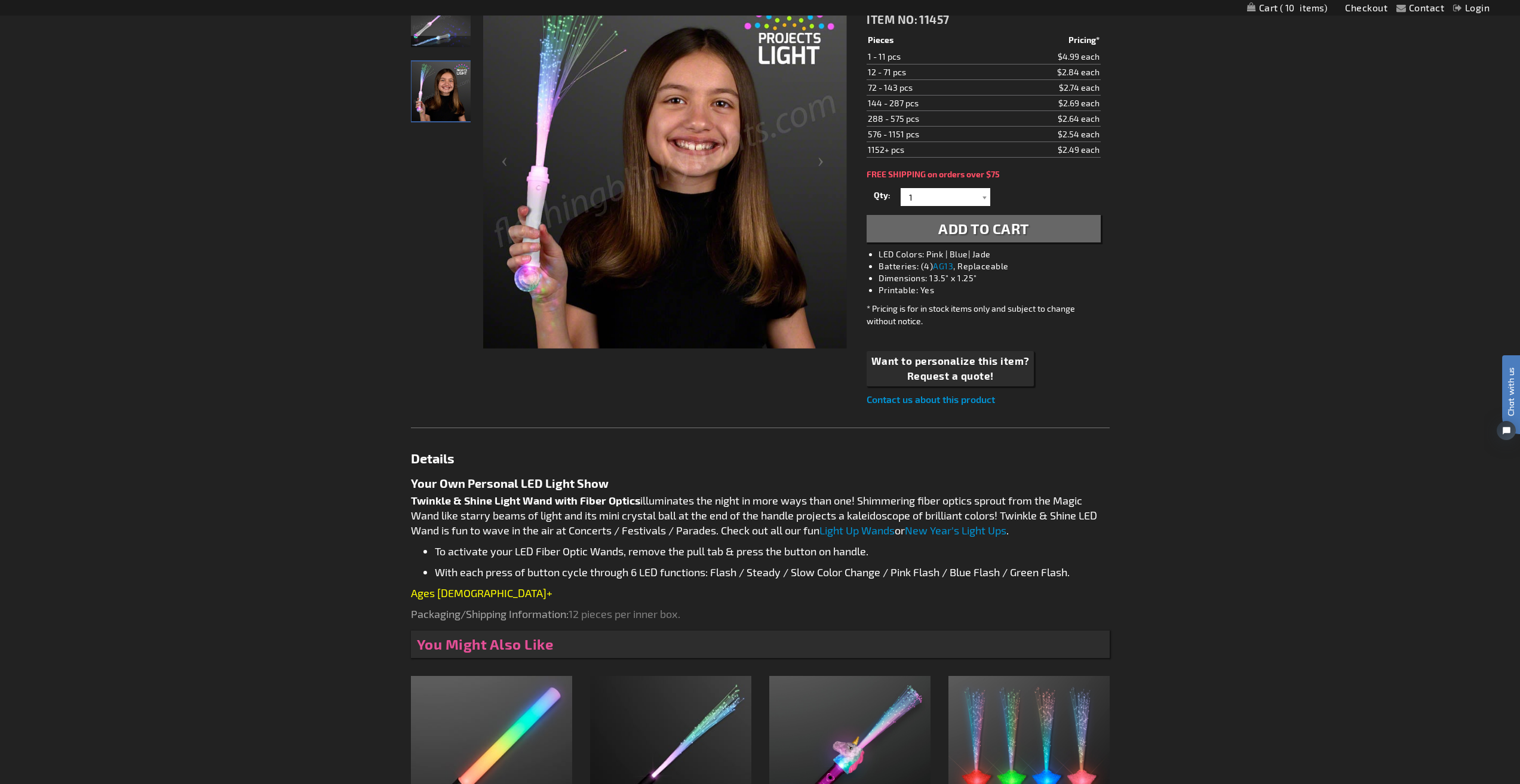
scroll to position [59, 0]
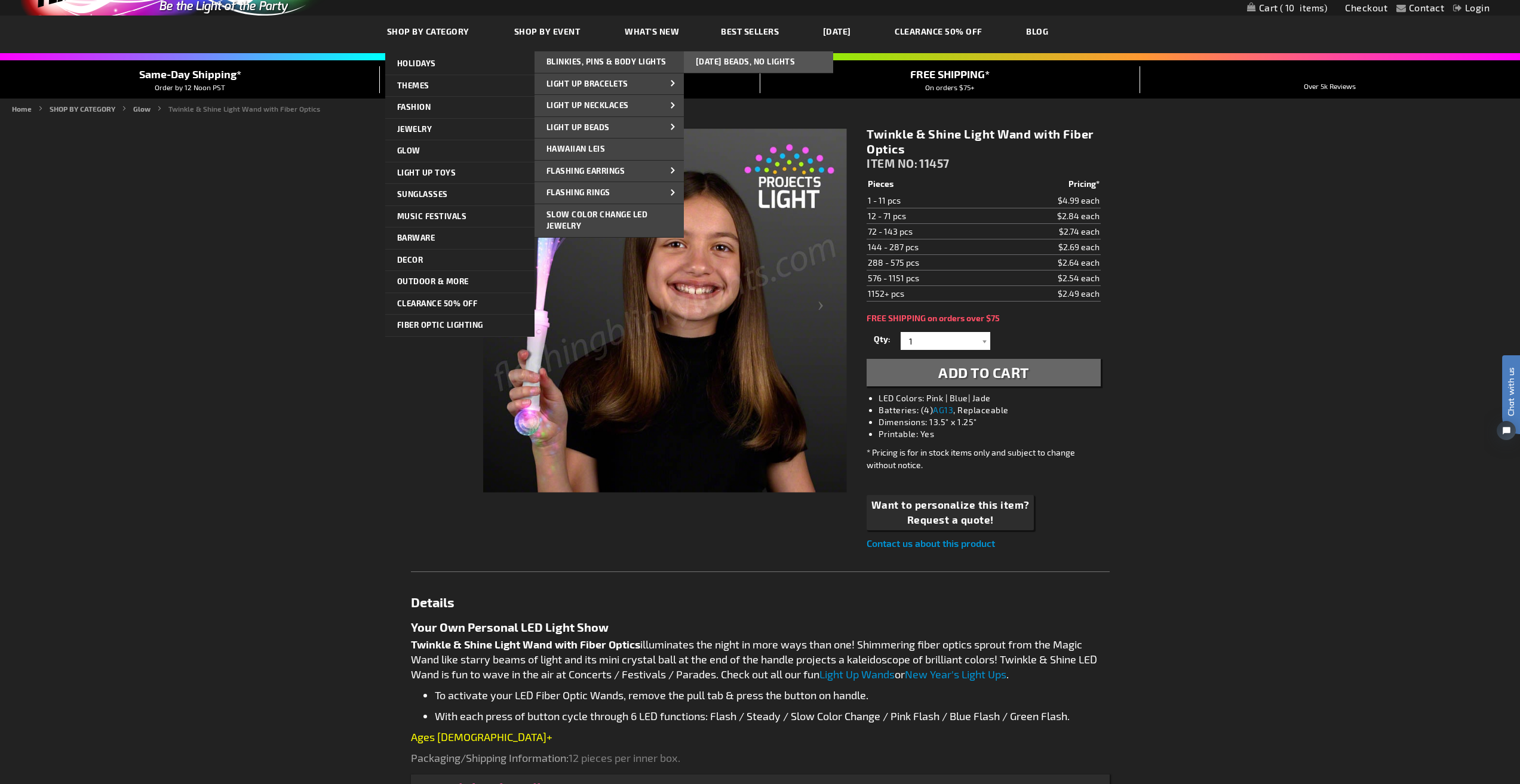
click at [459, 127] on link "Jewelry" at bounding box center [460, 129] width 149 height 22
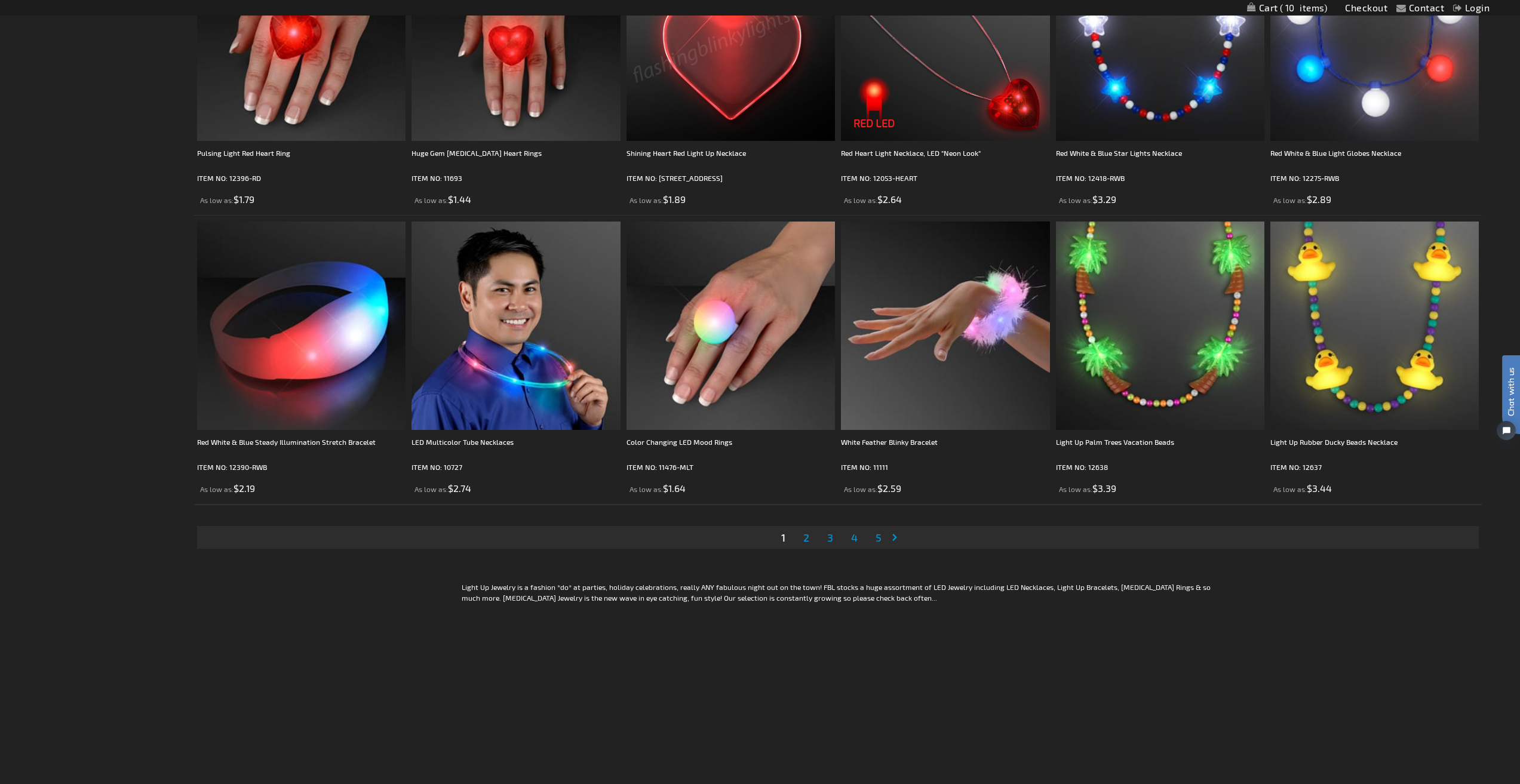
scroll to position [2748, 0]
click at [807, 538] on span "2" at bounding box center [806, 536] width 6 height 13
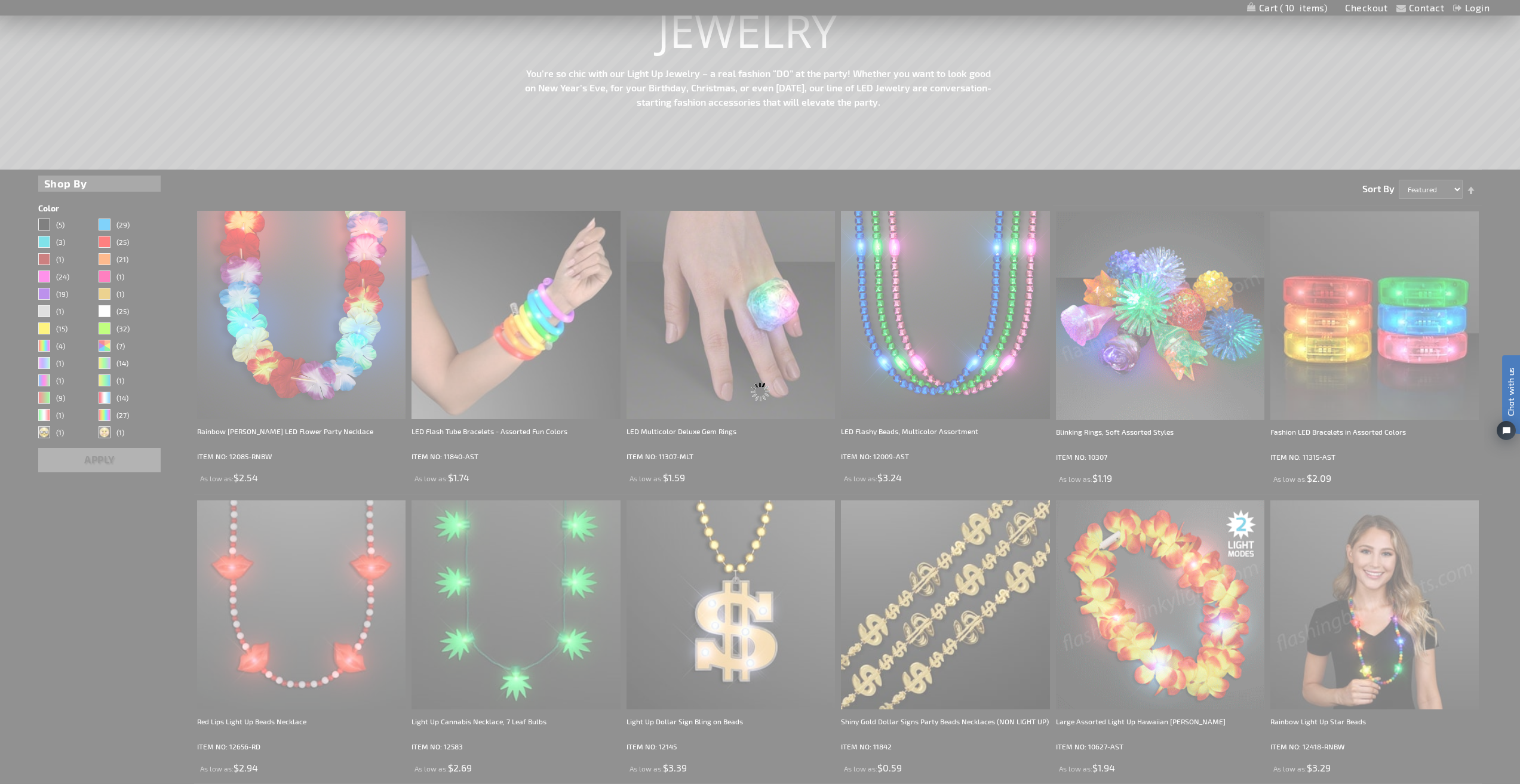
scroll to position [0, 0]
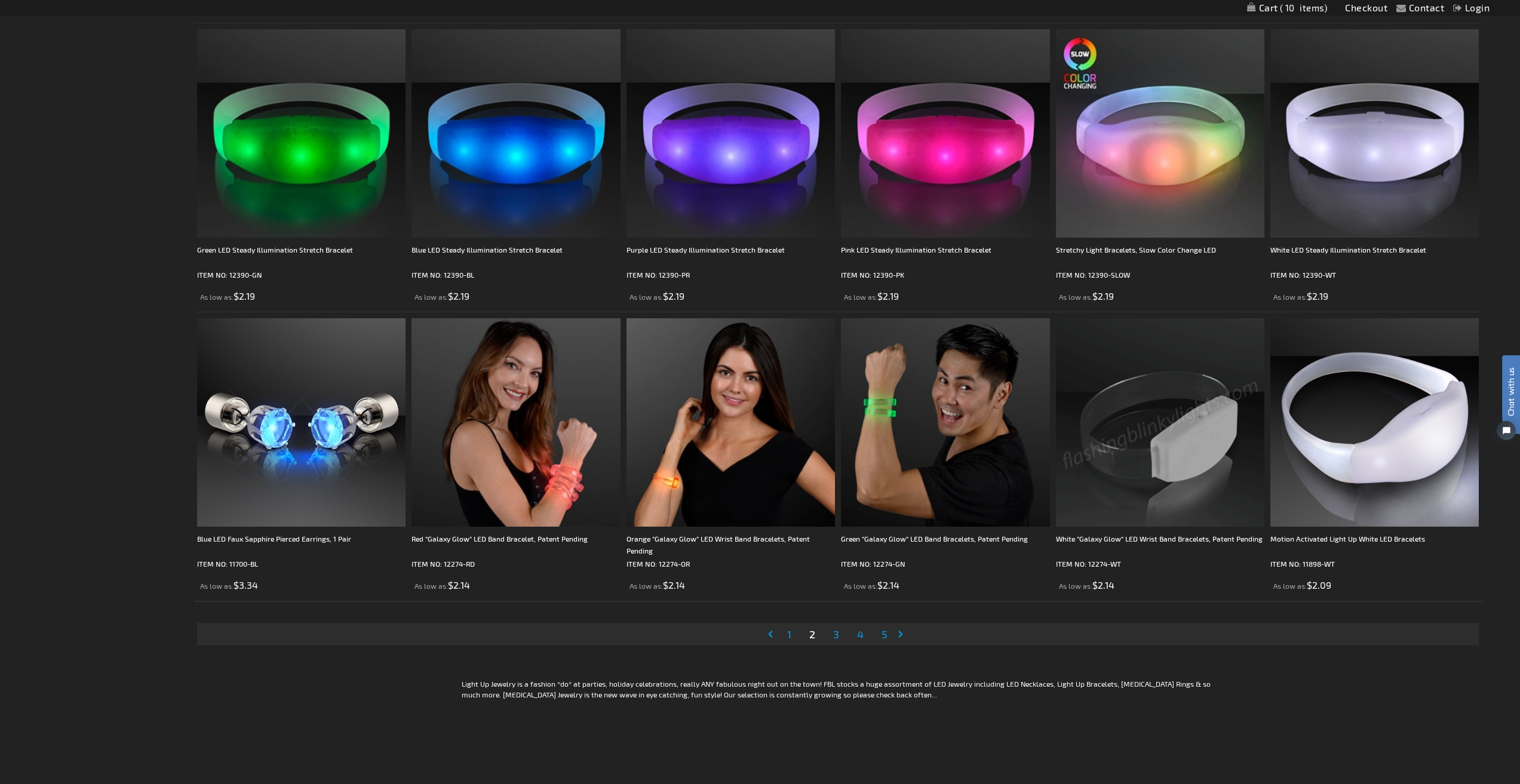
scroll to position [2687, 0]
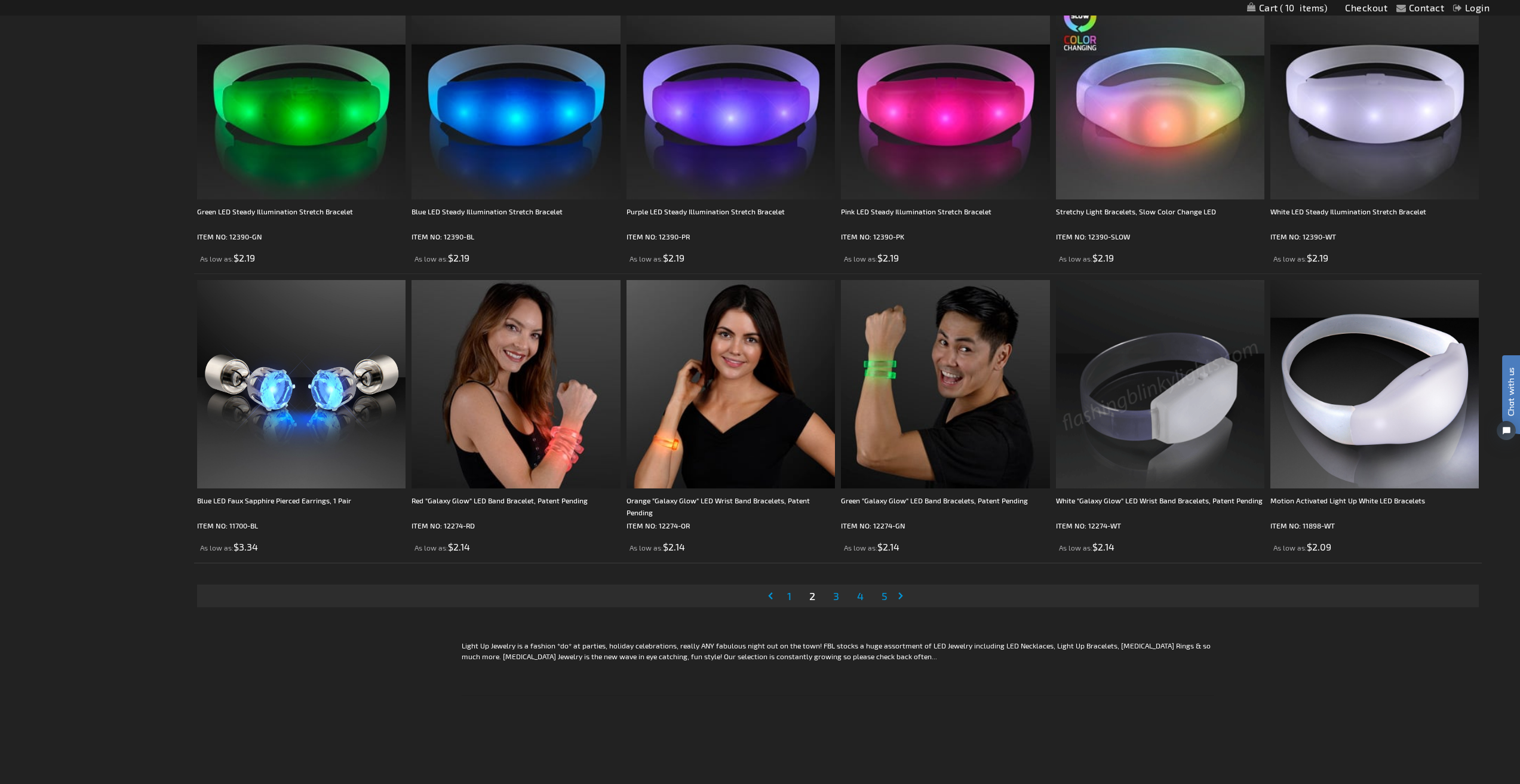
click at [835, 605] on link "Page 3" at bounding box center [835, 596] width 10 height 18
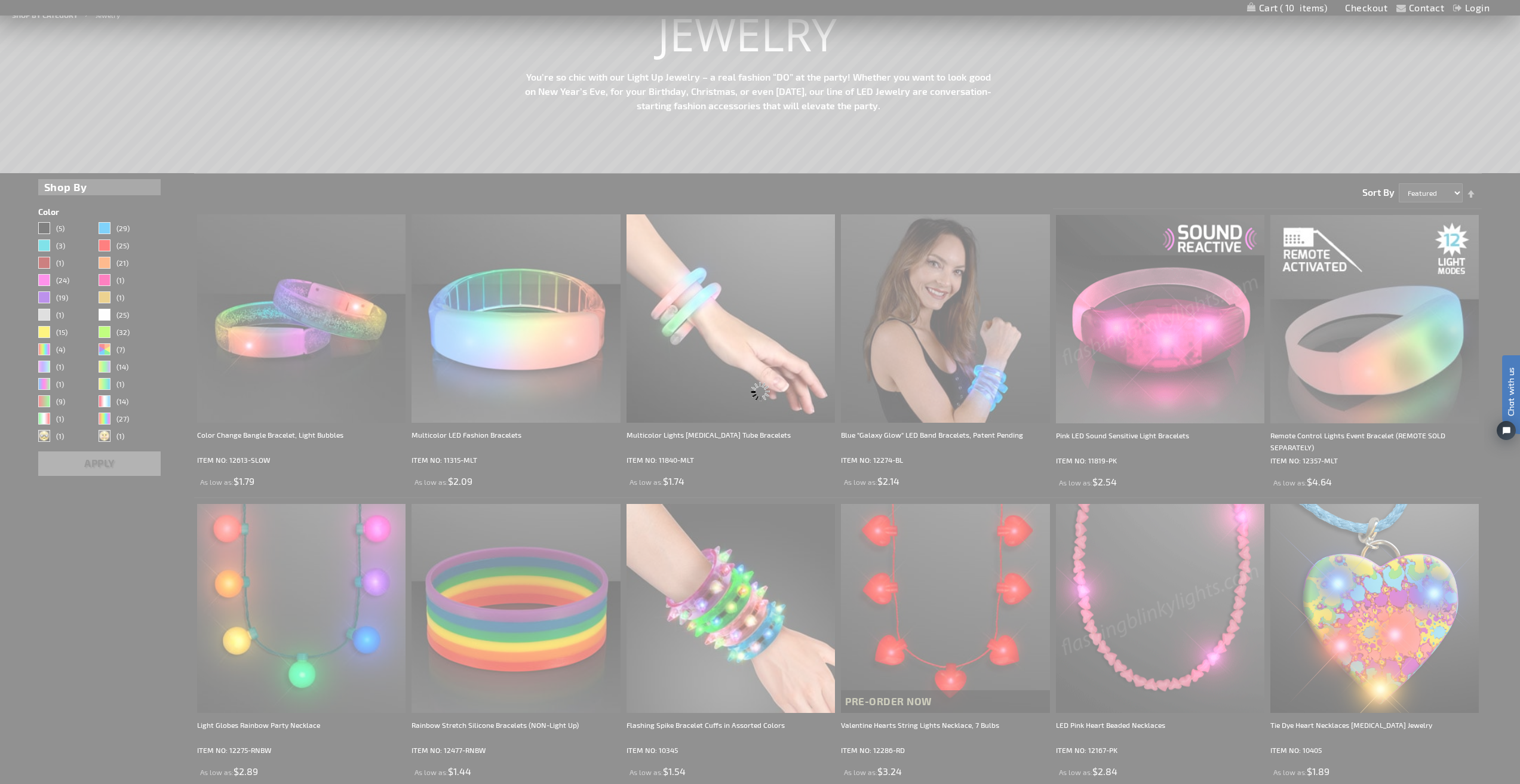
scroll to position [0, 0]
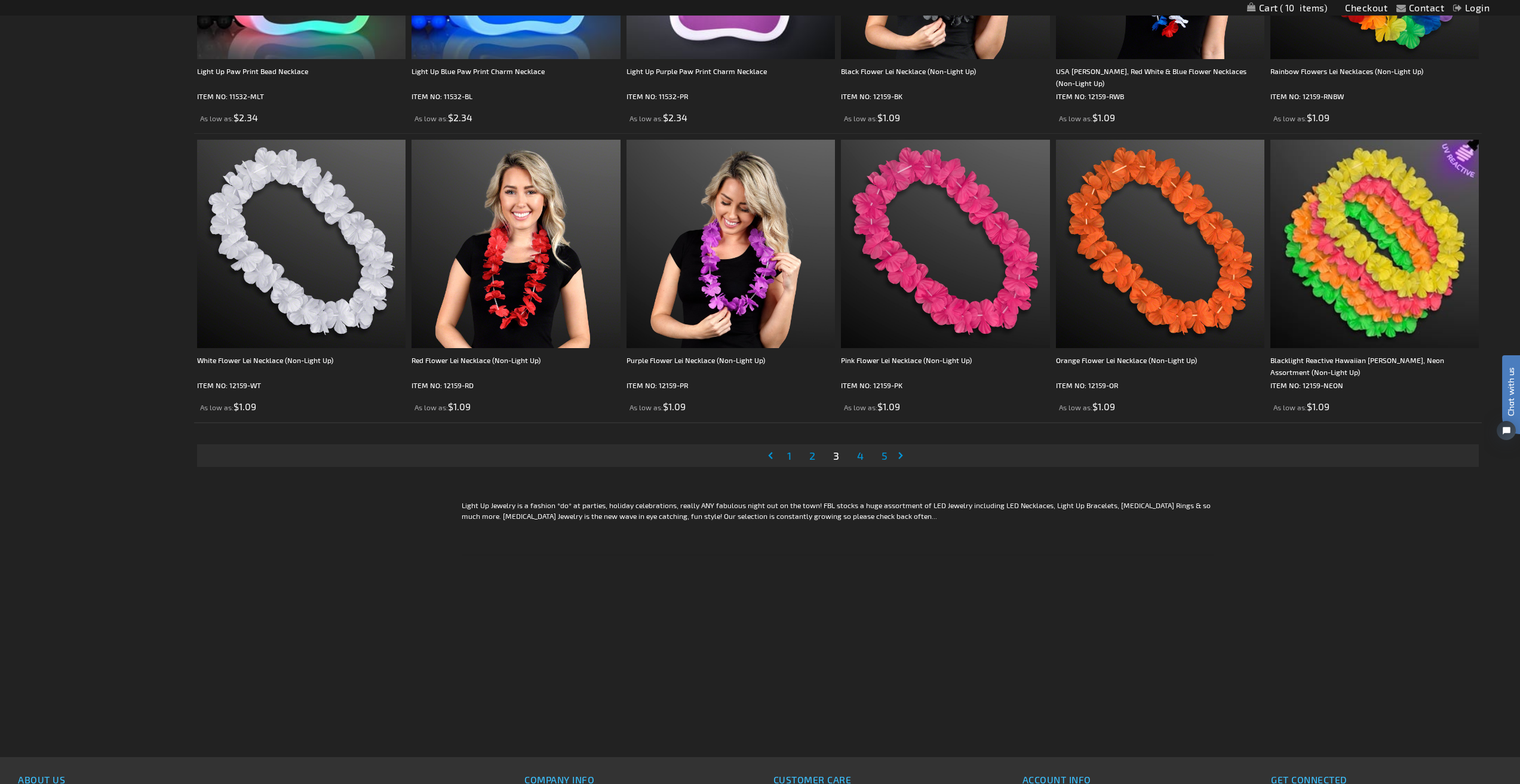
scroll to position [2927, 0]
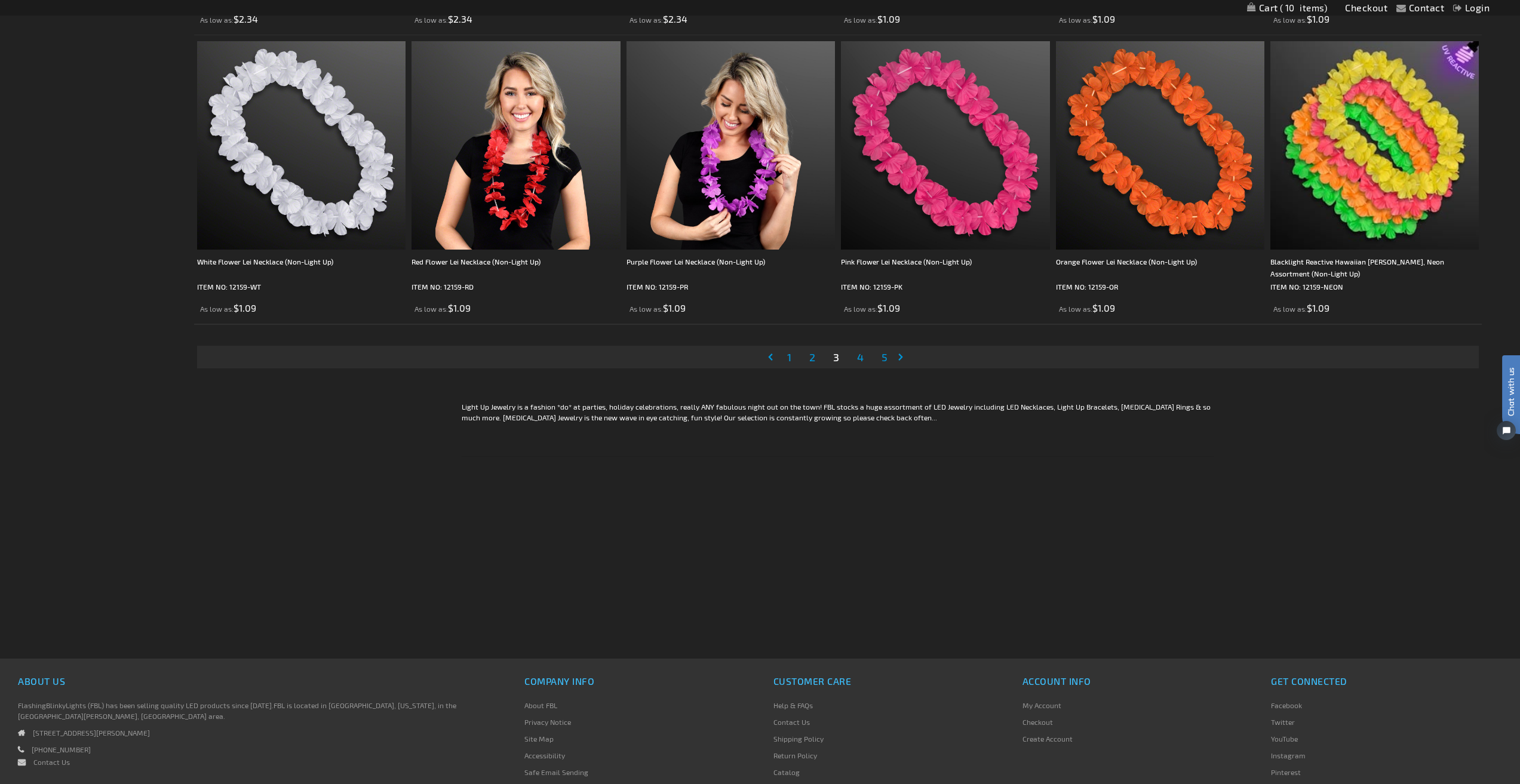
click at [860, 364] on span "4" at bounding box center [860, 357] width 6 height 13
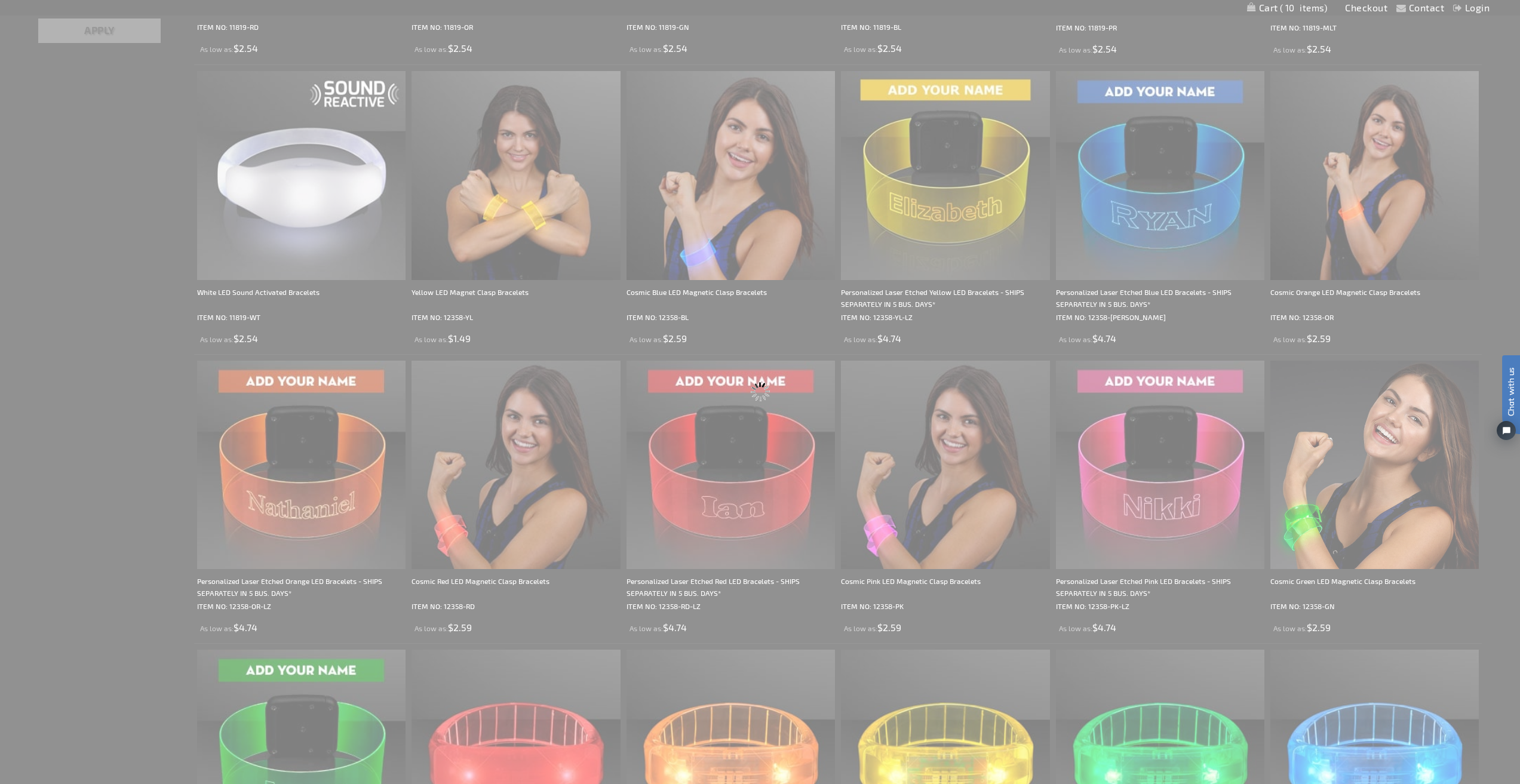
scroll to position [0, 0]
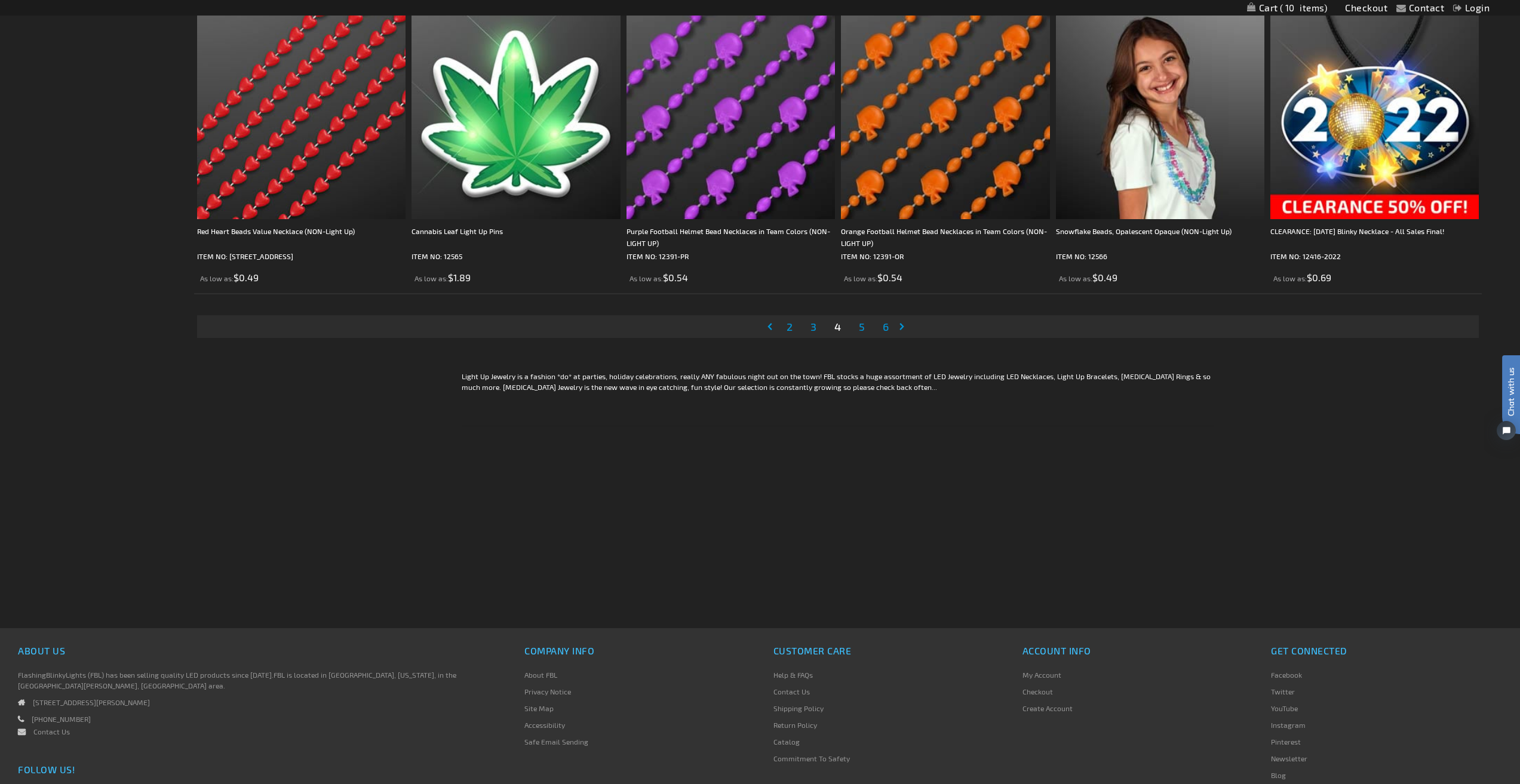
scroll to position [2807, 0]
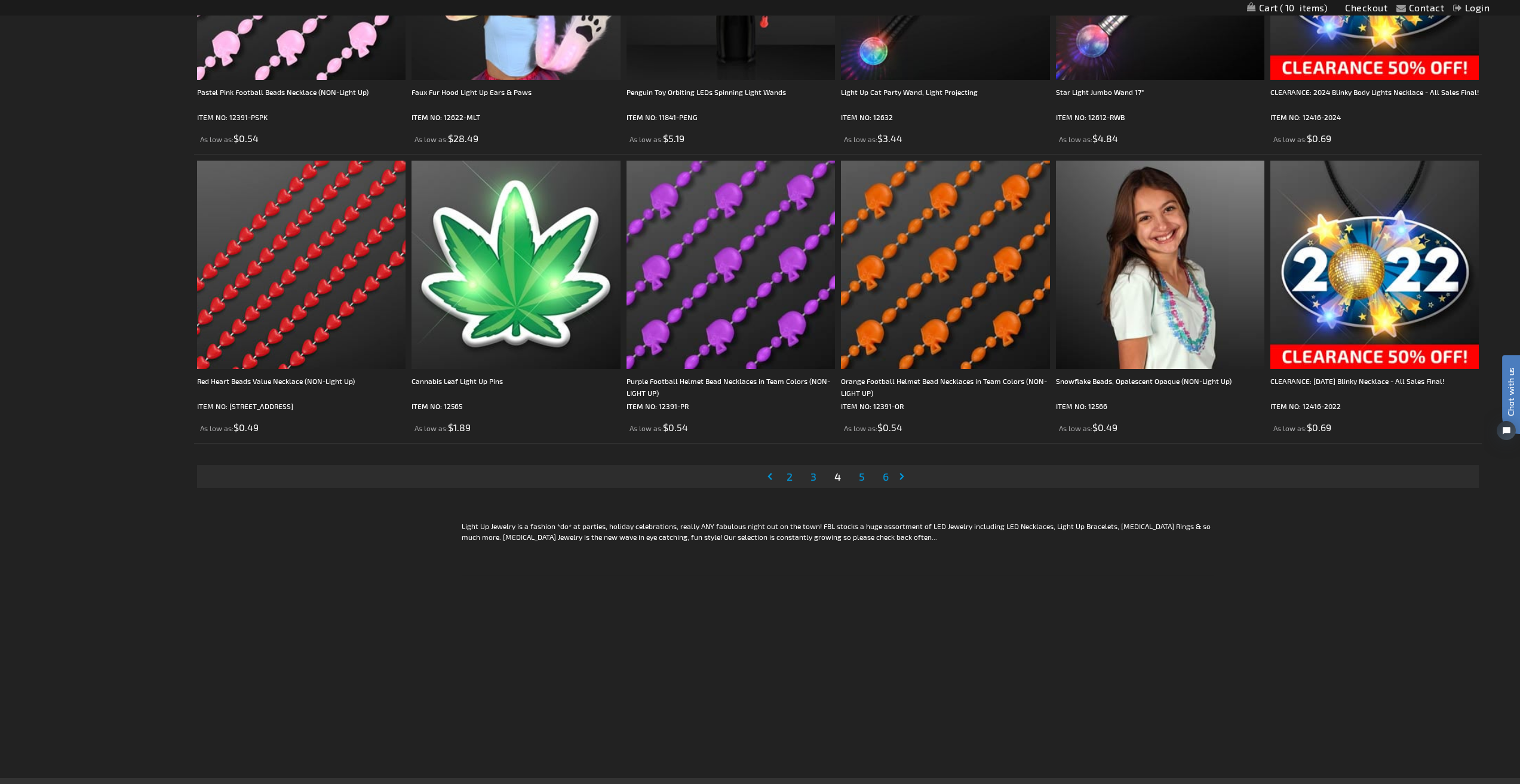
click at [790, 473] on span "2" at bounding box center [789, 477] width 6 height 13
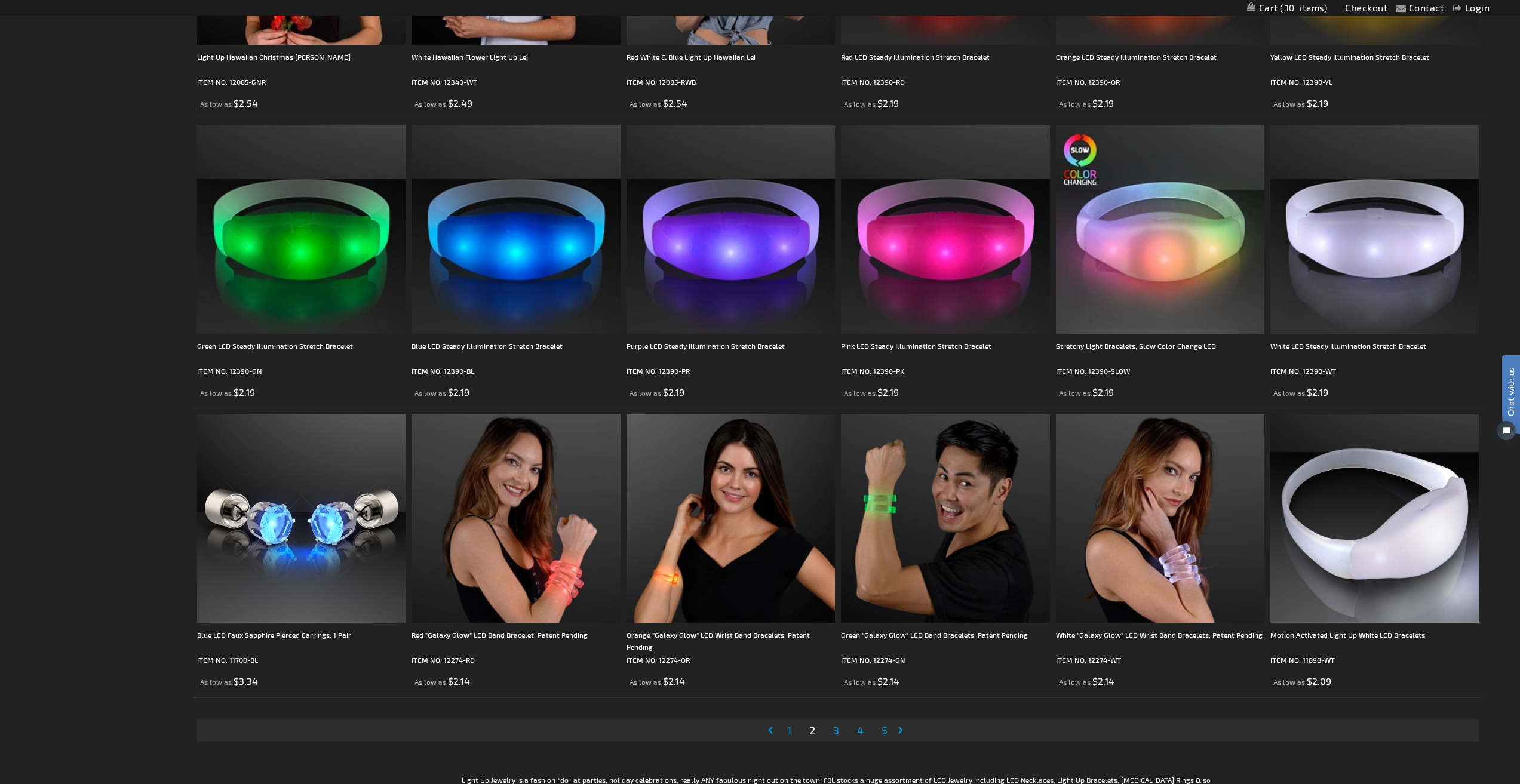
scroll to position [2807, 0]
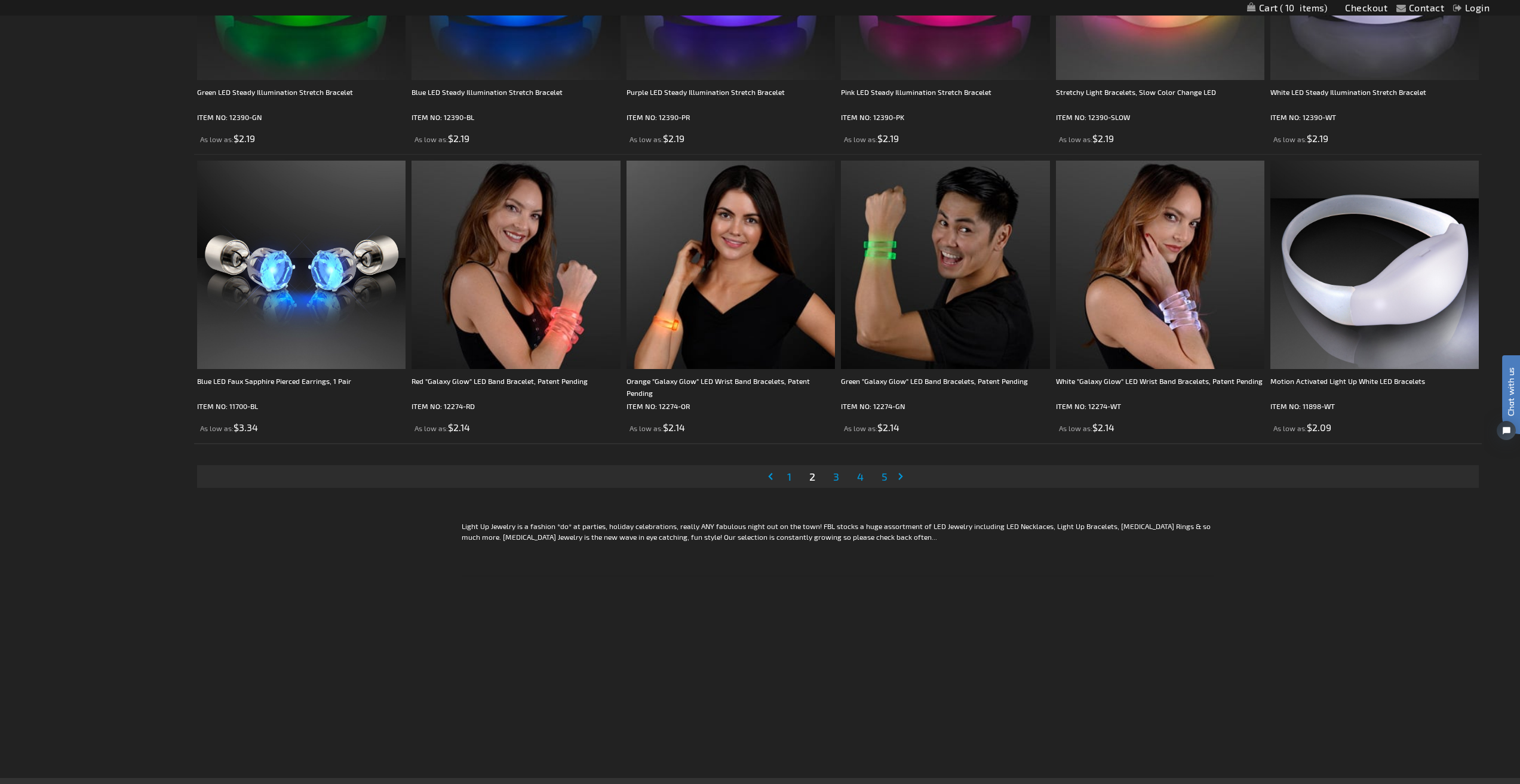
click at [791, 475] on span "1" at bounding box center [789, 477] width 4 height 13
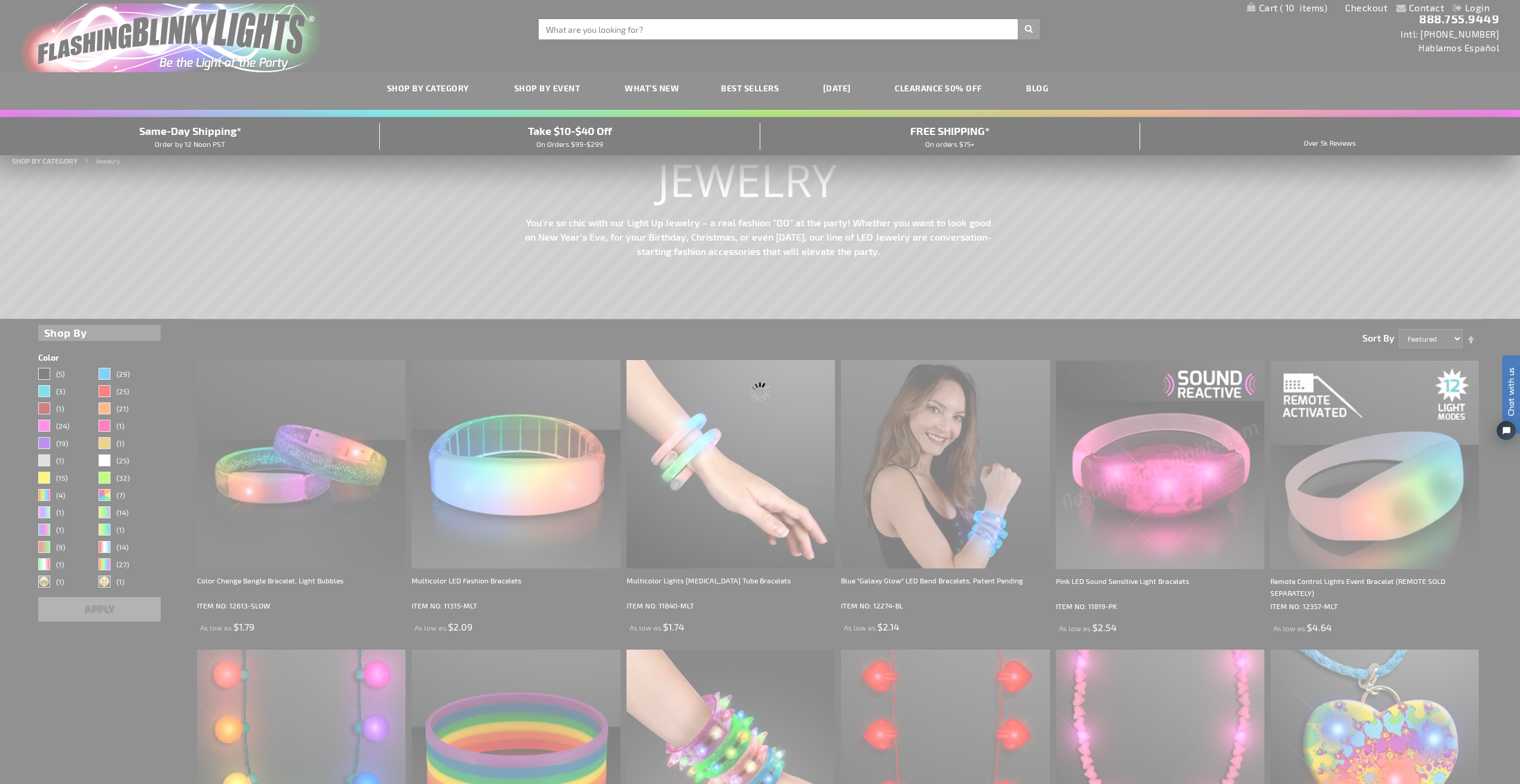
scroll to position [0, 0]
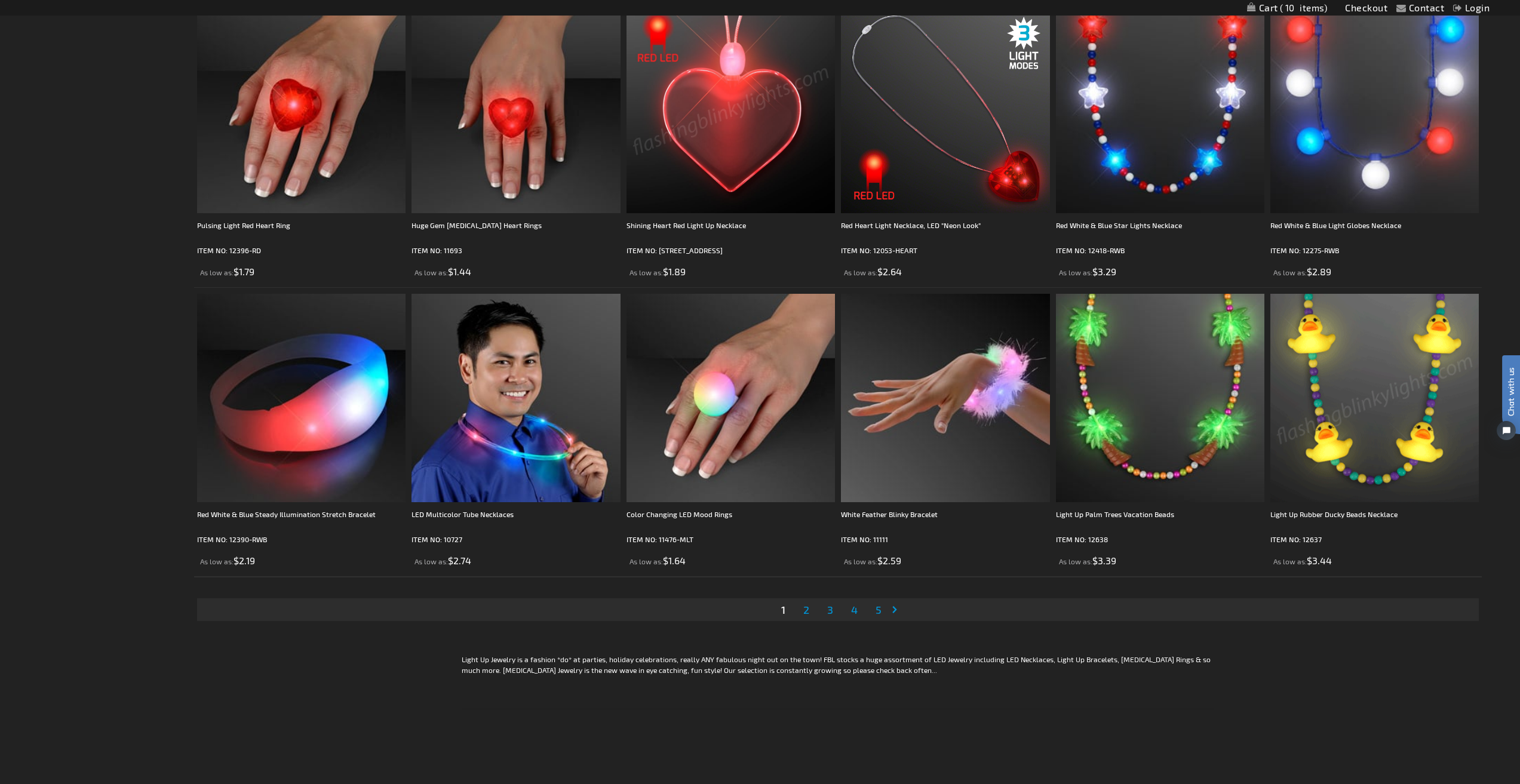
scroll to position [2687, 0]
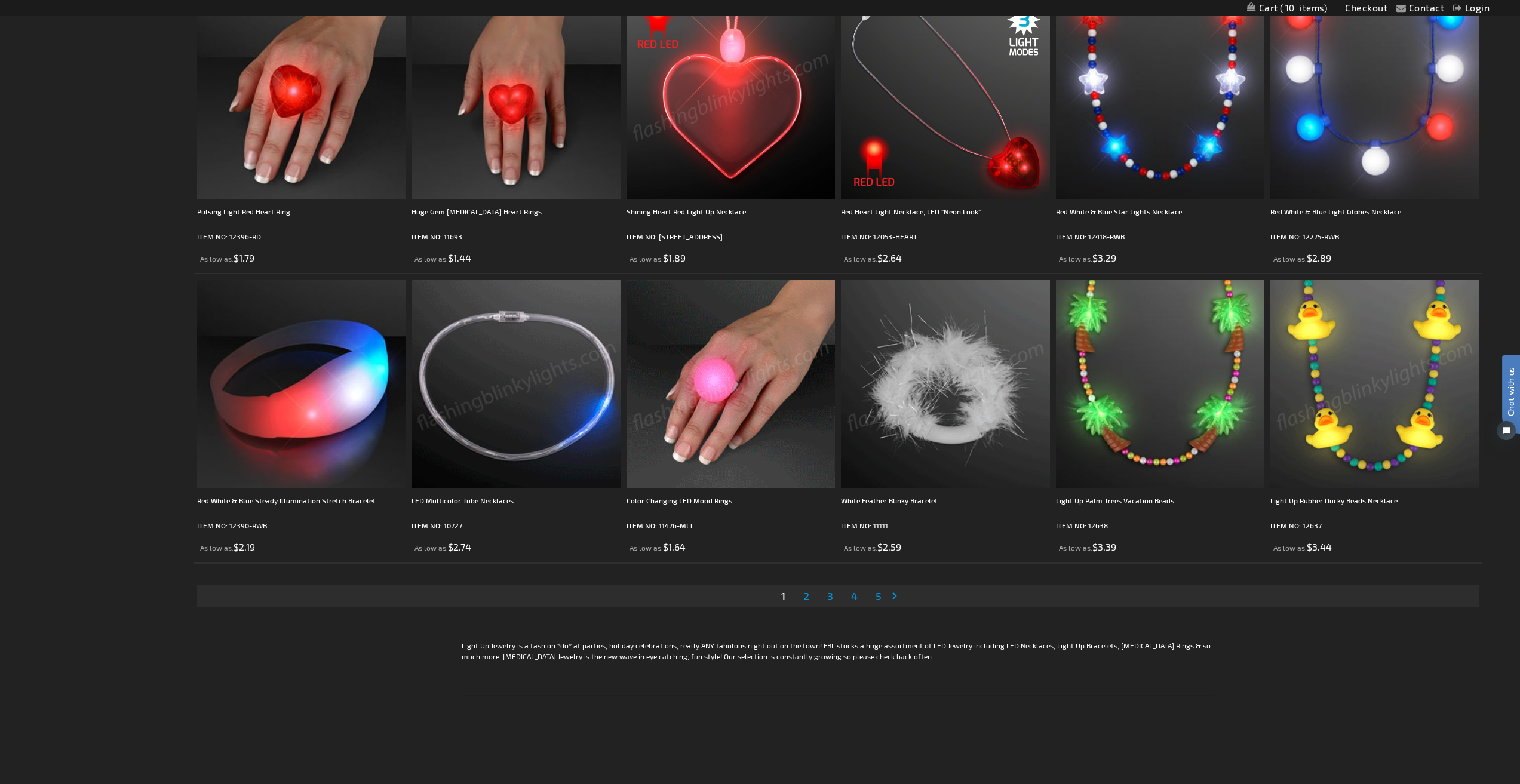
click at [564, 428] on img at bounding box center [516, 384] width 209 height 209
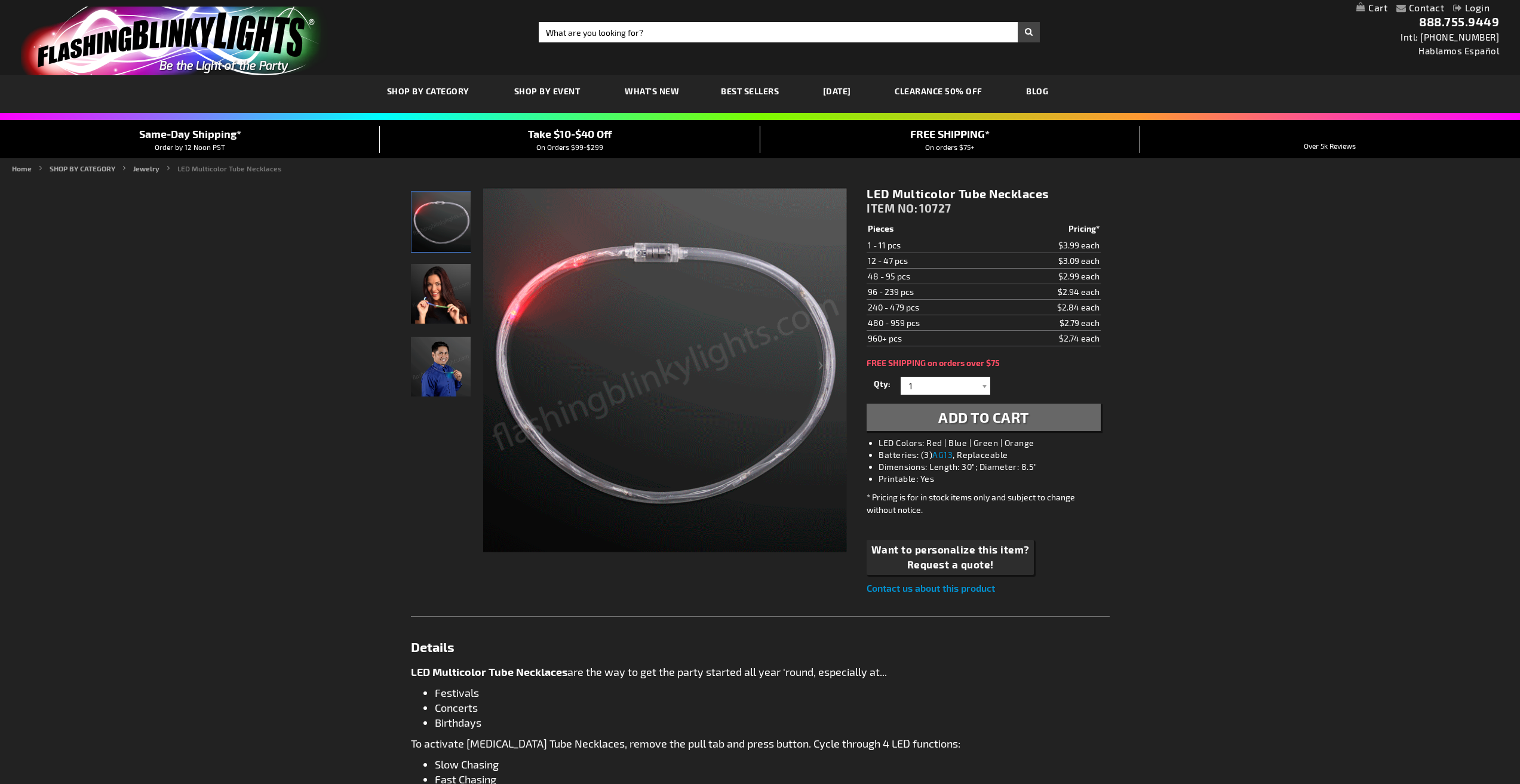
click at [454, 315] on img "Female displaying Multicolor LED Tube Necklace" at bounding box center [441, 294] width 59 height 59
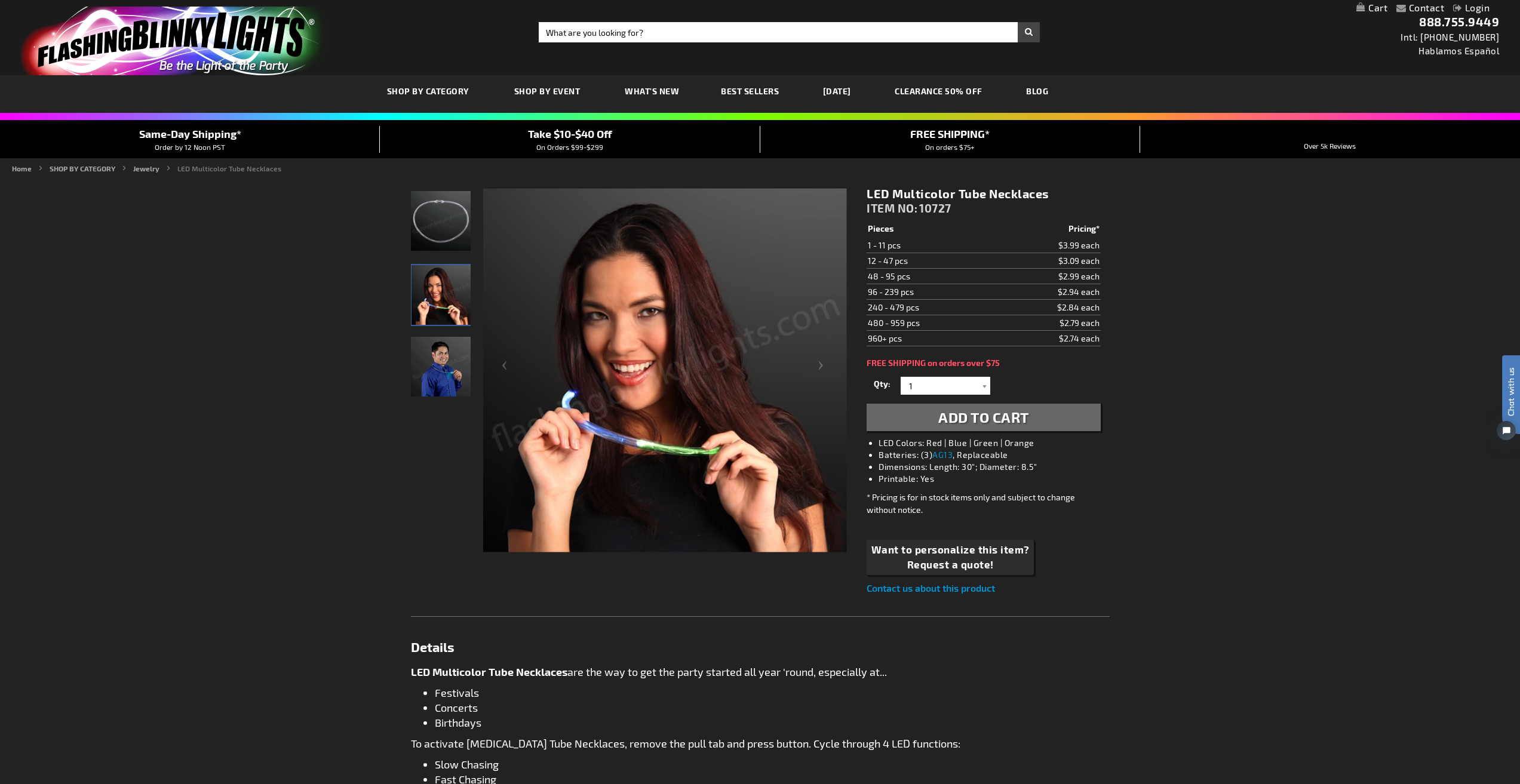
click at [436, 387] on img "Male displaying Multicolor LED Tube Necklace" at bounding box center [441, 367] width 59 height 59
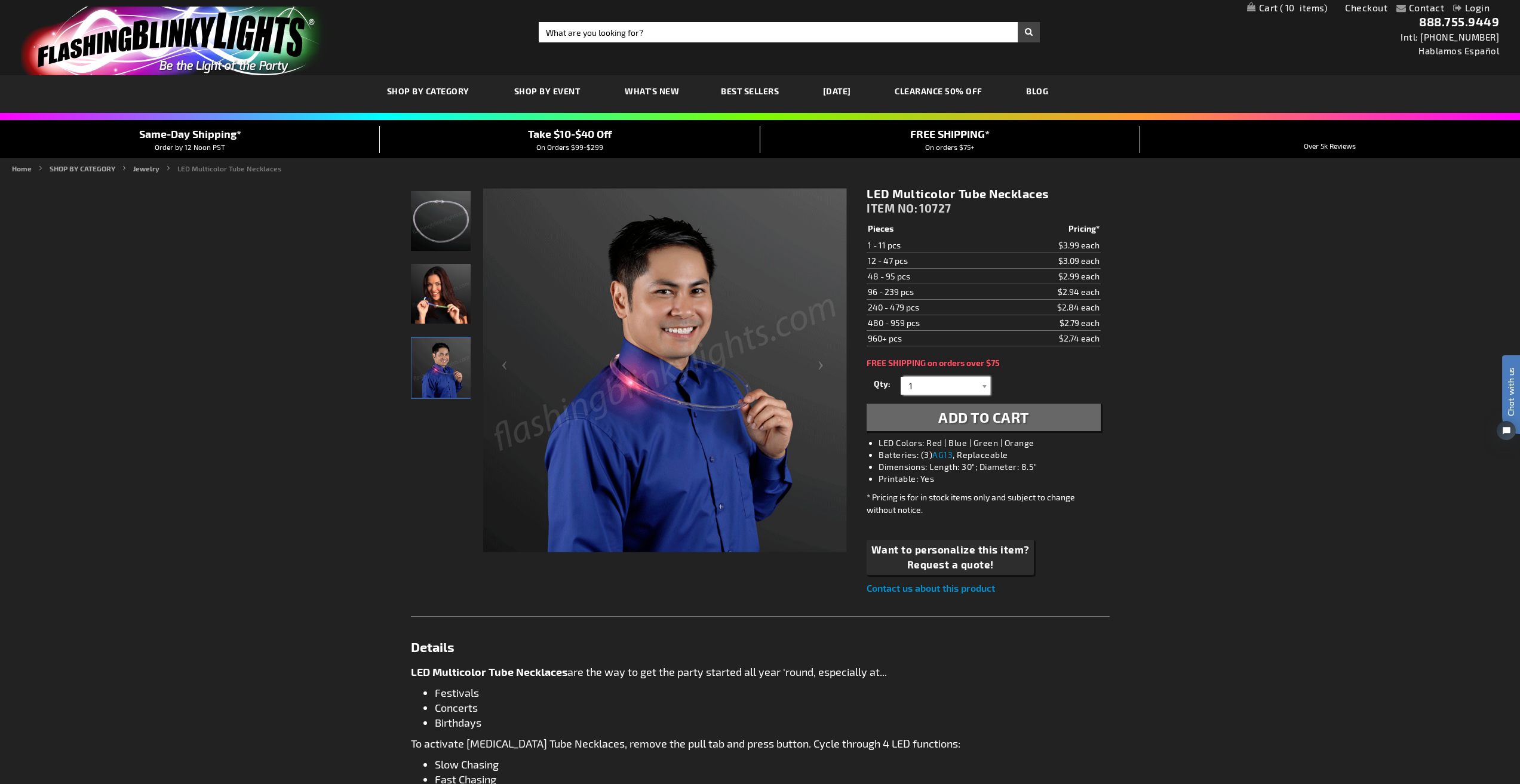
click at [947, 378] on input "1" at bounding box center [947, 386] width 87 height 18
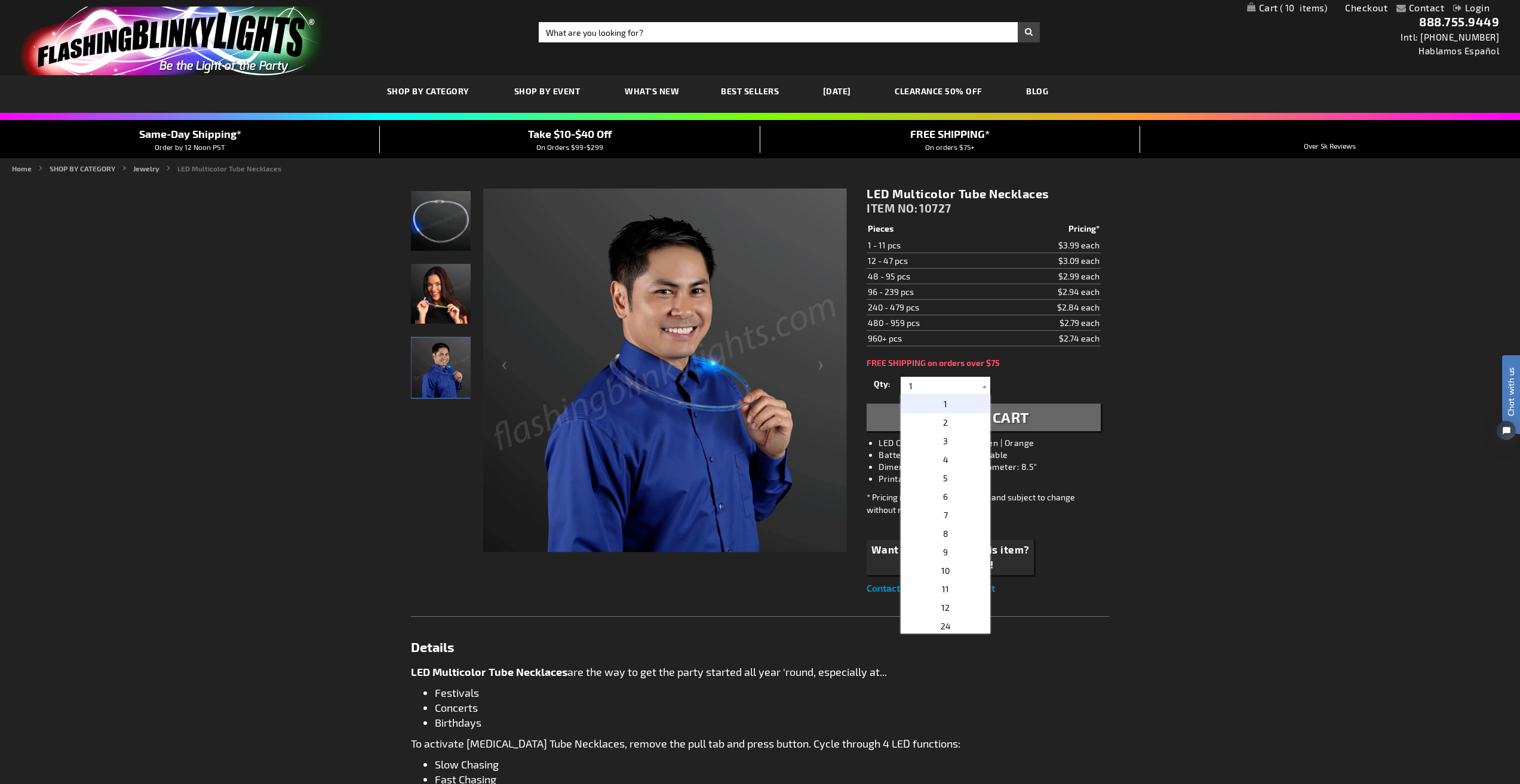
click at [1356, 461] on div "Contact Compare Products Checkout Login Skip to Content My Cart 10 10 items My …" at bounding box center [760, 717] width 1520 height 1433
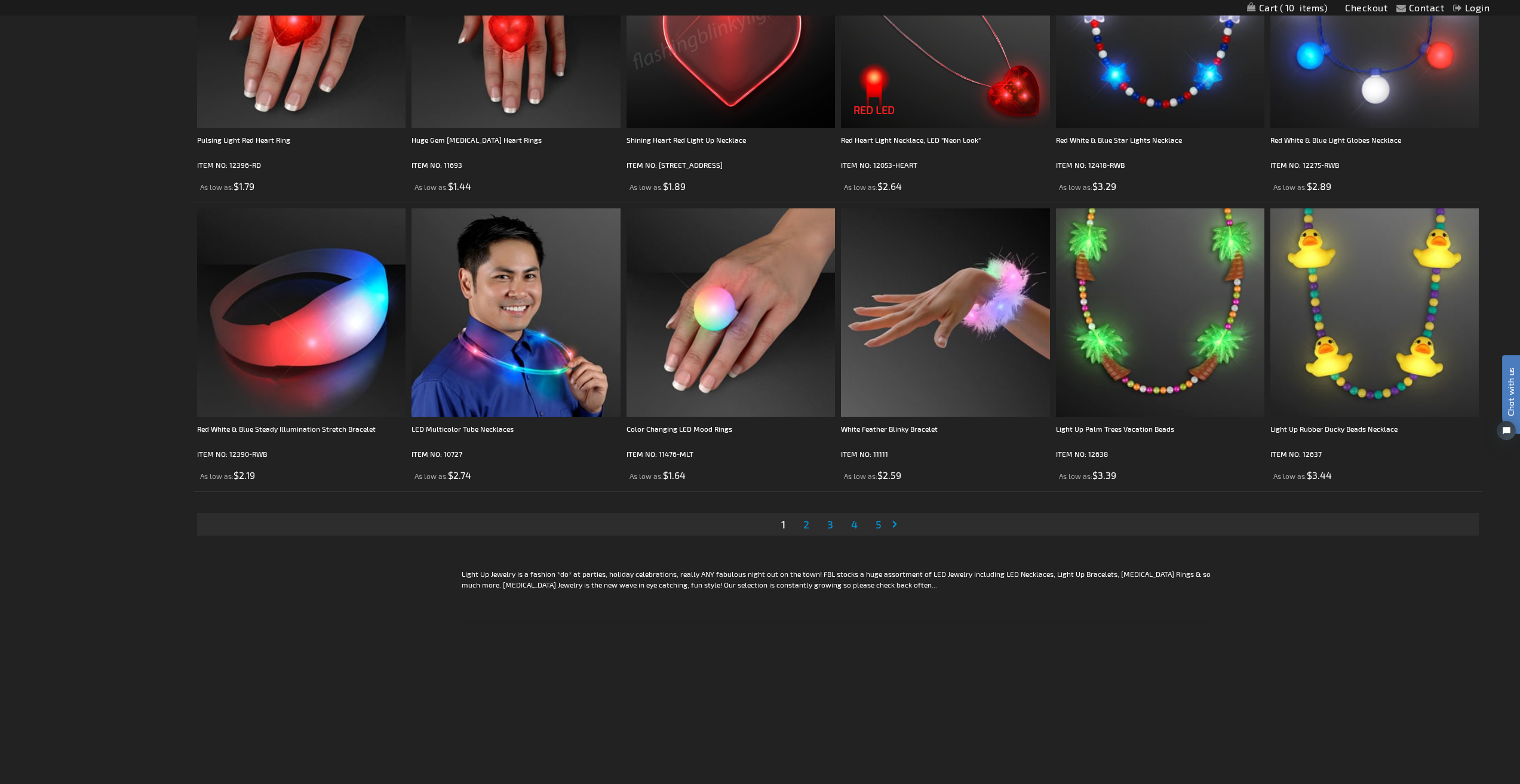
scroll to position [2927, 0]
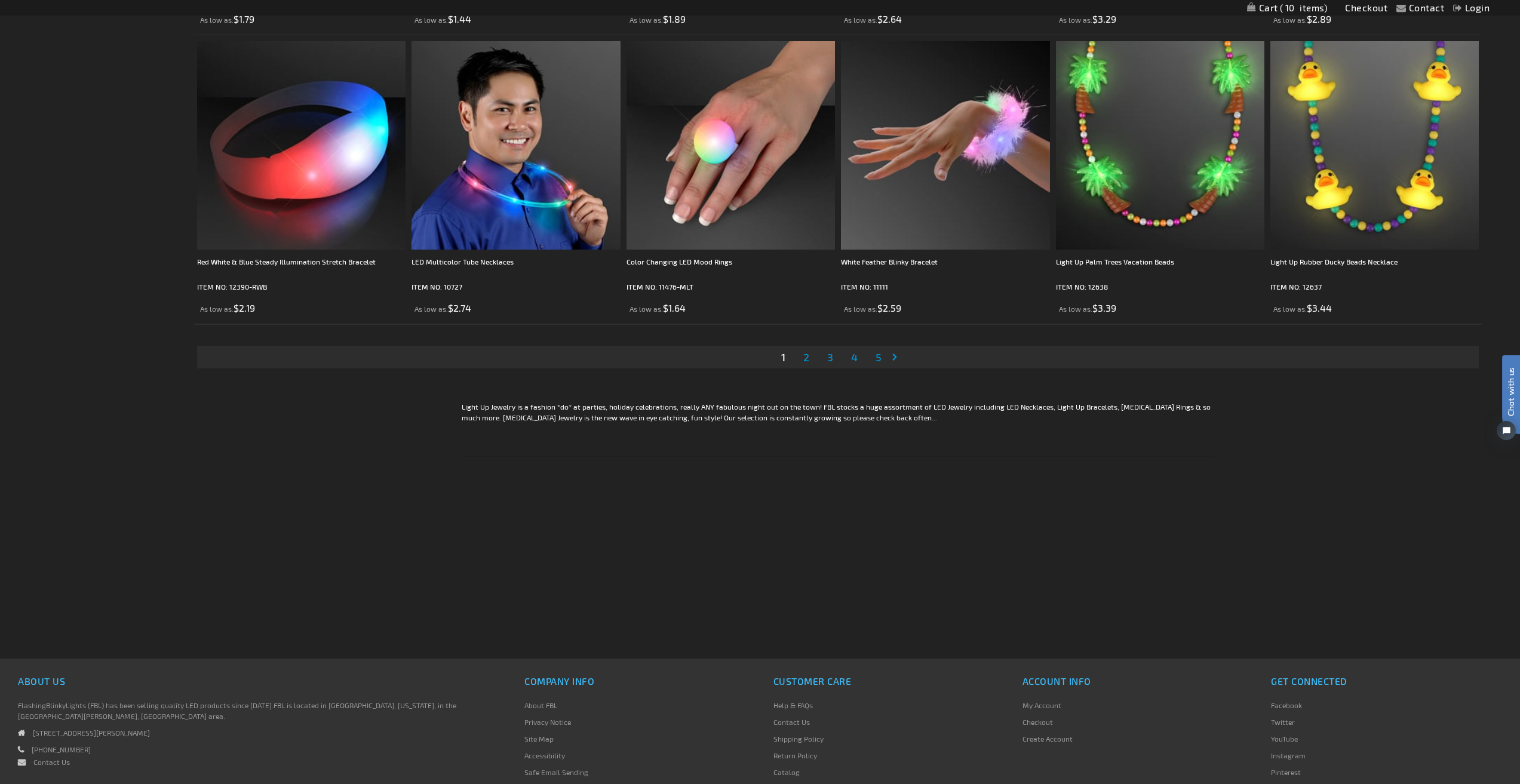
click at [806, 351] on span "2" at bounding box center [806, 357] width 6 height 13
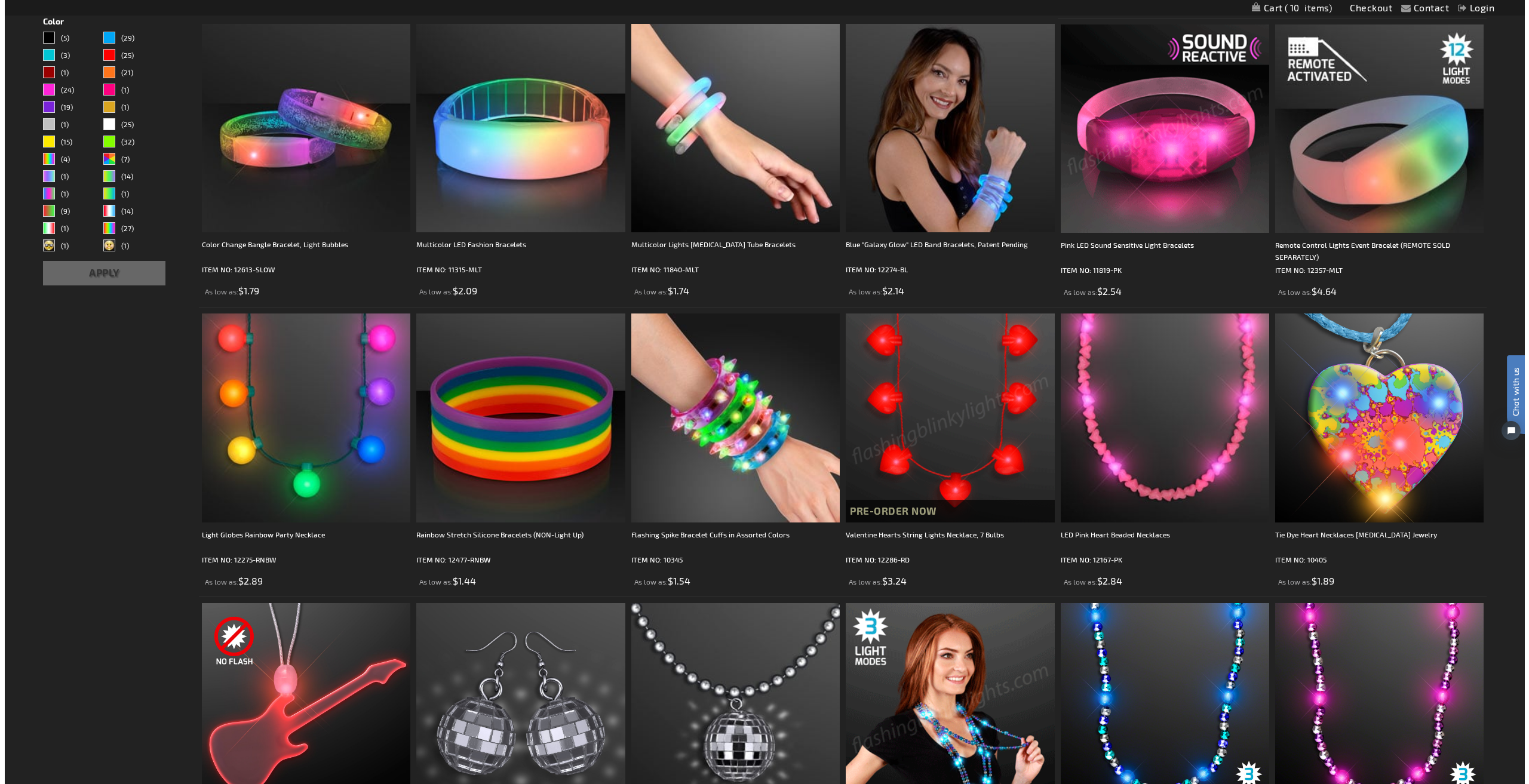
scroll to position [239, 0]
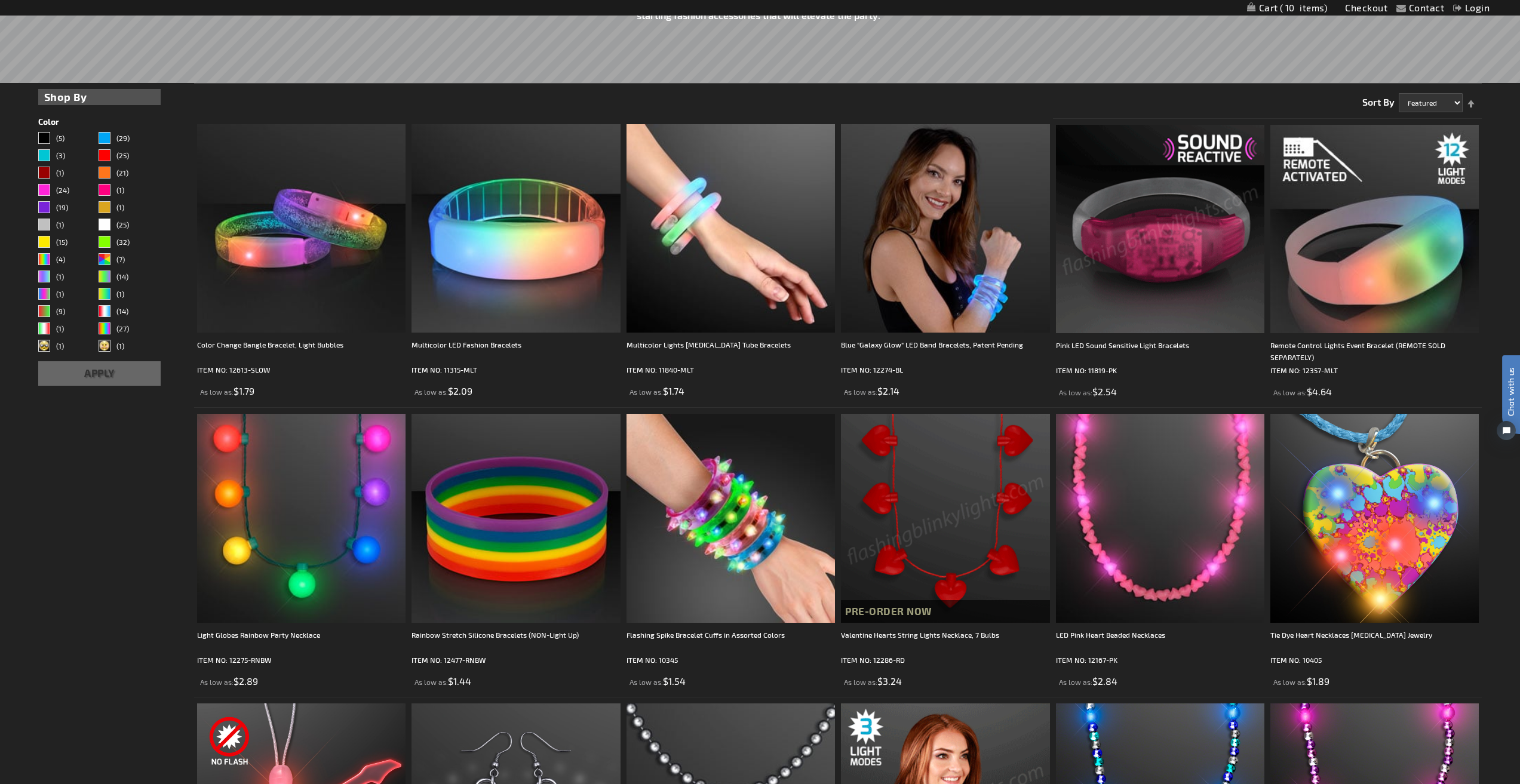
click at [1288, 2] on link "My Cart 10 10 items" at bounding box center [1287, 8] width 80 height 11
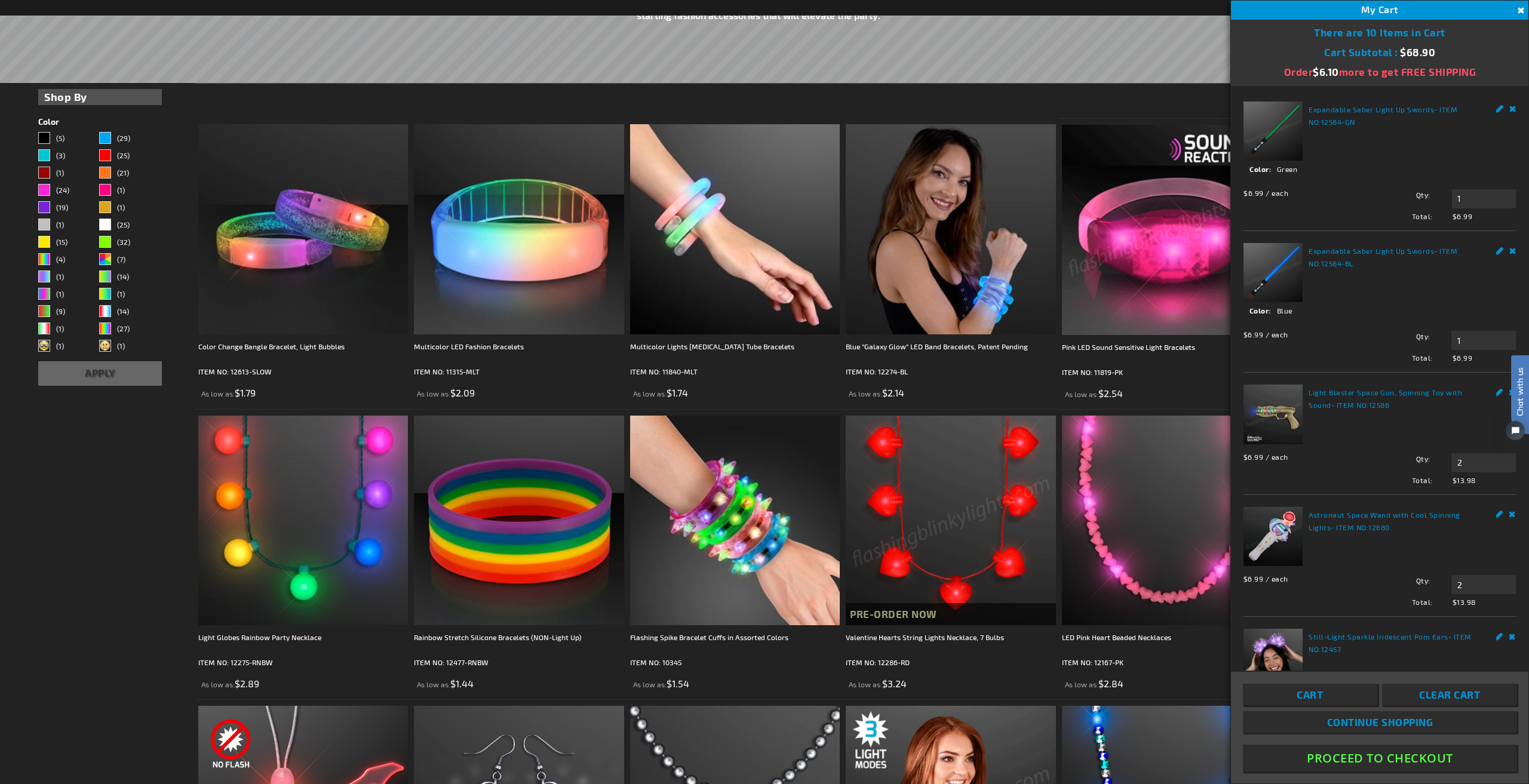
click at [1510, 253] on link "Remove" at bounding box center [1513, 250] width 7 height 13
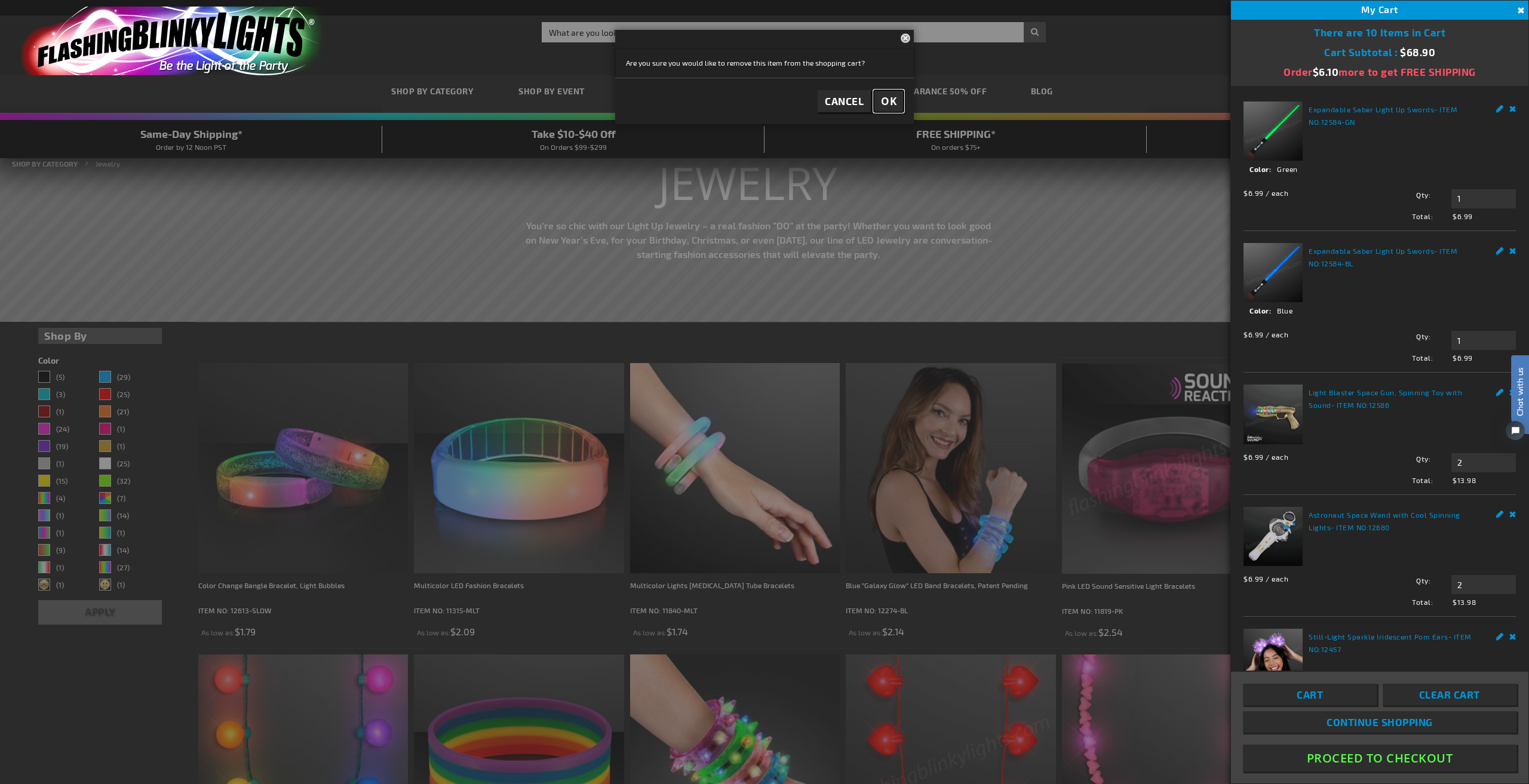
click at [897, 100] on button "OK" at bounding box center [889, 101] width 30 height 22
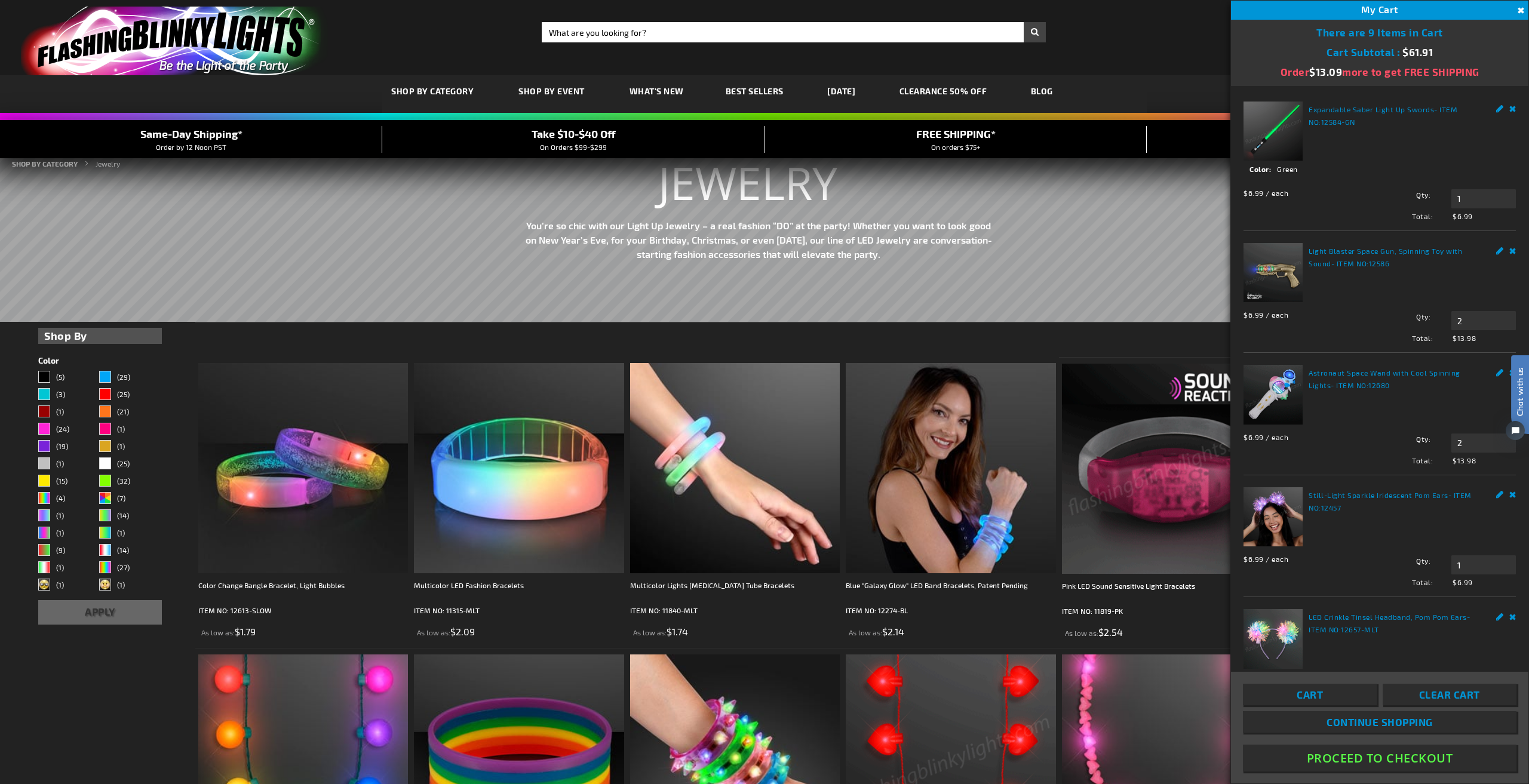
click at [1510, 111] on link "Remove" at bounding box center [1513, 108] width 7 height 13
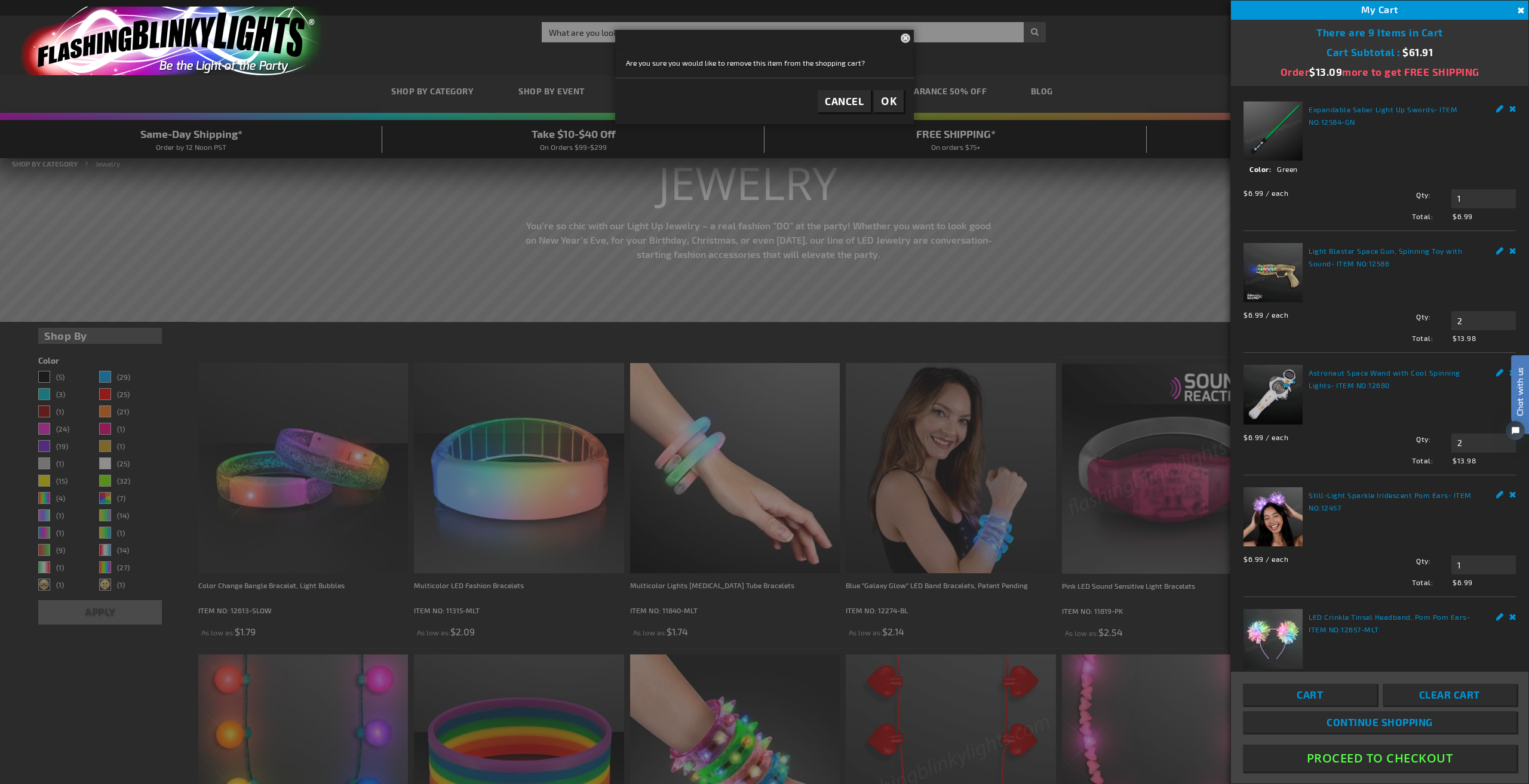
click at [889, 104] on span "OK" at bounding box center [889, 101] width 15 height 14
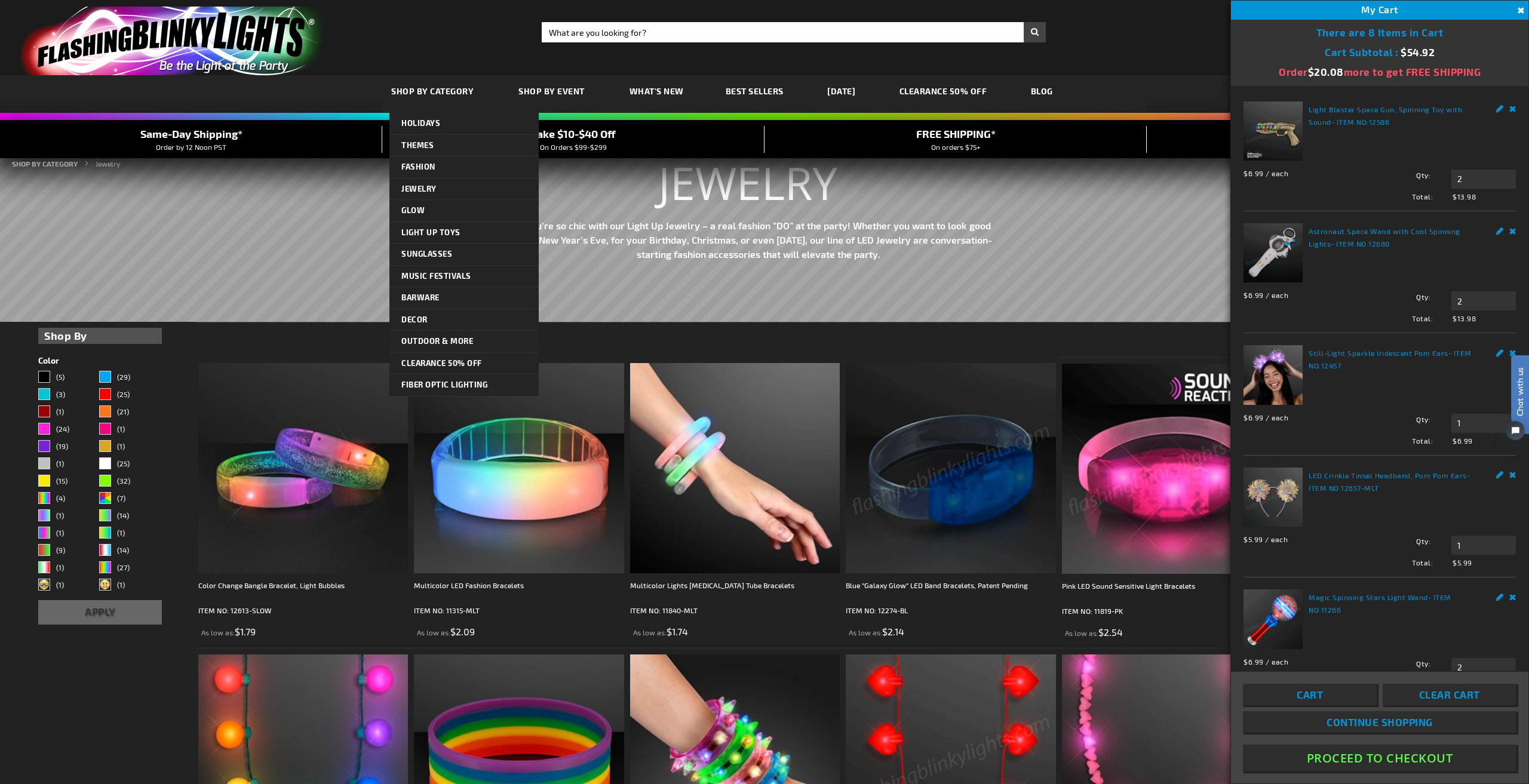
click at [452, 386] on span "Fiber Optic Lighting" at bounding box center [444, 384] width 86 height 10
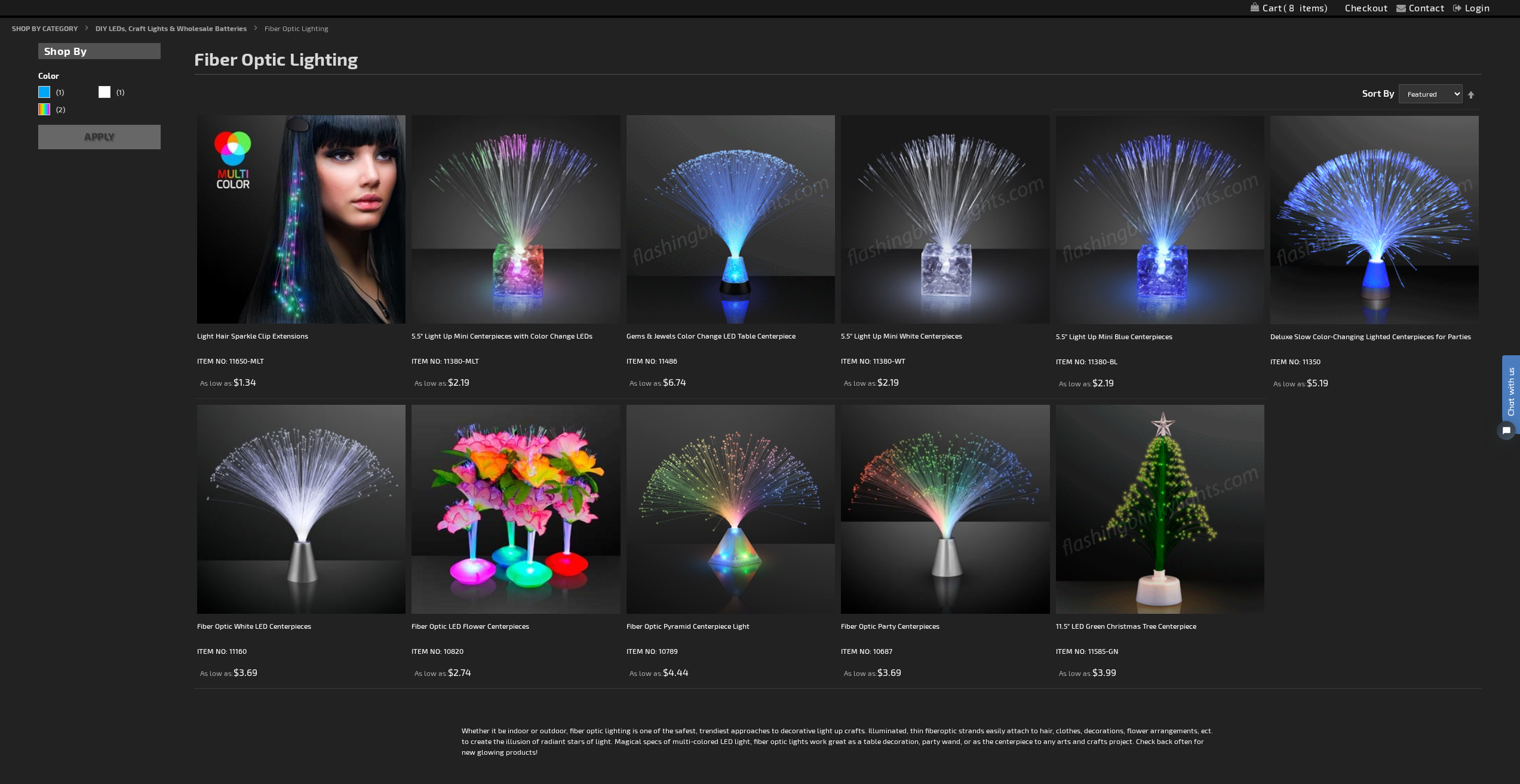
scroll to position [120, 0]
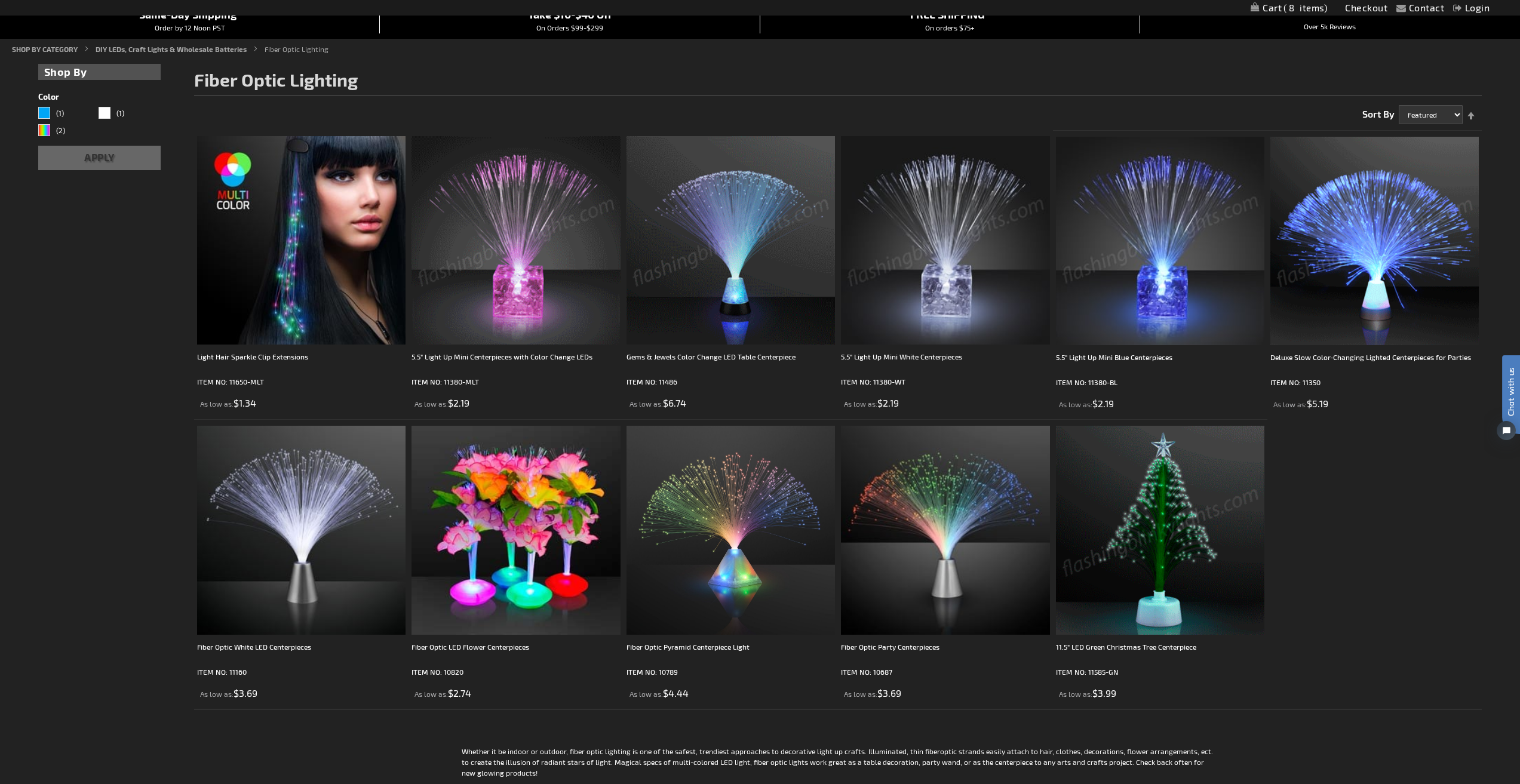
click at [1279, 10] on link "My Cart 8 8 items" at bounding box center [1289, 8] width 76 height 11
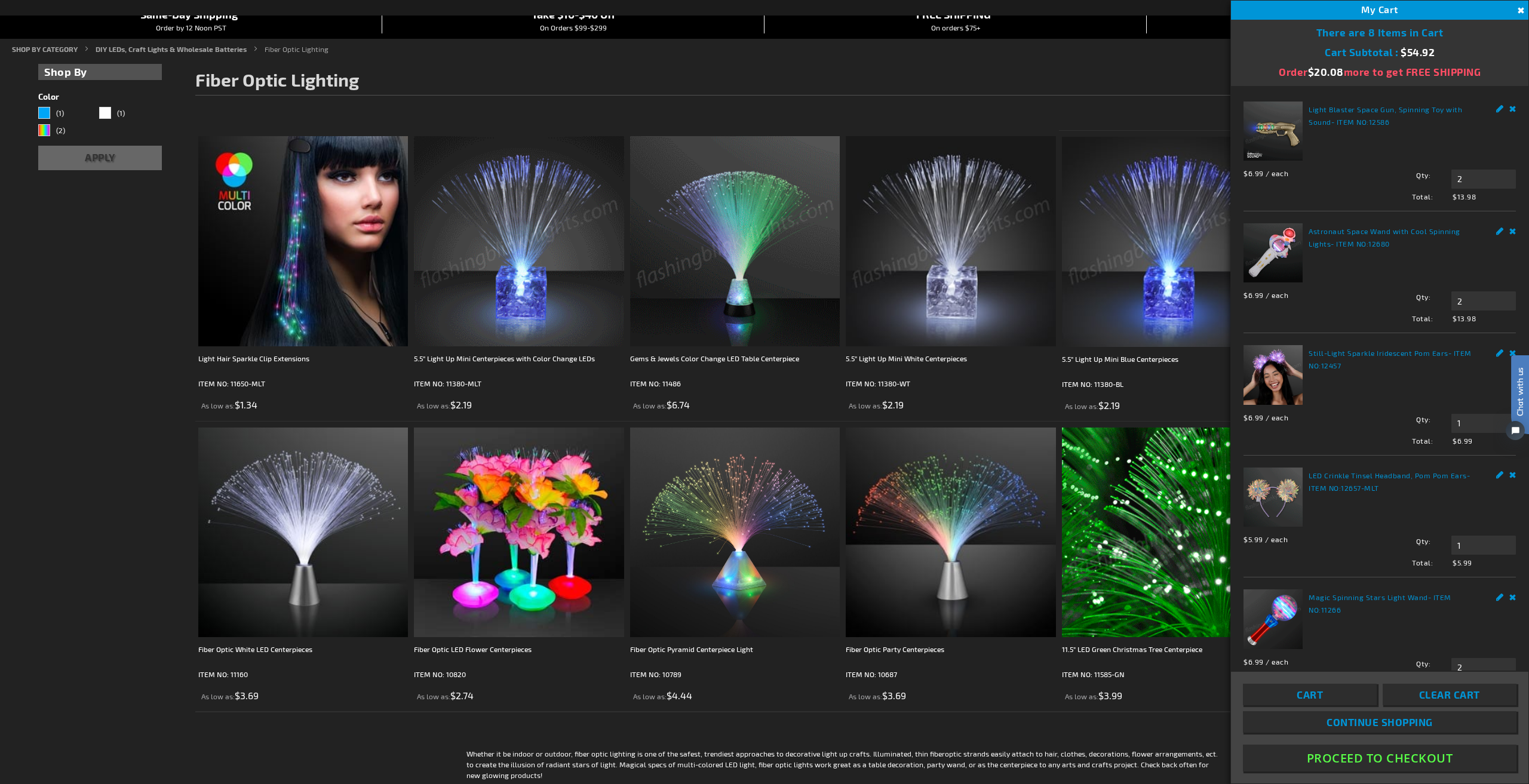
click at [1402, 753] on button "Proceed To Checkout" at bounding box center [1380, 758] width 274 height 26
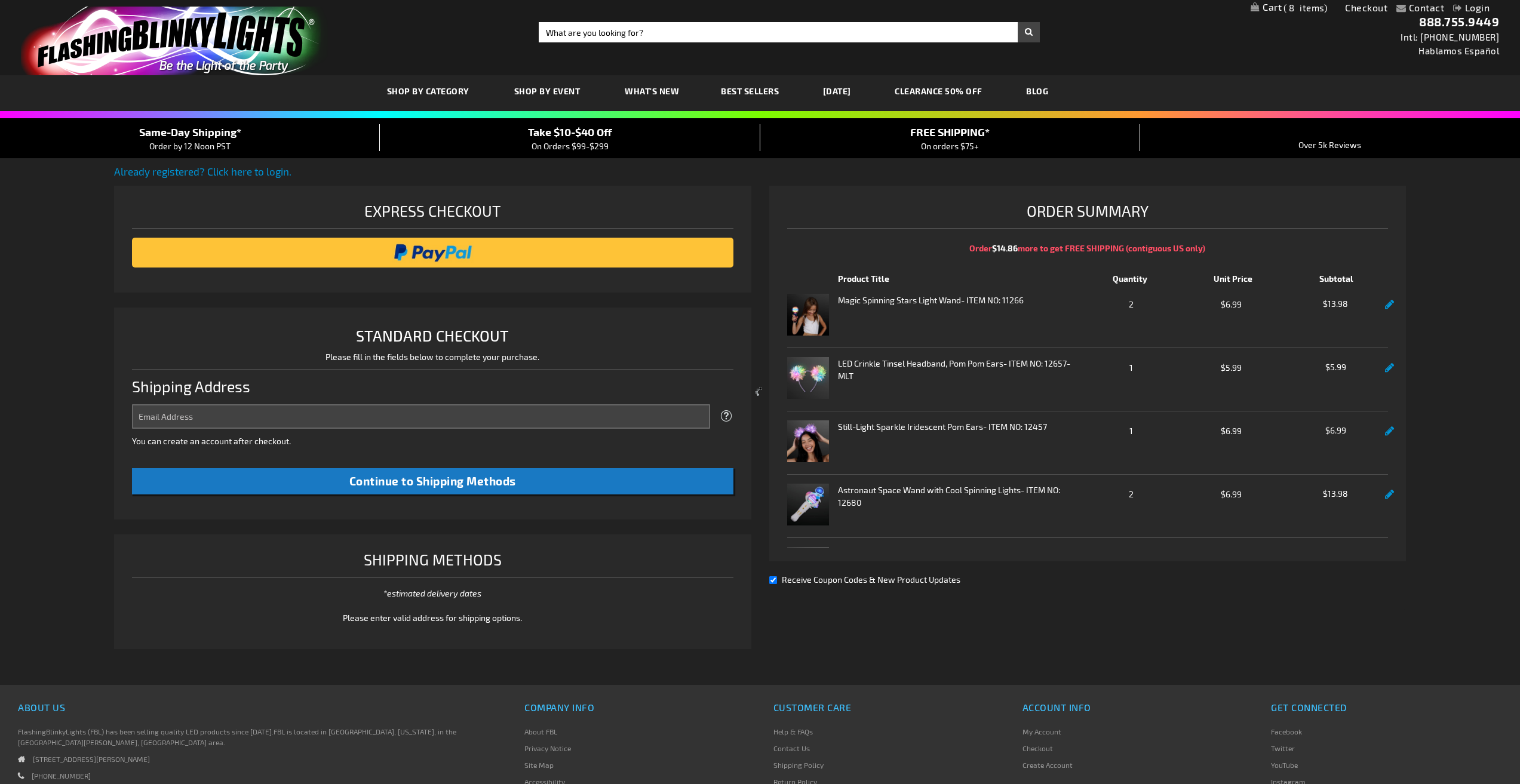
select select "US"
